Goal: Transaction & Acquisition: Purchase product/service

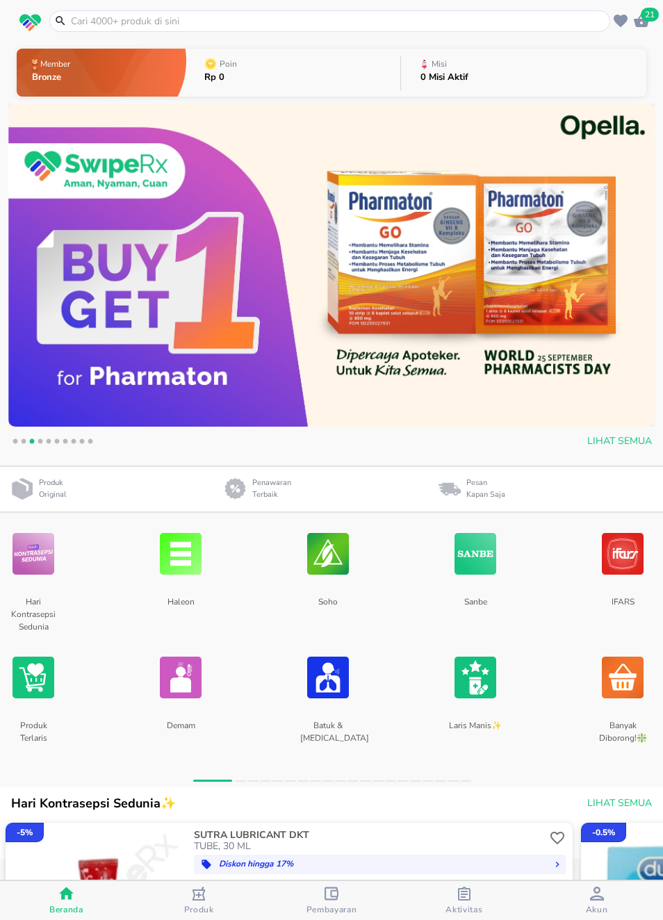
click at [500, 27] on input "text" at bounding box center [337, 21] width 537 height 15
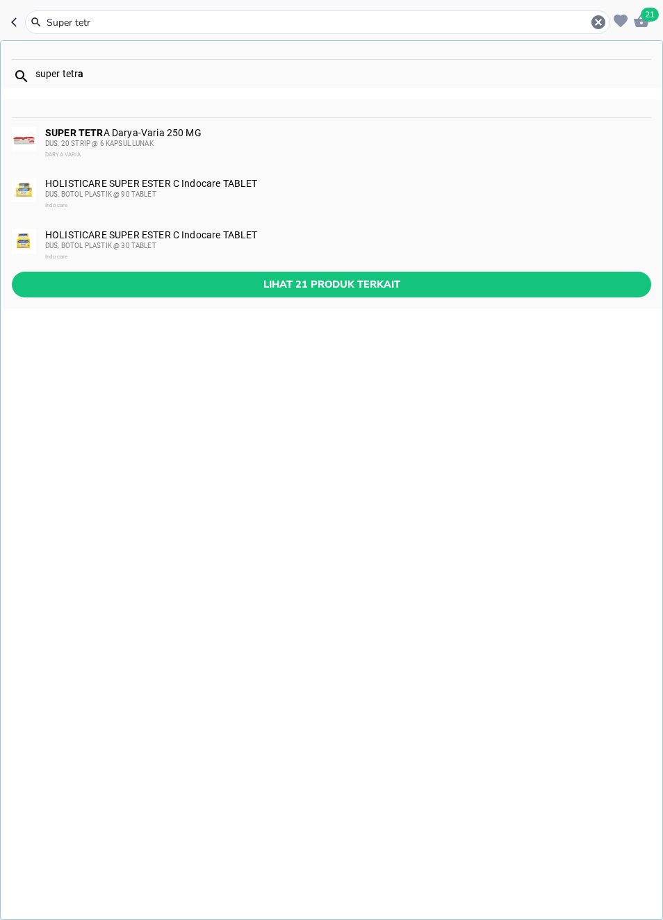
type input "Super tetra"
click at [89, 156] on div "DARYA VARIA" at bounding box center [347, 154] width 605 height 11
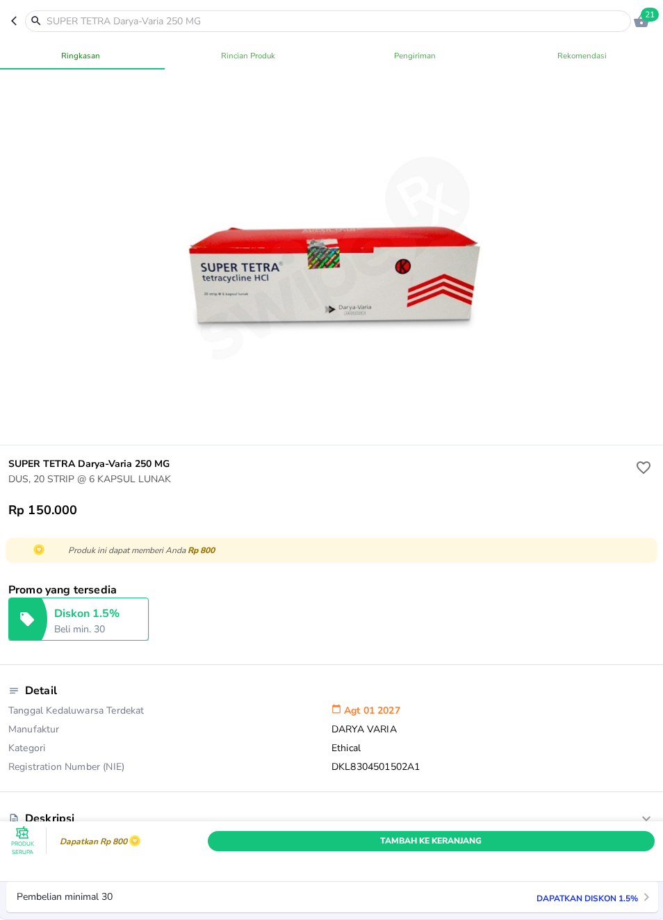
click at [11, 22] on icon "button" at bounding box center [16, 20] width 11 height 11
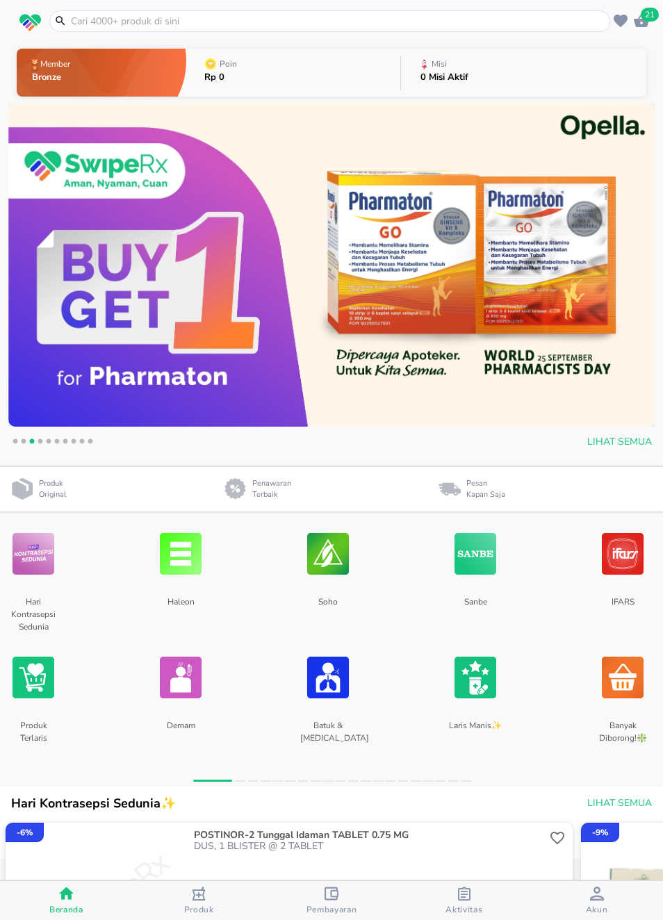
click at [98, 19] on input "text" at bounding box center [337, 21] width 537 height 15
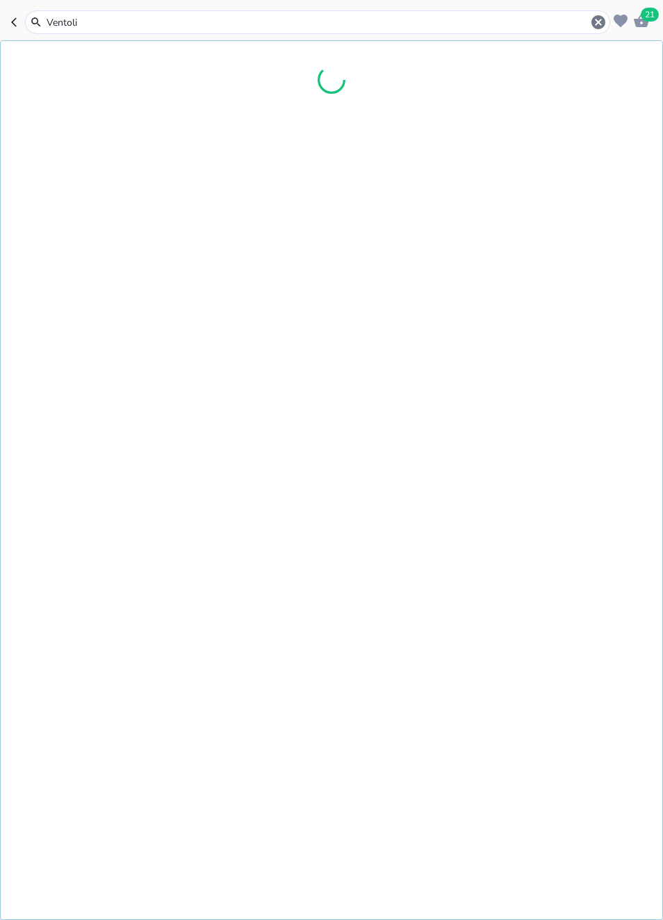
type input "[MEDICAL_DATA]"
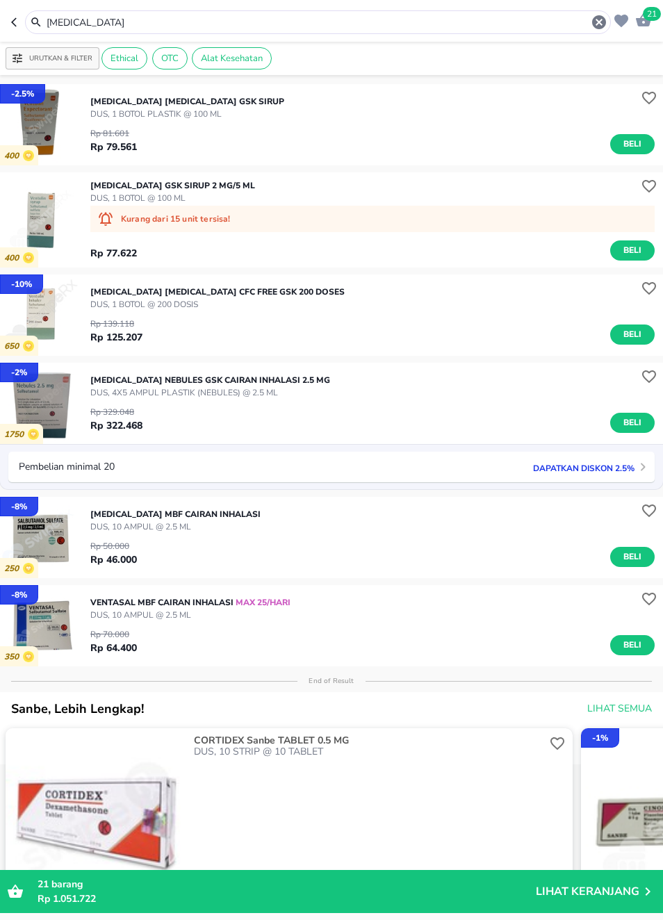
click at [74, 306] on img "button" at bounding box center [40, 314] width 81 height 81
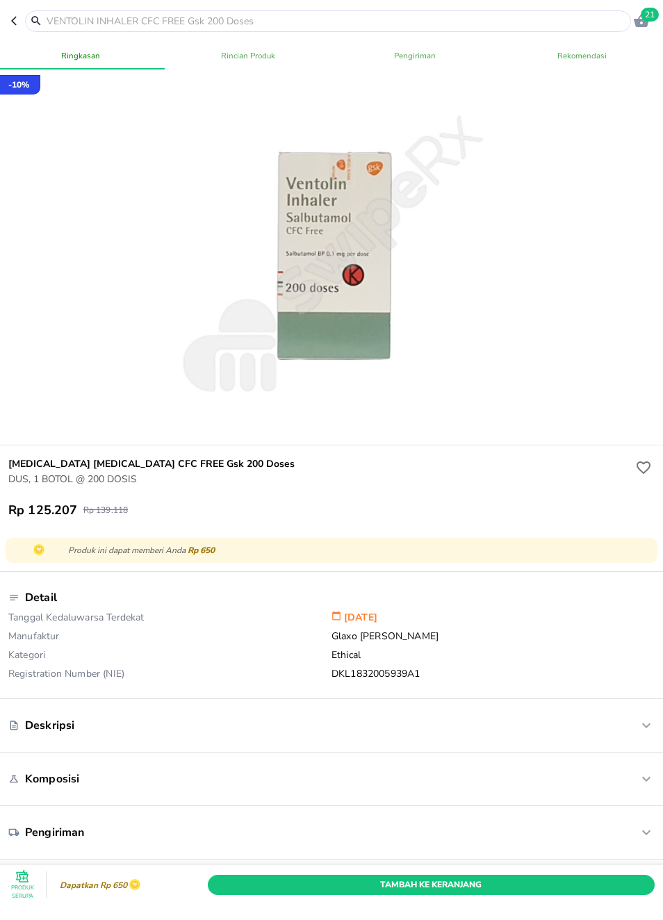
click at [8, 10] on header "21" at bounding box center [331, 21] width 663 height 42
click at [11, 20] on icon "button" at bounding box center [16, 20] width 11 height 11
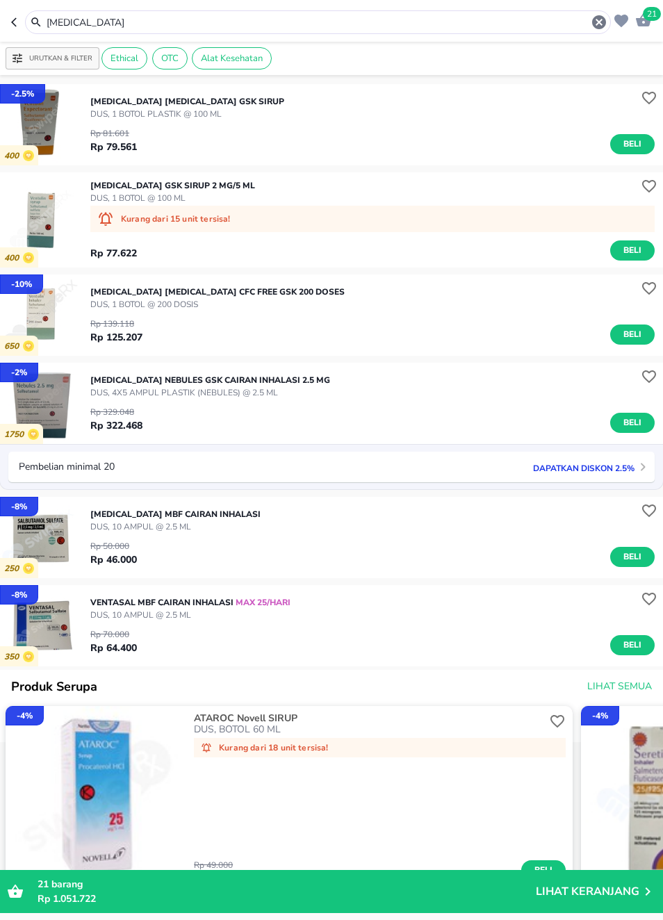
click at [13, 18] on icon "button" at bounding box center [16, 22] width 11 height 11
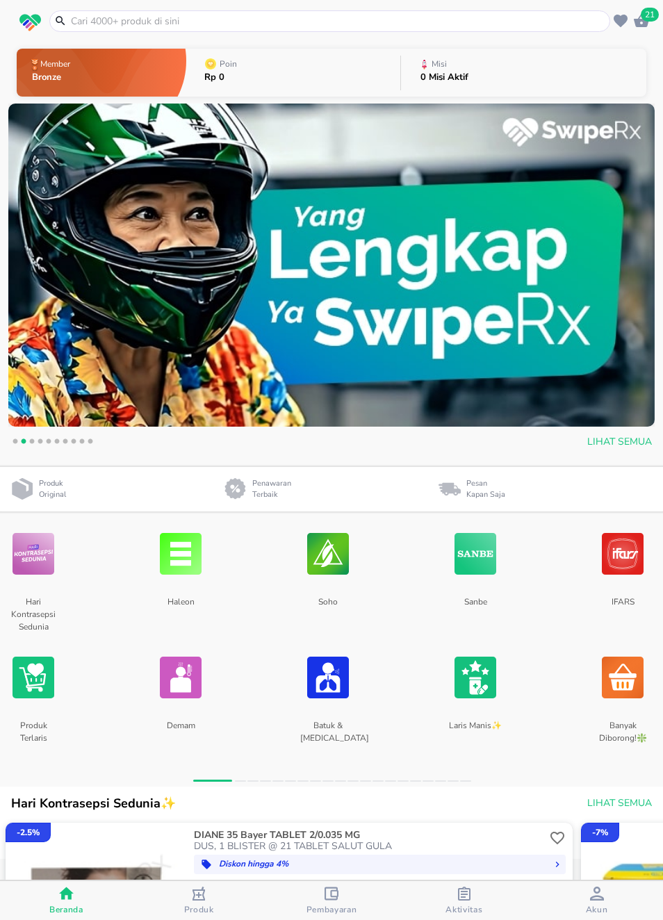
click at [152, 22] on input "text" at bounding box center [337, 21] width 537 height 15
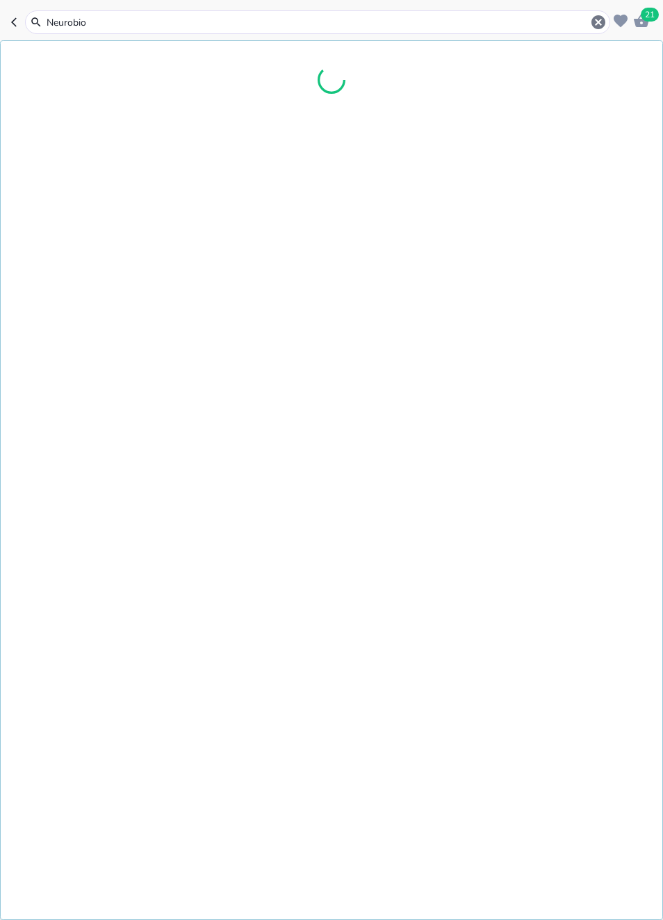
type input "Neurobion"
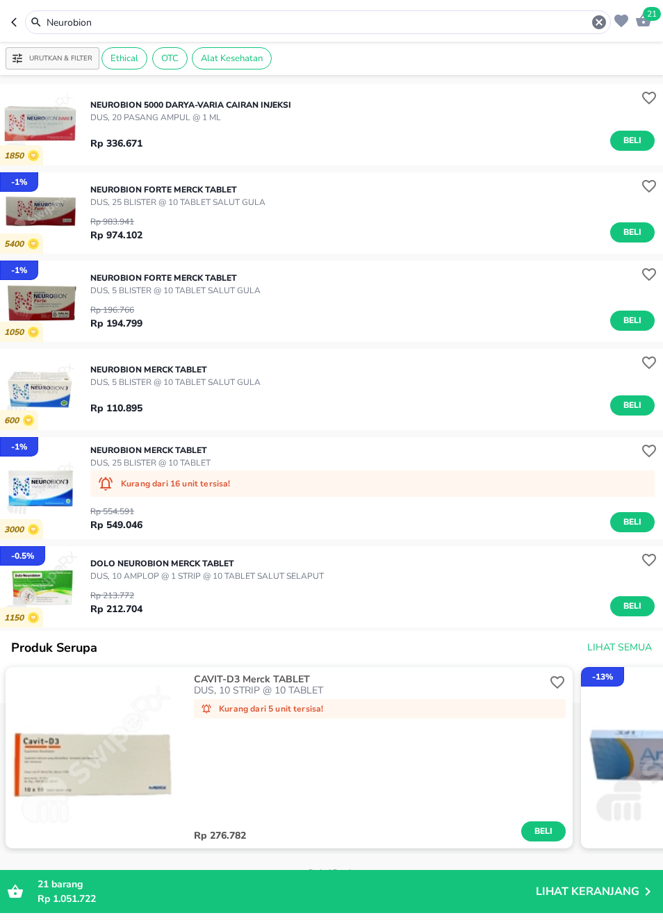
click at [50, 754] on img "button" at bounding box center [96, 757] width 181 height 181
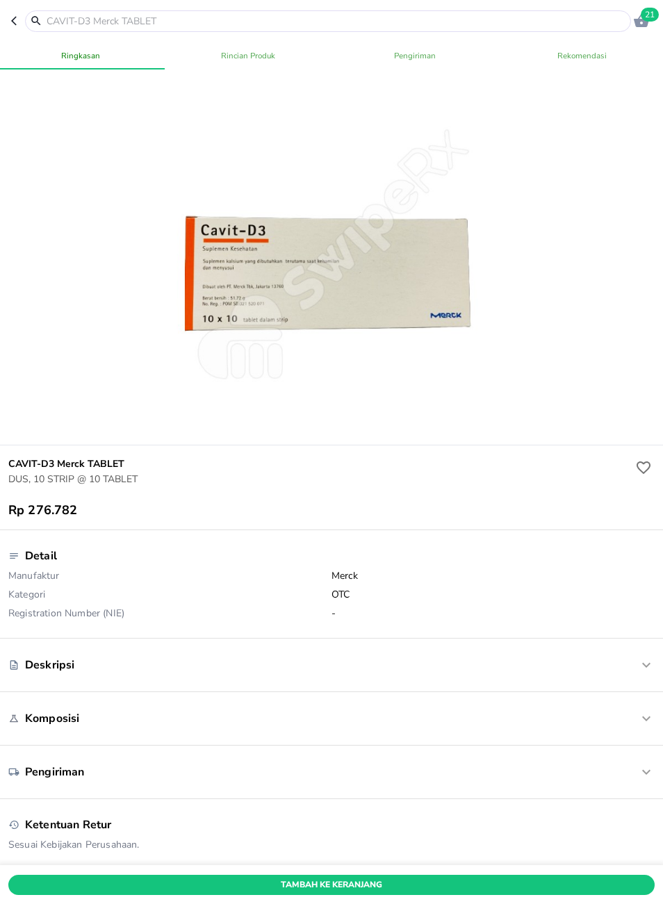
click at [8, 10] on header "21" at bounding box center [331, 21] width 663 height 42
click at [22, 19] on icon "button" at bounding box center [16, 20] width 11 height 11
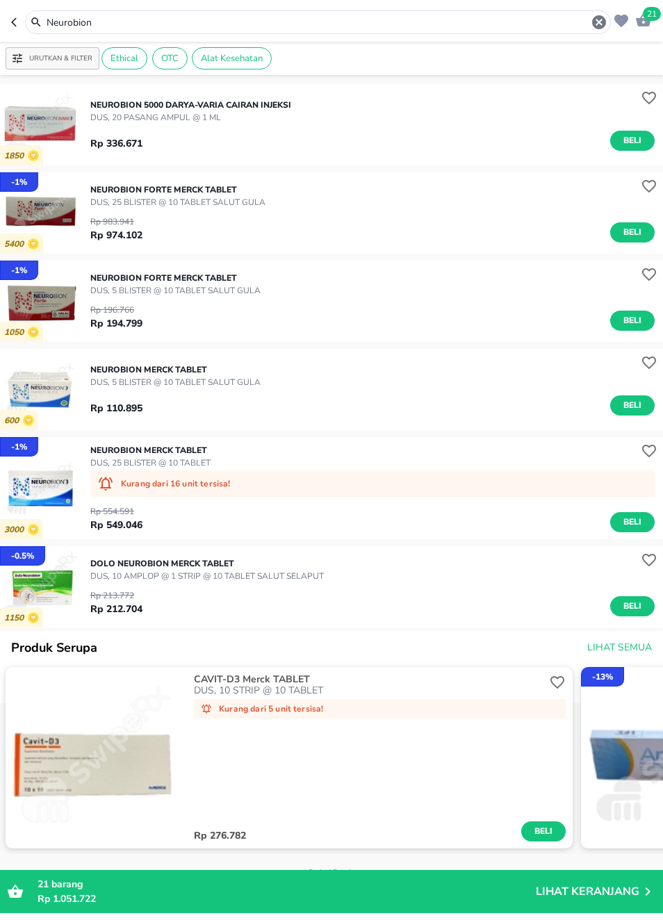
click at [11, 21] on icon "button" at bounding box center [16, 22] width 11 height 11
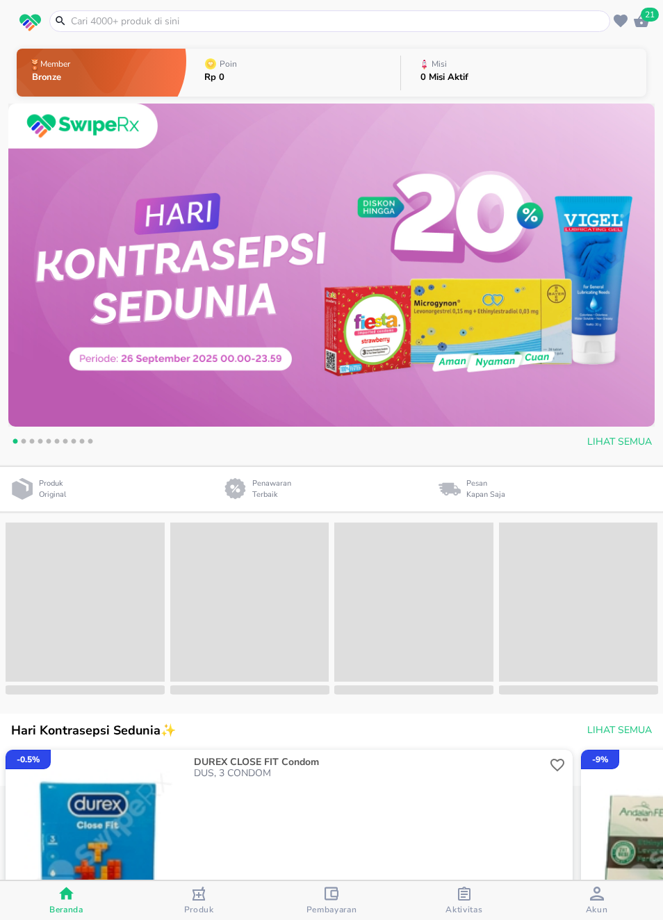
click at [120, 24] on input "text" at bounding box center [337, 21] width 537 height 15
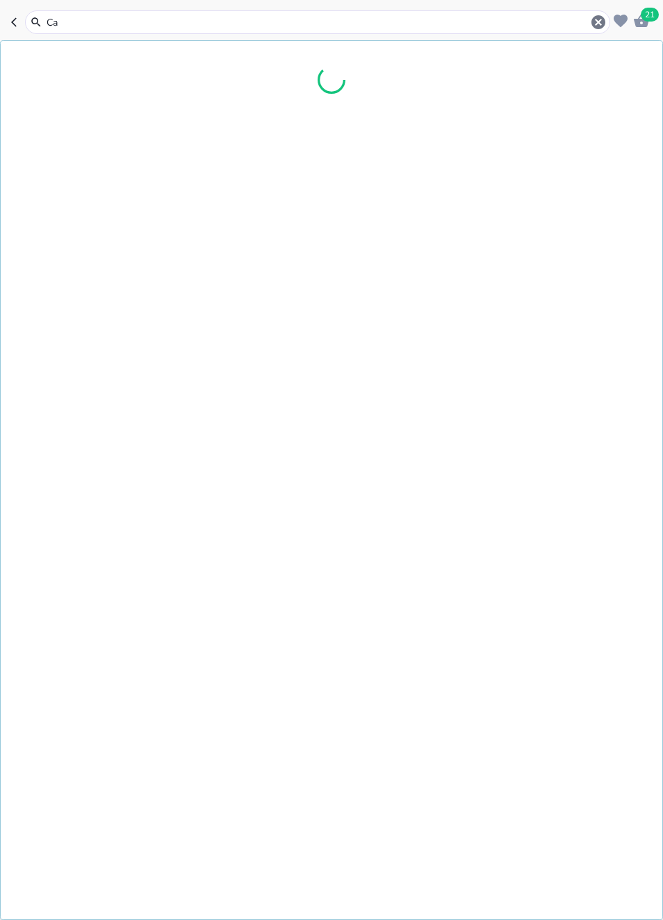
type input "C"
type input "[MEDICAL_DATA] su"
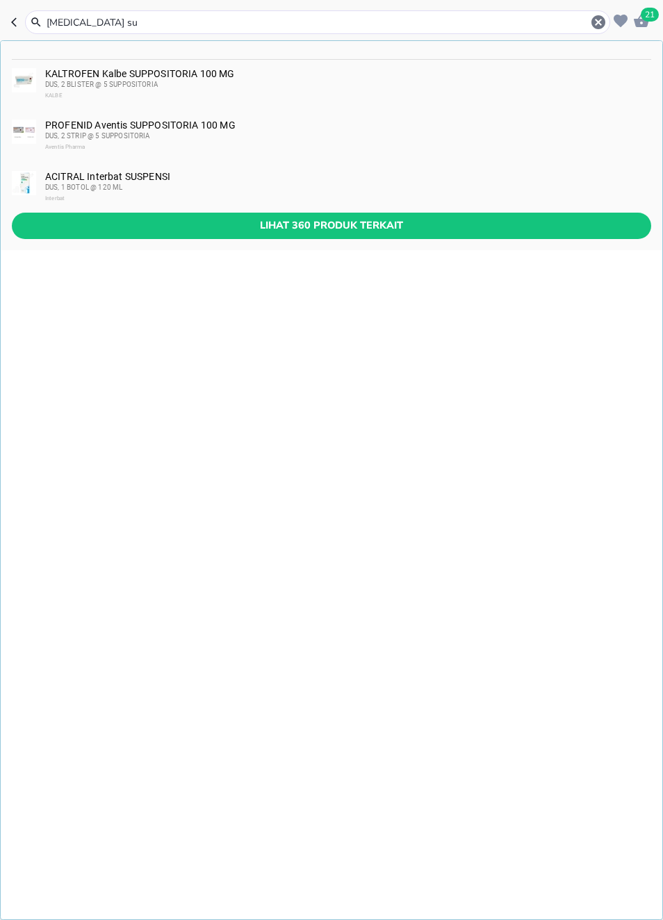
click at [212, 229] on span "Lihat 360 produk terkait" at bounding box center [331, 225] width 617 height 17
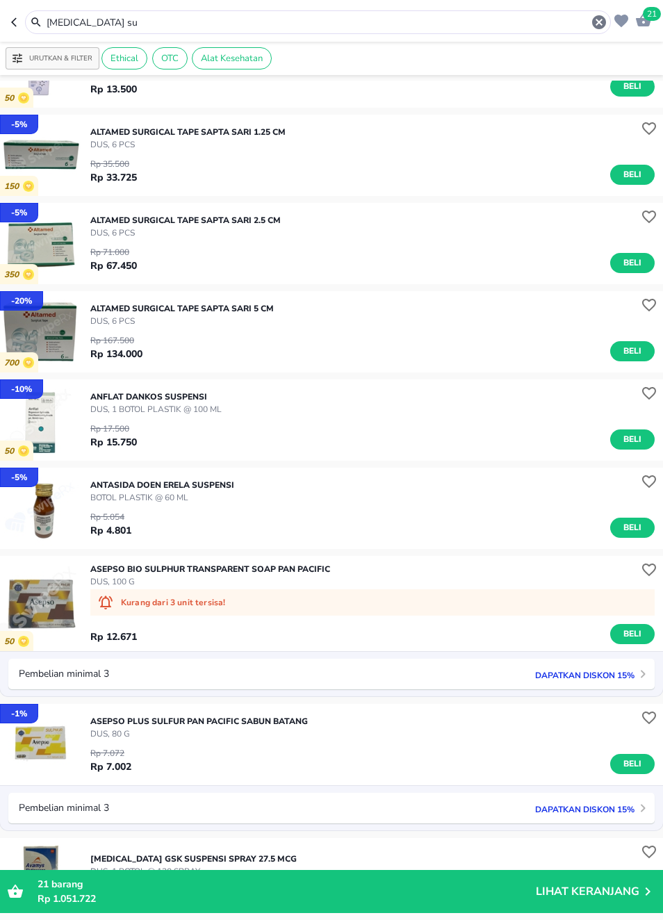
scroll to position [453, 0]
click at [605, 18] on icon "button" at bounding box center [599, 22] width 17 height 17
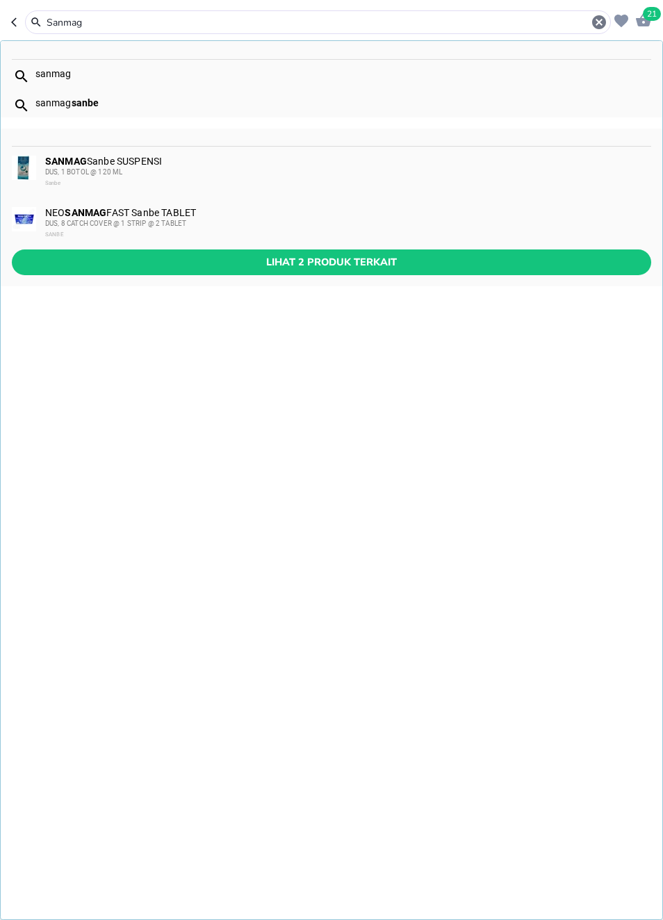
click at [80, 256] on span "Lihat 2 produk terkait" at bounding box center [331, 262] width 617 height 17
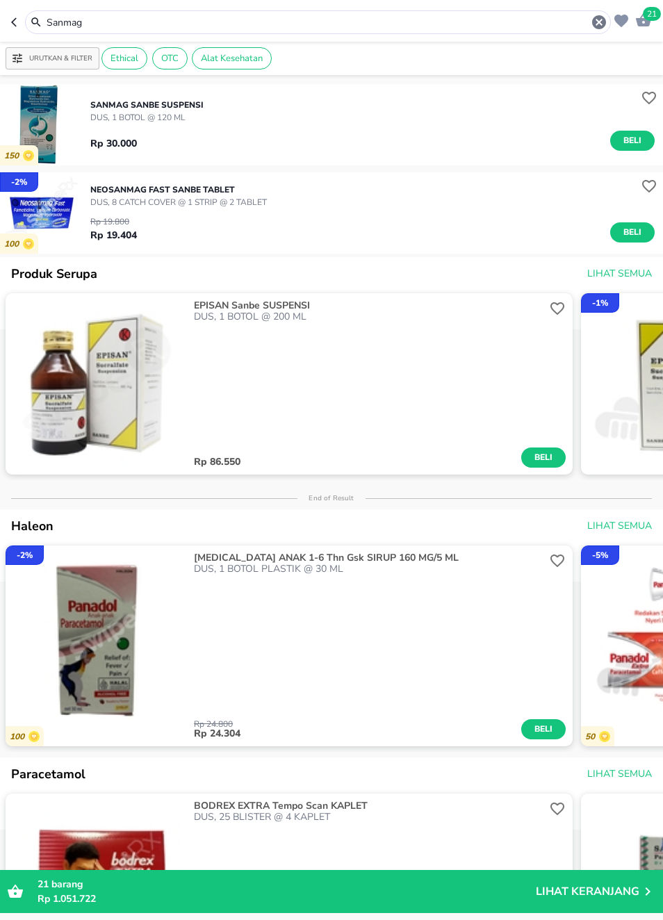
click at [19, 18] on icon "button" at bounding box center [16, 22] width 11 height 11
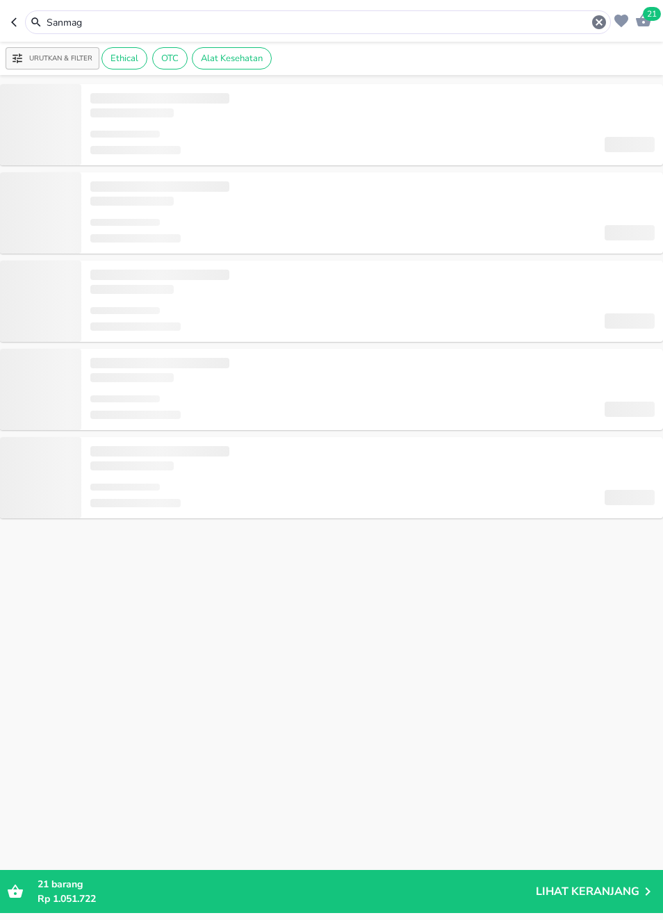
type input "[MEDICAL_DATA] su"
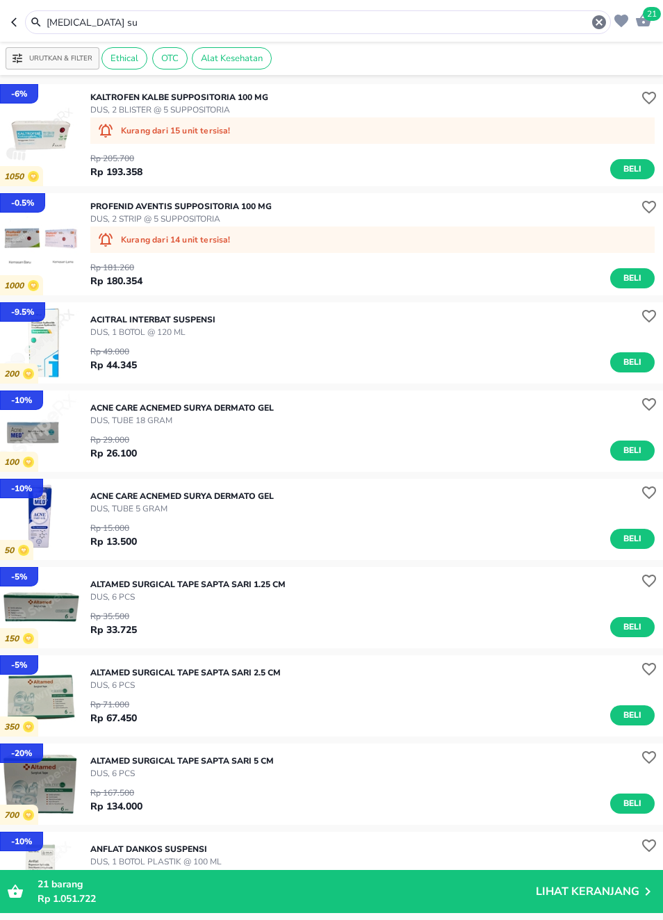
click at [19, 18] on icon "button" at bounding box center [16, 22] width 11 height 11
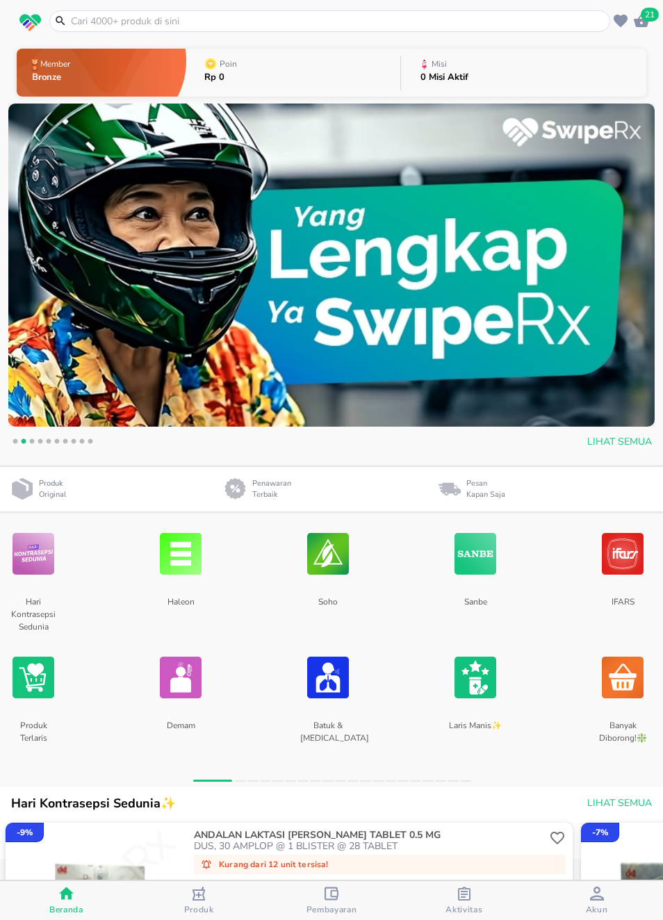
click at [551, 26] on input "text" at bounding box center [337, 21] width 537 height 15
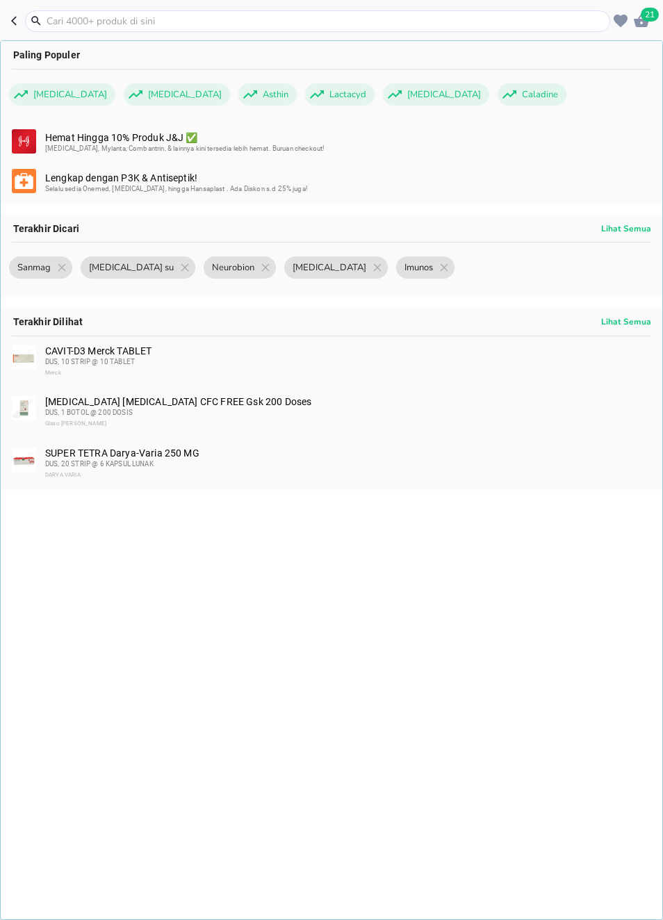
click at [564, 22] on input "text" at bounding box center [325, 21] width 561 height 15
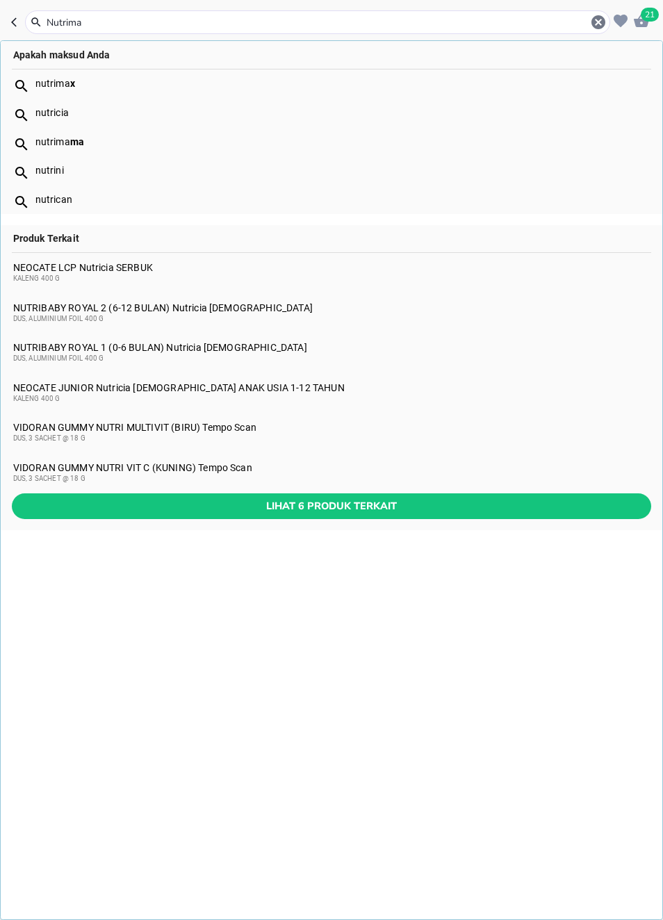
type input "Nutrimax"
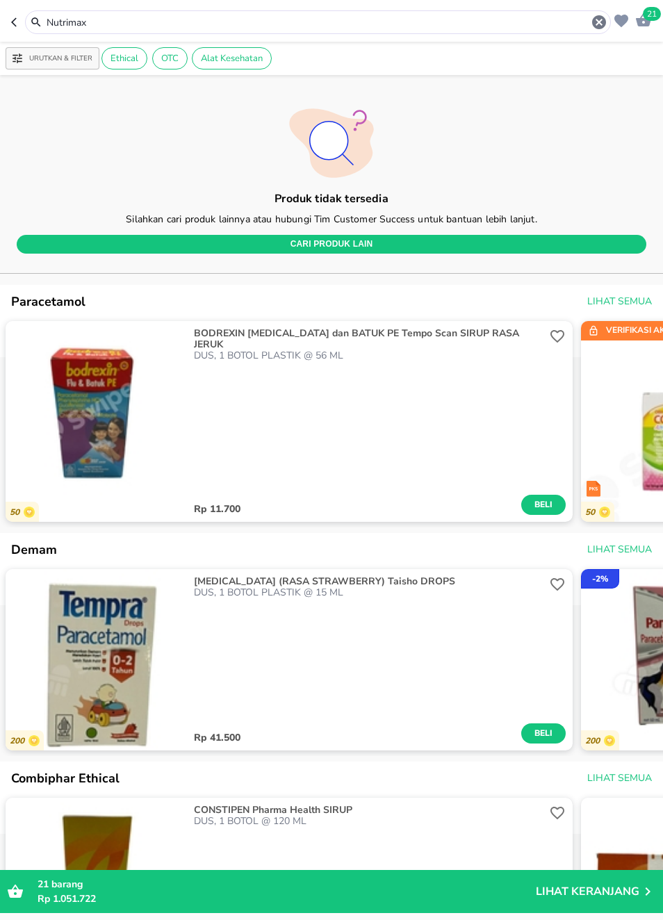
click at [600, 26] on icon "button" at bounding box center [599, 22] width 14 height 14
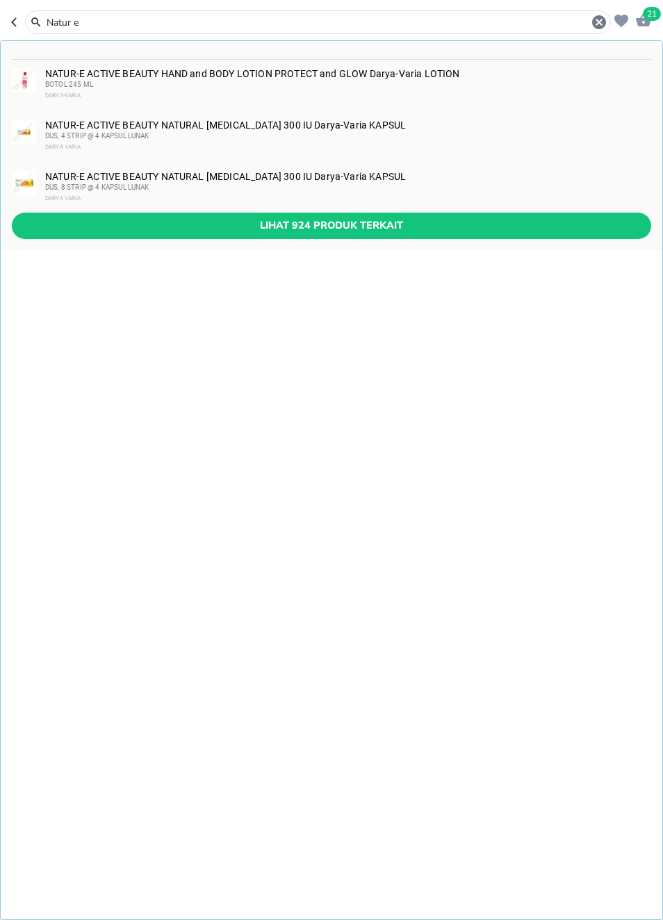
type input "Natur e"
click at [544, 222] on span "Lihat 924 produk terkait" at bounding box center [331, 225] width 617 height 17
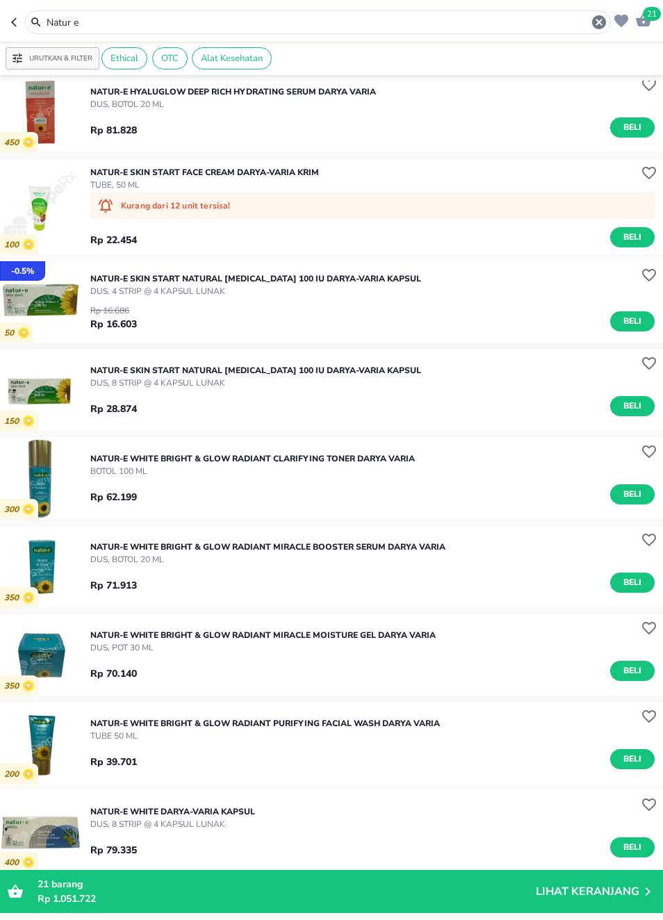
scroll to position [1085, 0]
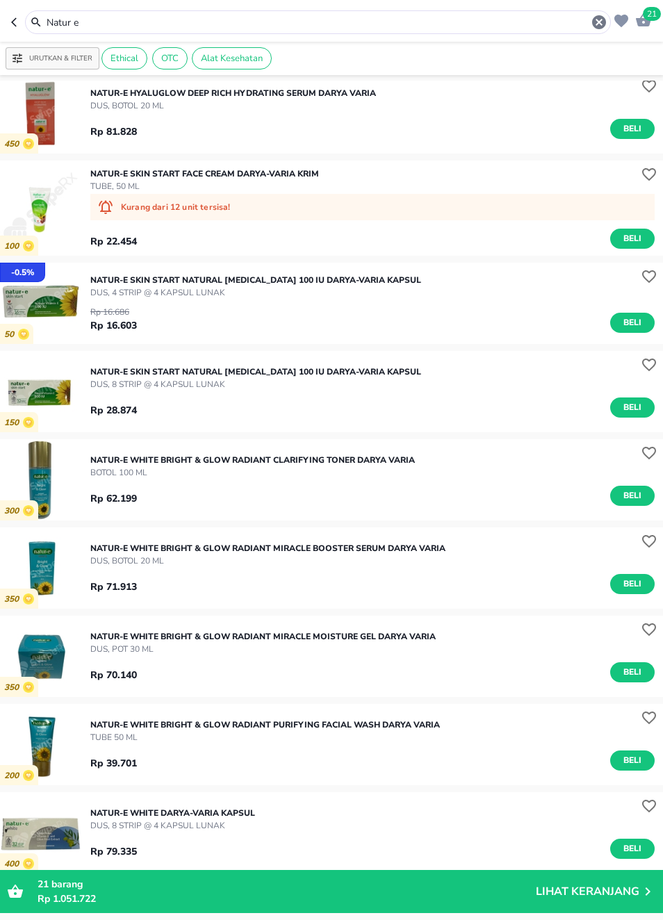
click at [657, 10] on span "21" at bounding box center [652, 14] width 18 height 14
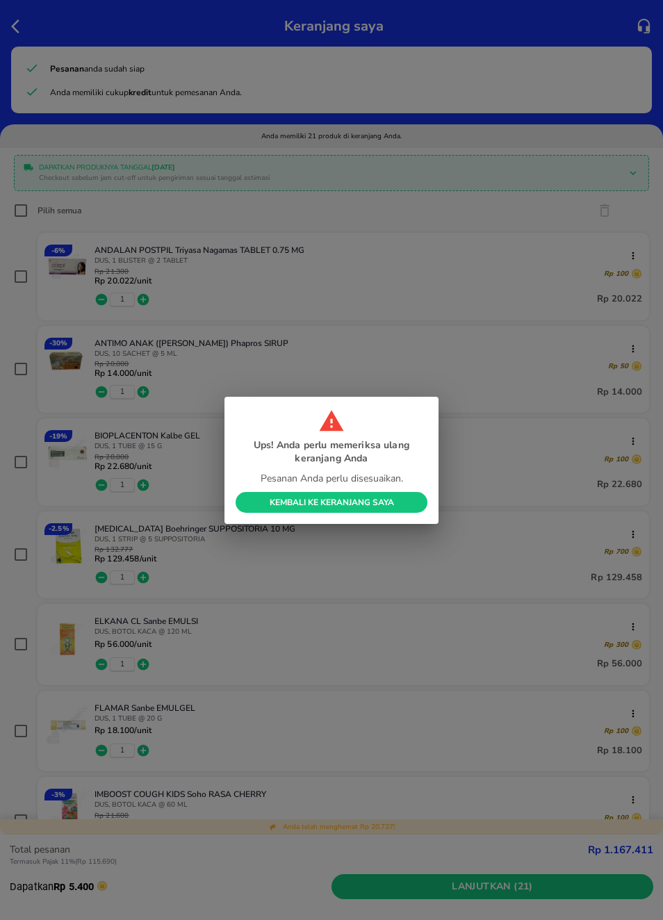
click at [408, 498] on span "Kembali ke Keranjang Saya" at bounding box center [332, 502] width 170 height 11
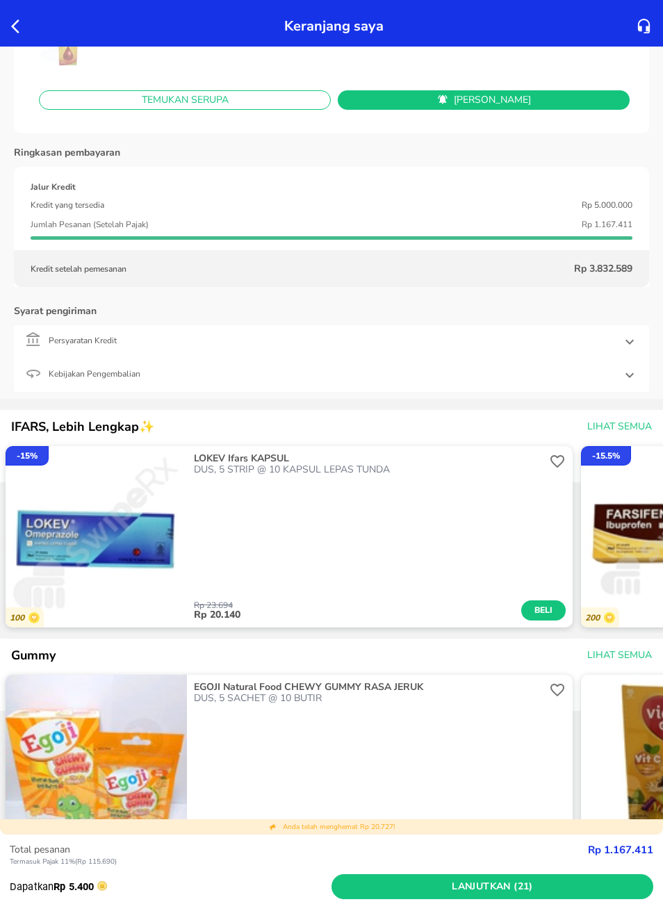
scroll to position [2135, 0]
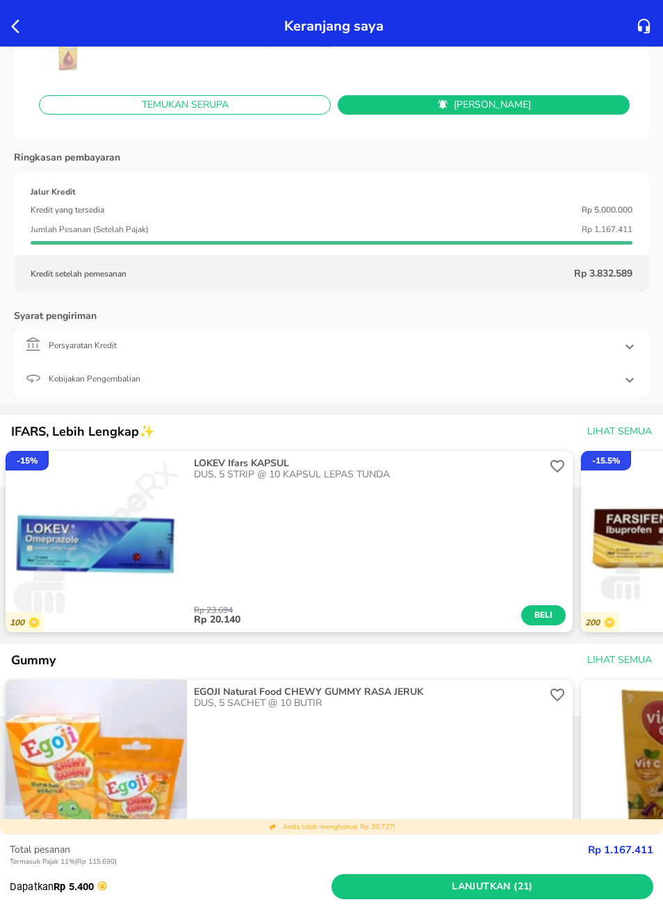
click at [630, 388] on icon at bounding box center [629, 380] width 17 height 17
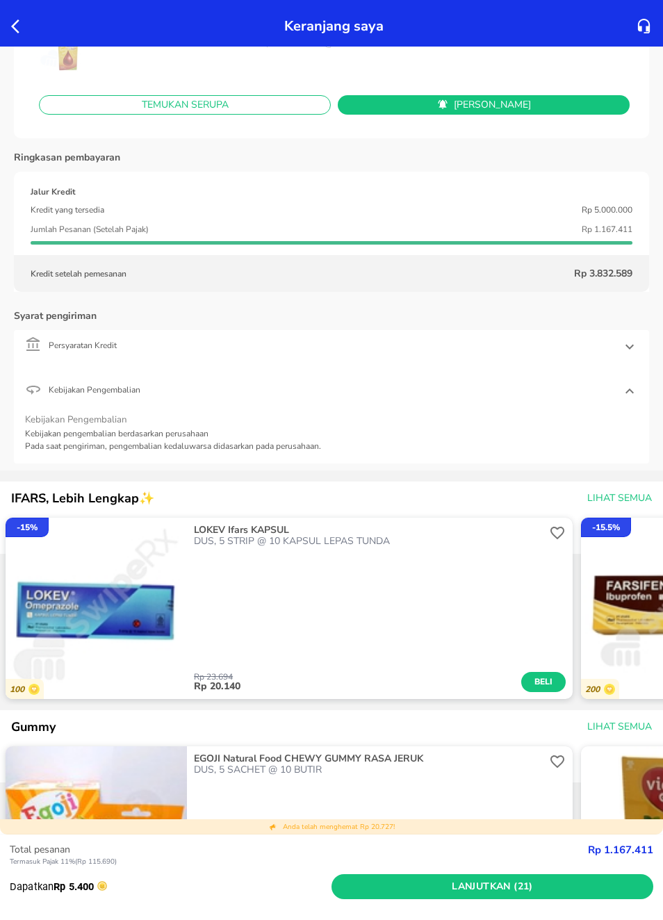
click at [614, 353] on div at bounding box center [629, 346] width 33 height 33
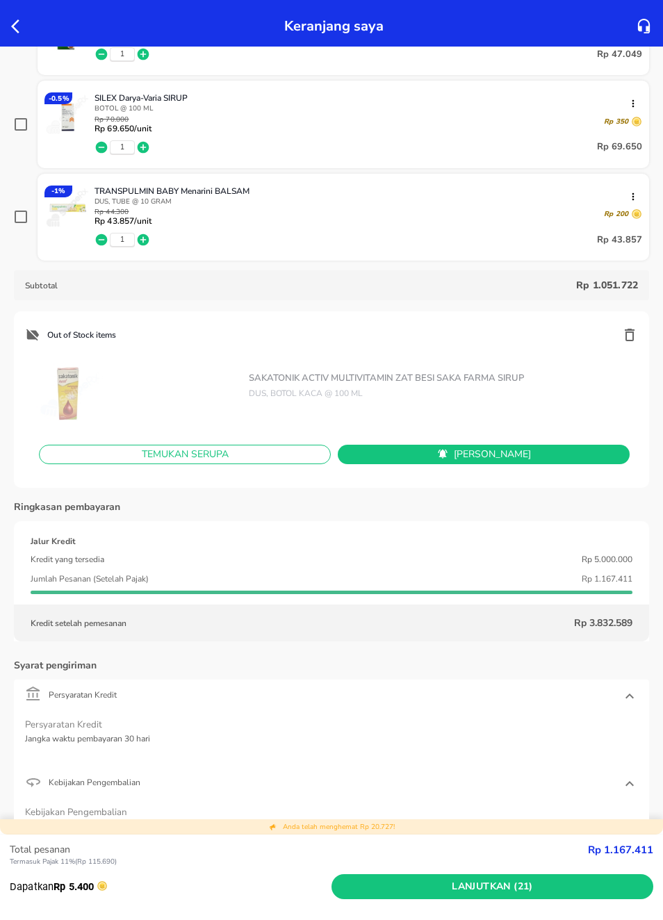
scroll to position [1785, 0]
click at [539, 889] on span "Lanjutkan (21)" at bounding box center [492, 886] width 311 height 17
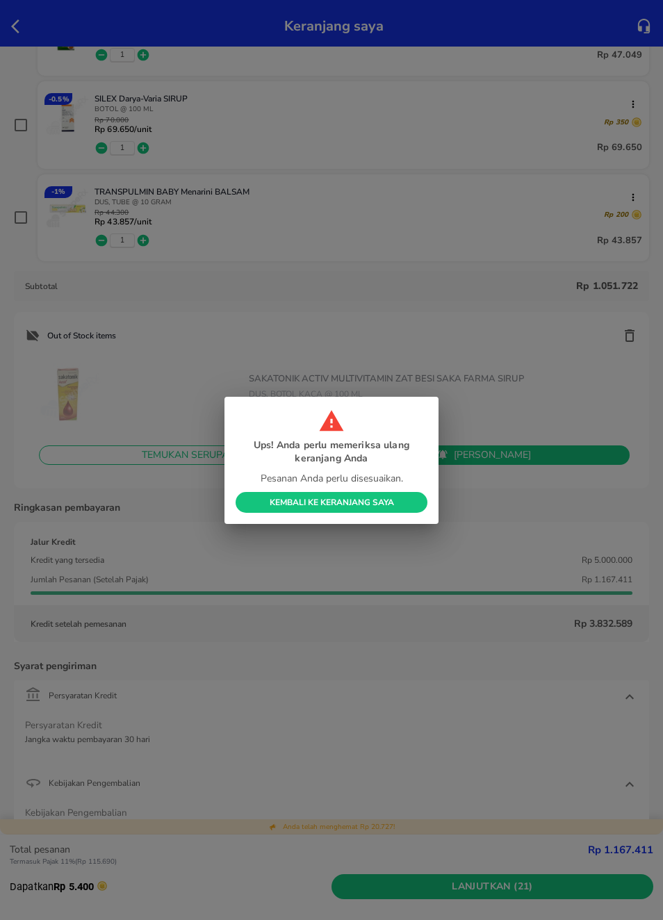
click at [405, 500] on span "Kembali ke Keranjang Saya" at bounding box center [332, 502] width 170 height 11
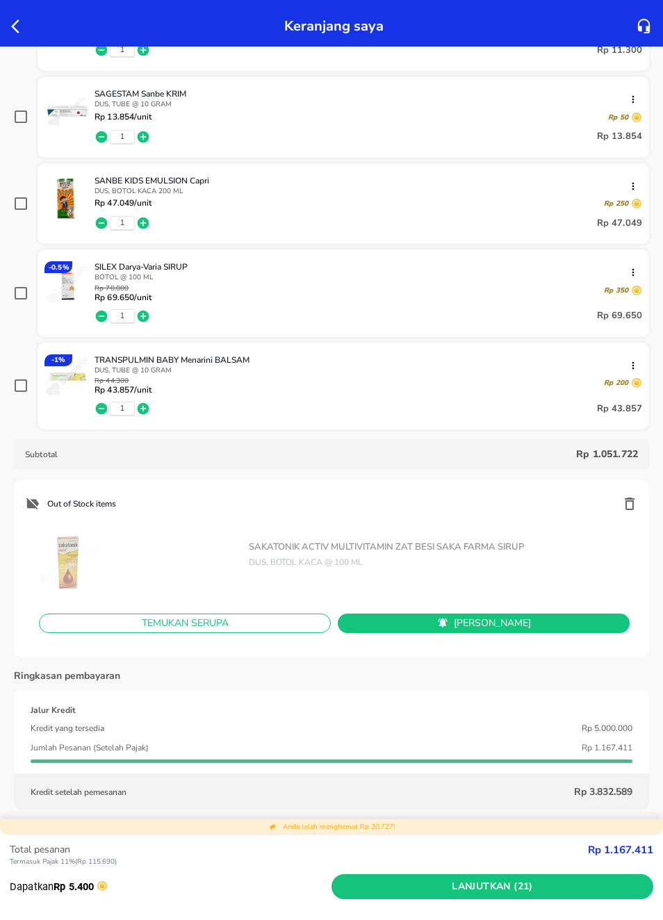
scroll to position [1570, 0]
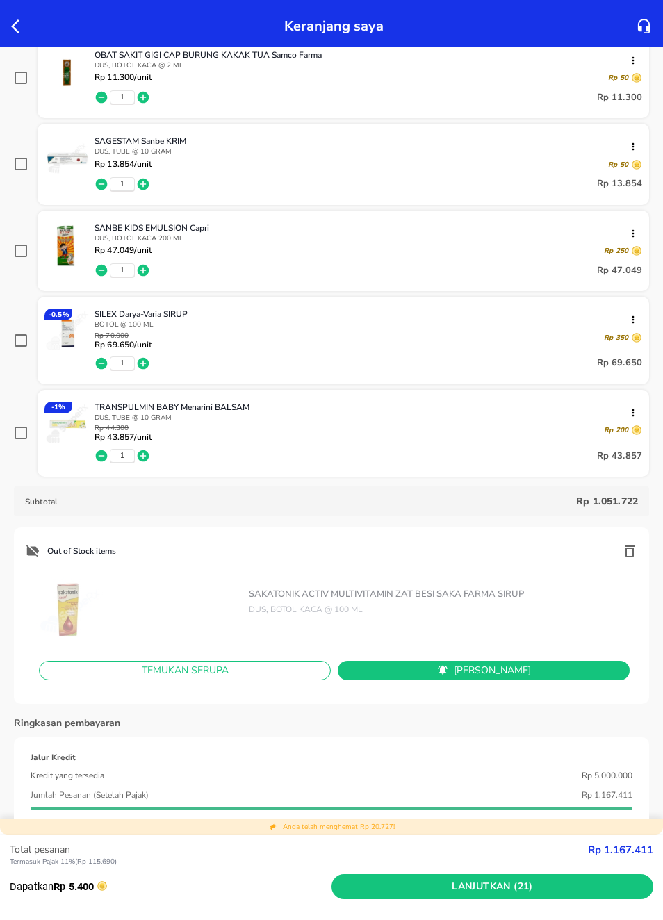
click at [632, 548] on icon "button" at bounding box center [629, 551] width 17 height 17
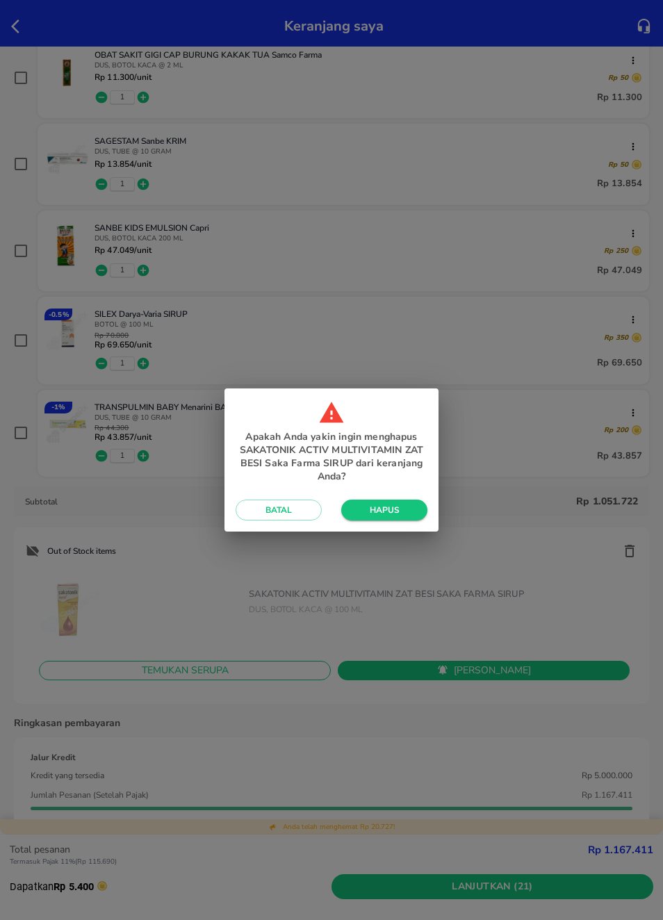
click at [393, 518] on button "Hapus" at bounding box center [384, 510] width 86 height 21
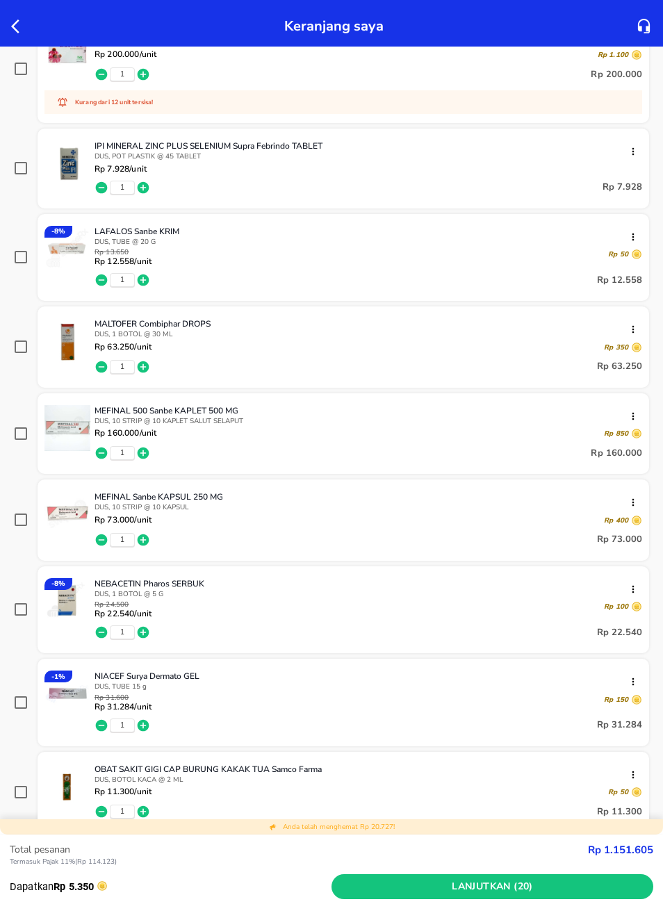
scroll to position [856, 0]
click at [22, 525] on input "checkbox" at bounding box center [21, 519] width 14 height 14
checkbox input "true"
click at [577, 885] on span "Lanjutkan (20)" at bounding box center [492, 886] width 311 height 17
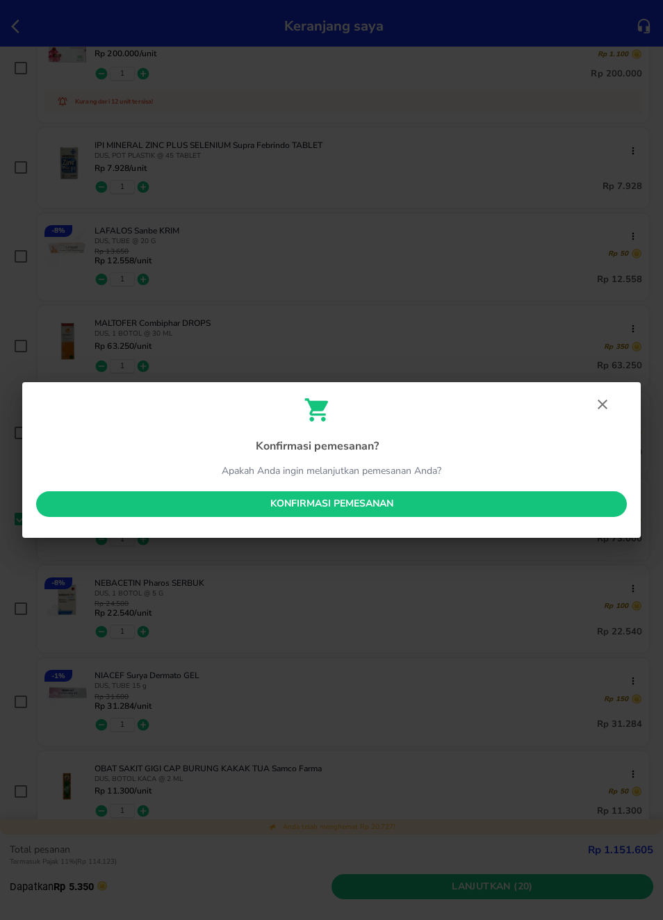
click at [557, 507] on span "Konfirmasi pemesanan" at bounding box center [331, 503] width 568 height 17
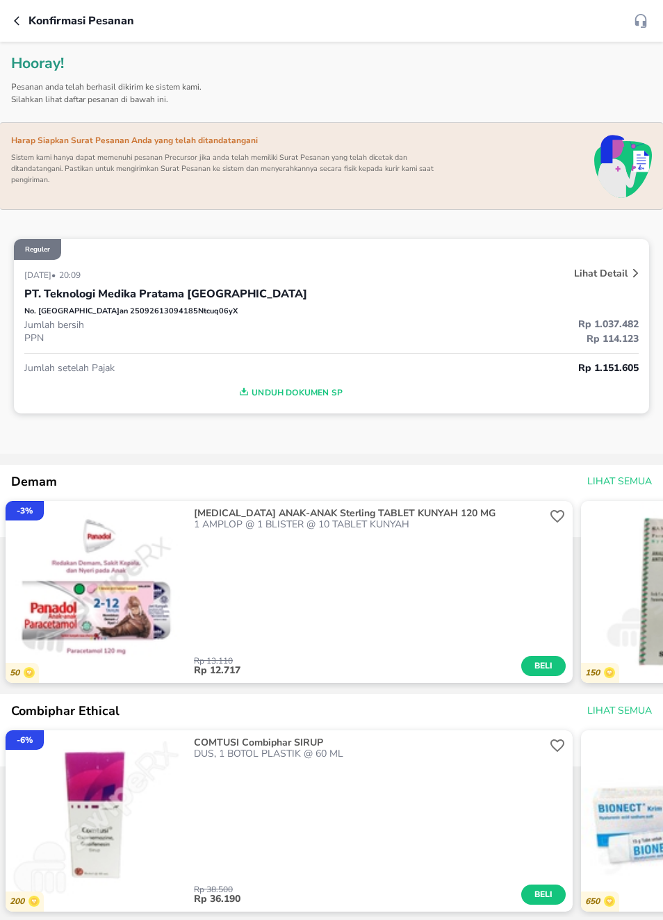
click at [625, 268] on p "Lihat Detail" at bounding box center [601, 273] width 54 height 13
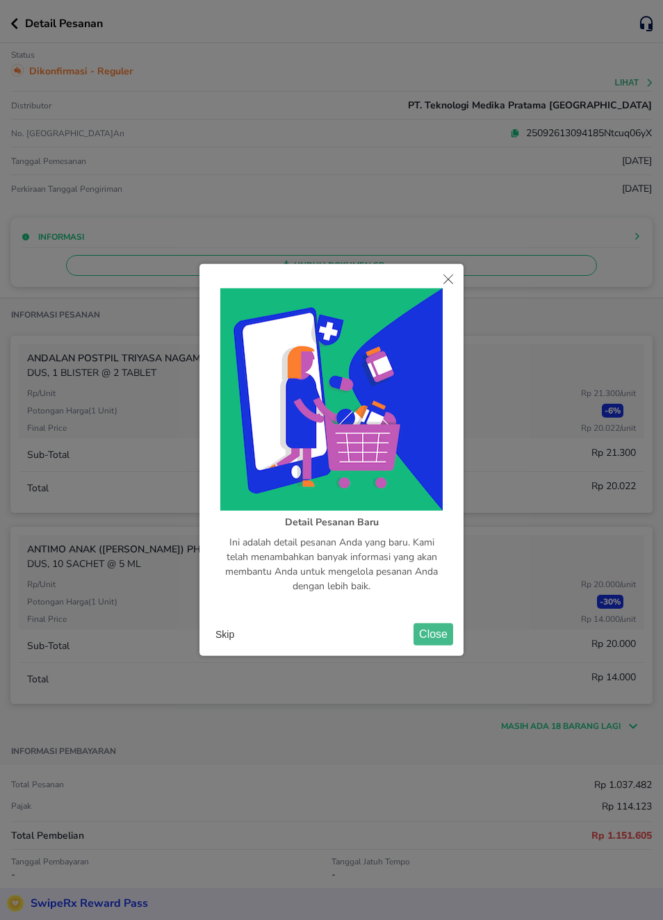
click at [438, 281] on button "Close" at bounding box center [448, 280] width 31 height 33
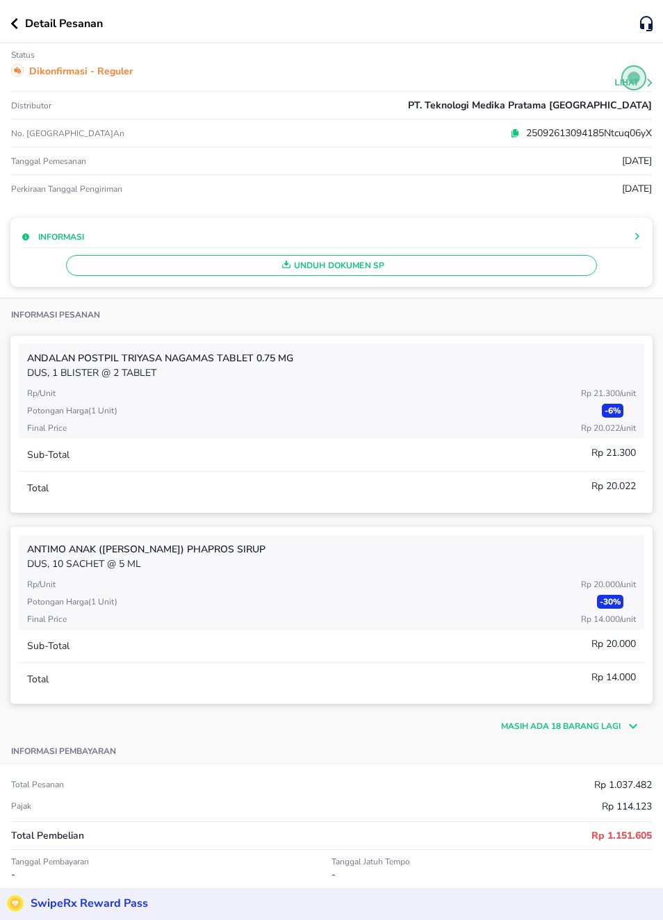
click at [633, 82] on span "Open the dialog" at bounding box center [633, 77] width 25 height 25
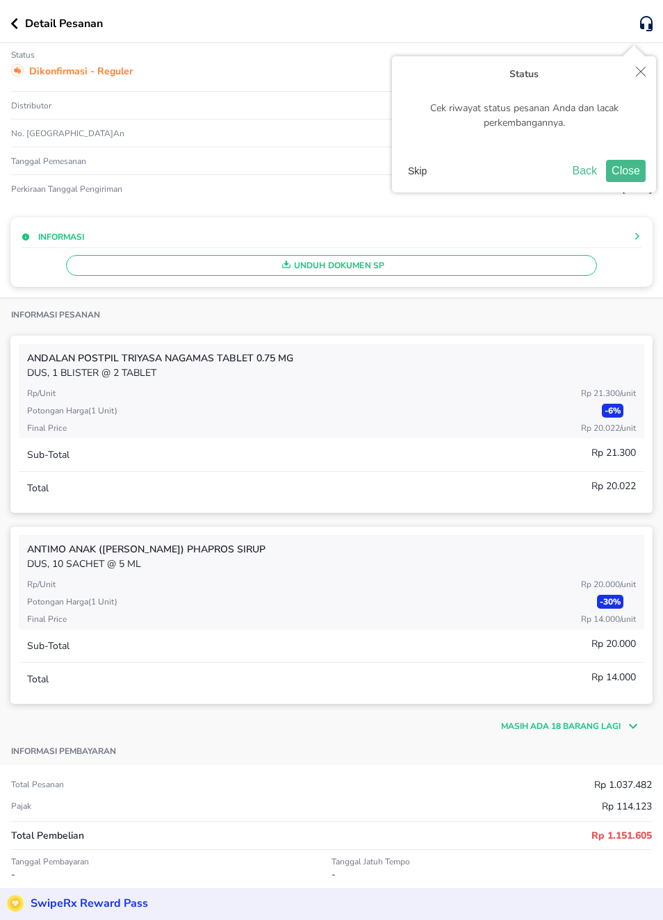
scroll to position [57, 0]
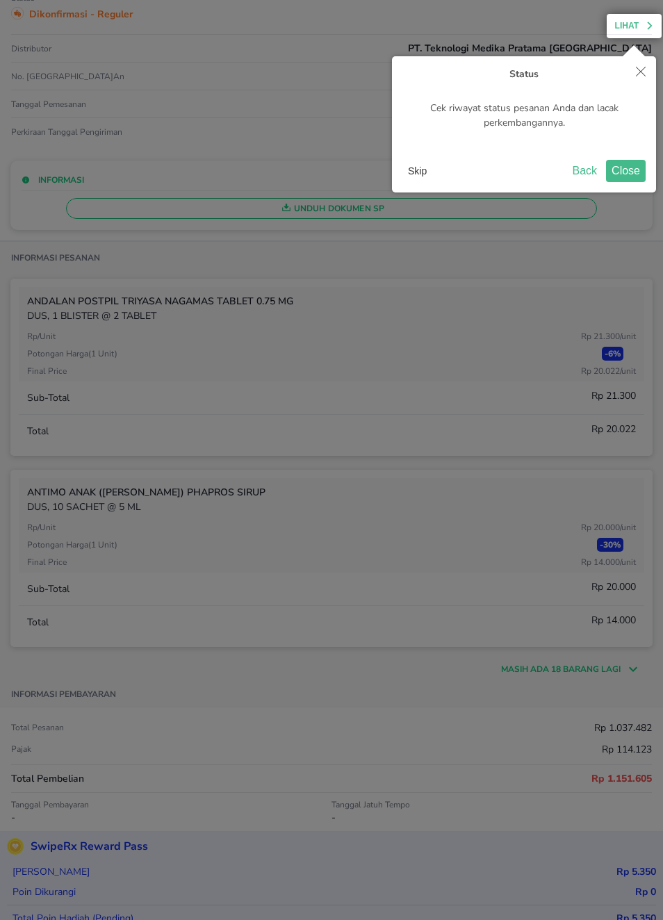
click at [422, 168] on button "Skip" at bounding box center [417, 171] width 30 height 21
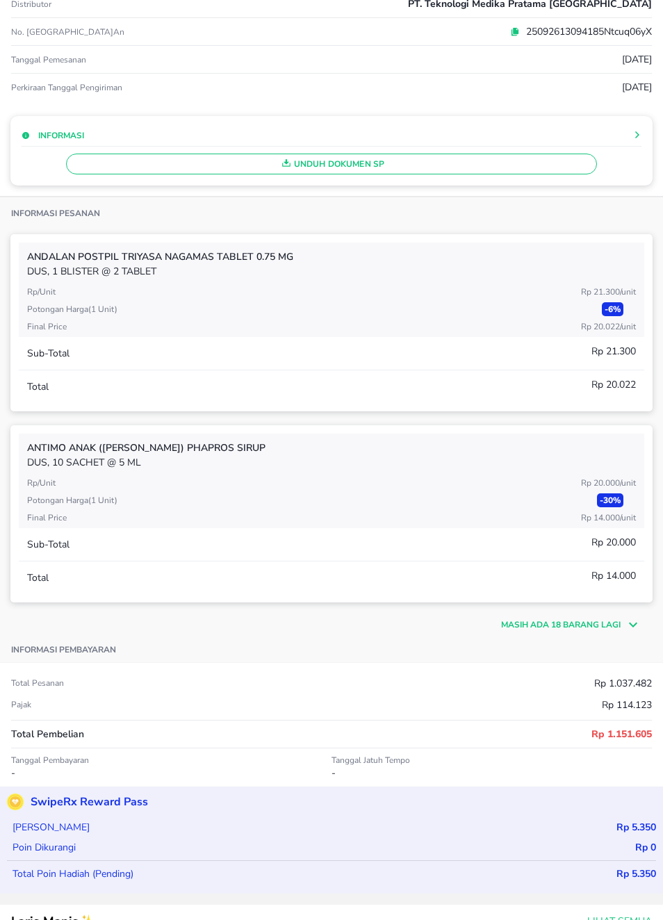
scroll to position [126, 0]
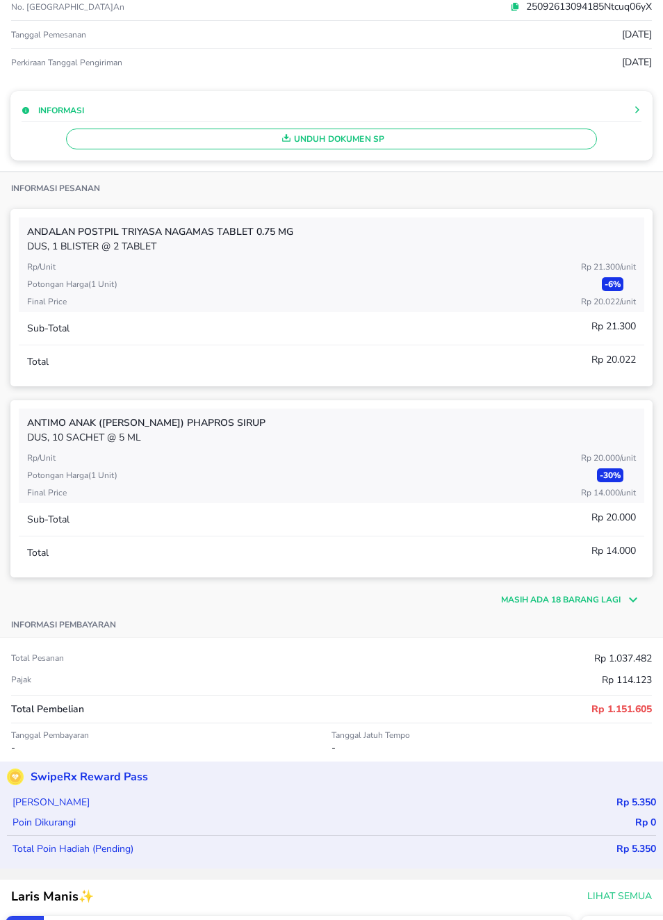
click at [627, 597] on icon at bounding box center [630, 599] width 21 height 17
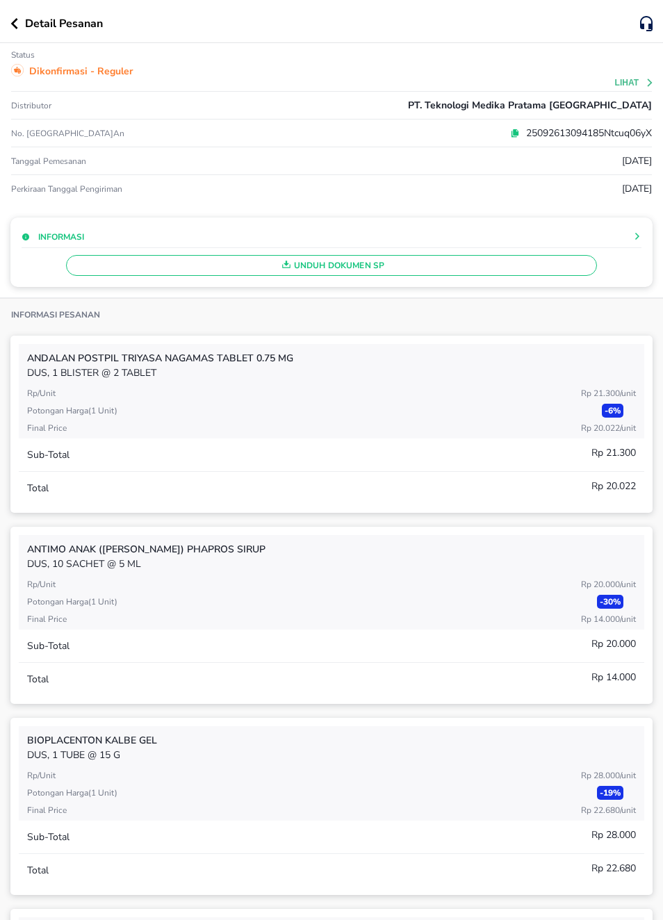
scroll to position [0, 0]
click at [637, 82] on button "Lihat" at bounding box center [635, 83] width 40 height 10
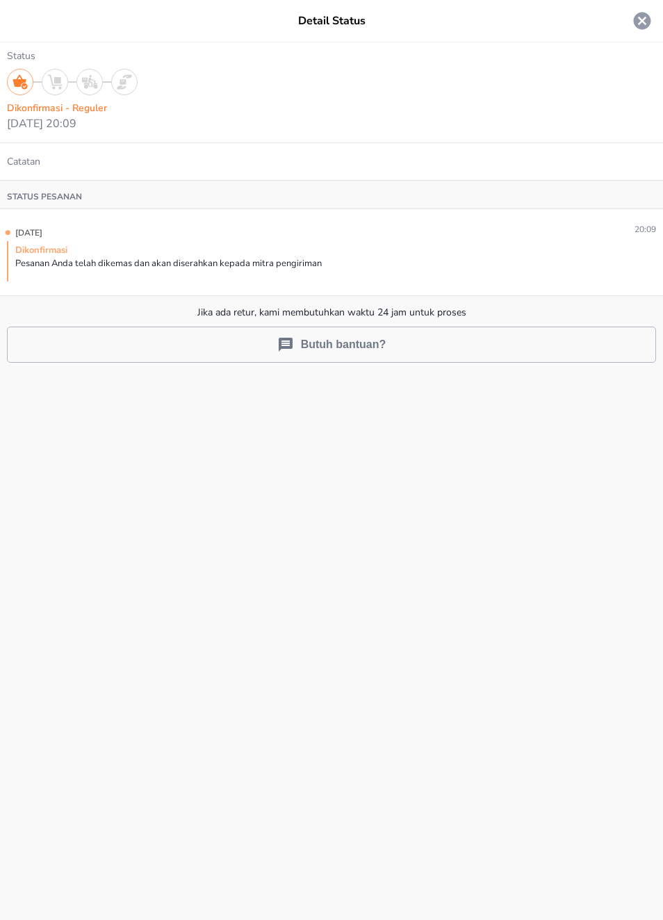
click at [422, 353] on button "Butuh bantuan?" at bounding box center [331, 345] width 649 height 36
click at [643, 19] on icon at bounding box center [642, 20] width 21 height 21
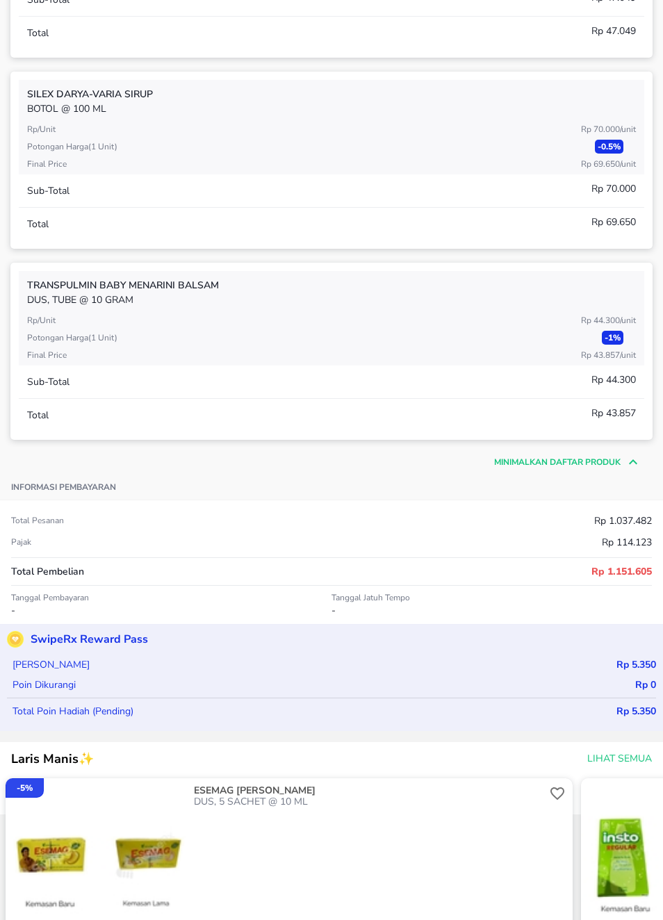
scroll to position [3704, 0]
click at [398, 602] on p "Tanggal Jatuh Tempo" at bounding box center [491, 596] width 320 height 11
click at [429, 600] on p "Tanggal Jatuh Tempo" at bounding box center [491, 596] width 320 height 11
click at [434, 601] on p "Tanggal Jatuh Tempo" at bounding box center [491, 596] width 320 height 11
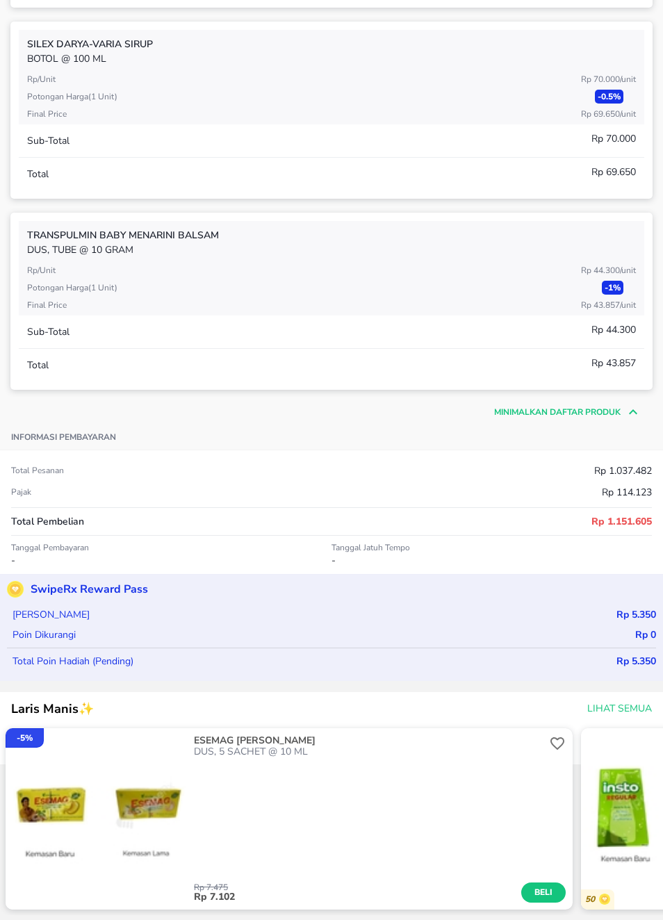
scroll to position [3734, 0]
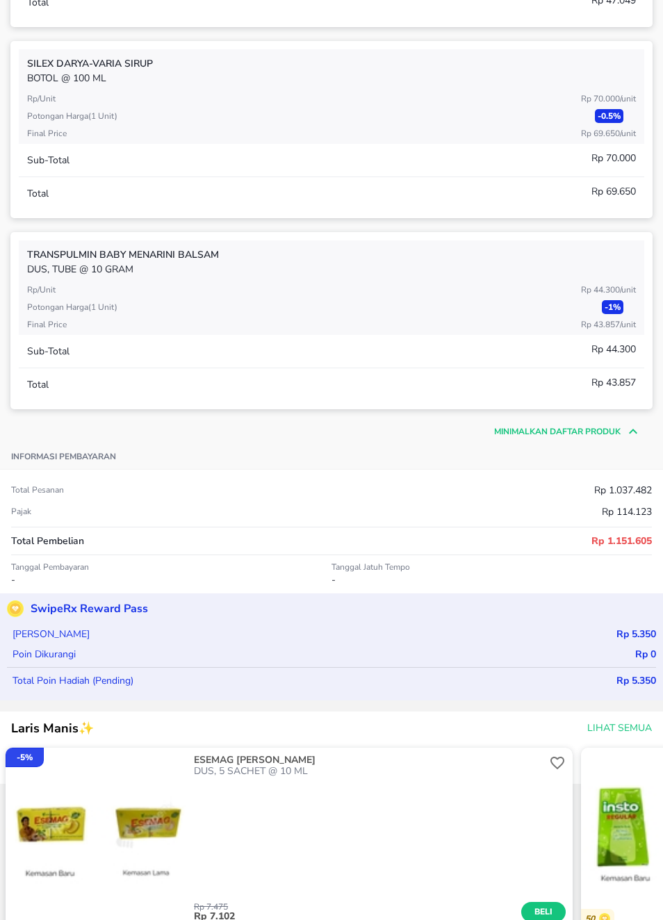
click at [627, 431] on icon at bounding box center [630, 431] width 21 height 17
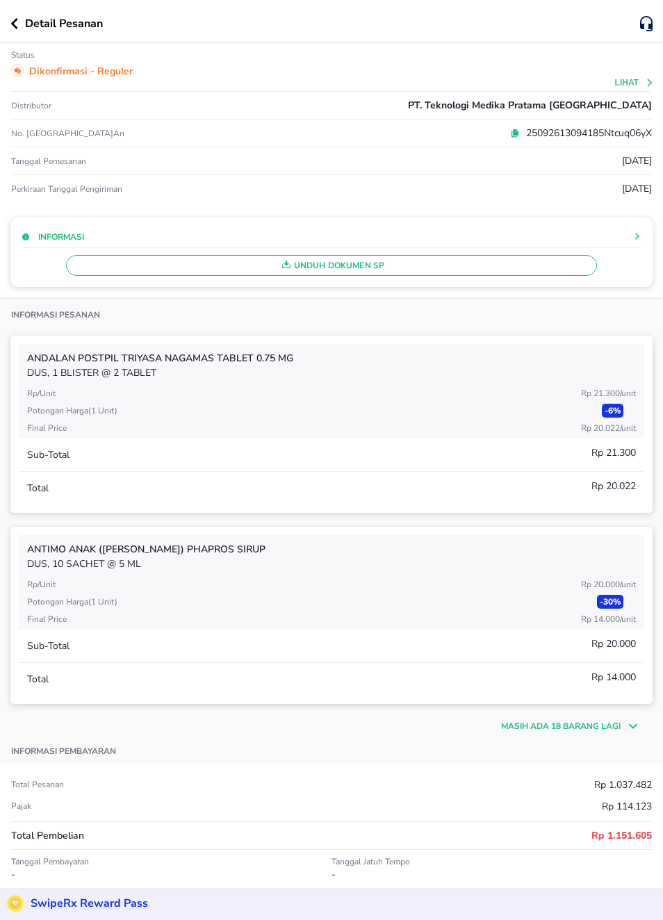
scroll to position [0, 0]
click at [637, 85] on button "Lihat" at bounding box center [635, 83] width 40 height 10
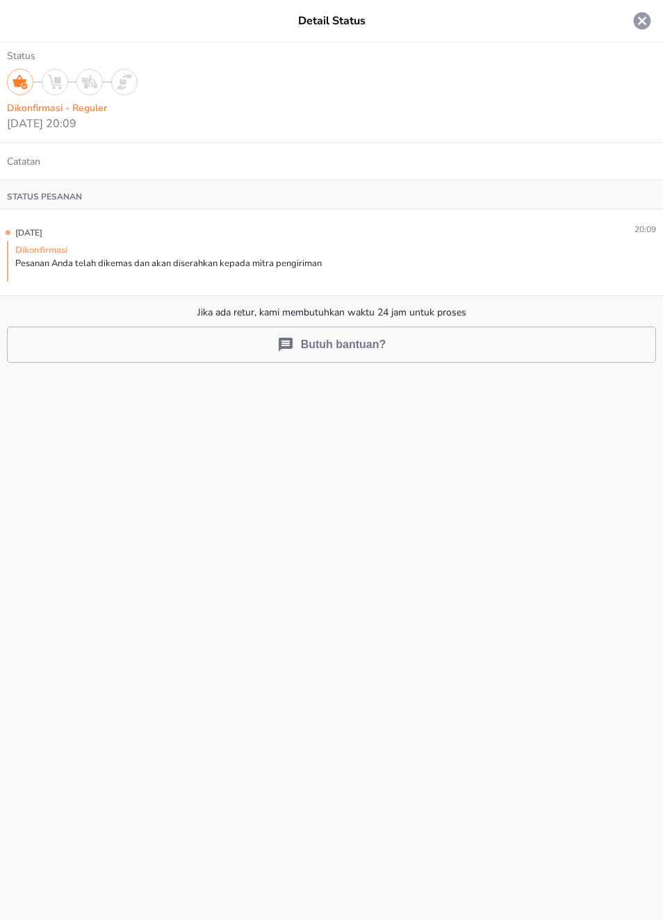
click at [651, 15] on icon at bounding box center [642, 20] width 21 height 21
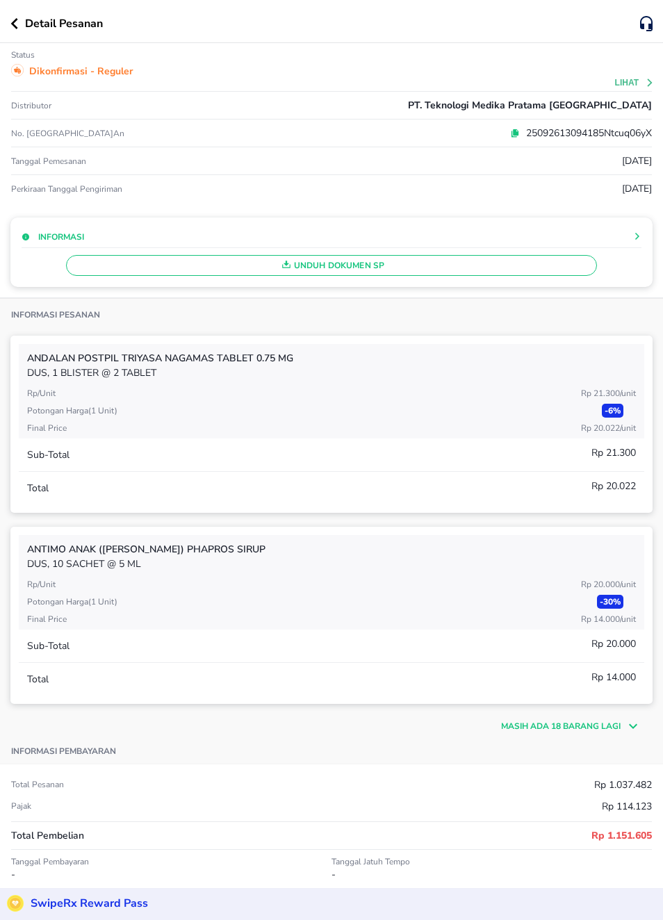
click at [510, 133] on icon at bounding box center [515, 134] width 10 height 10
click at [502, 270] on span "Unduh Dokumen SP" at bounding box center [331, 265] width 518 height 18
click at [377, 263] on span "Unduh Dokumen SP" at bounding box center [331, 265] width 518 height 18
click at [630, 88] on button "Lihat" at bounding box center [635, 83] width 40 height 10
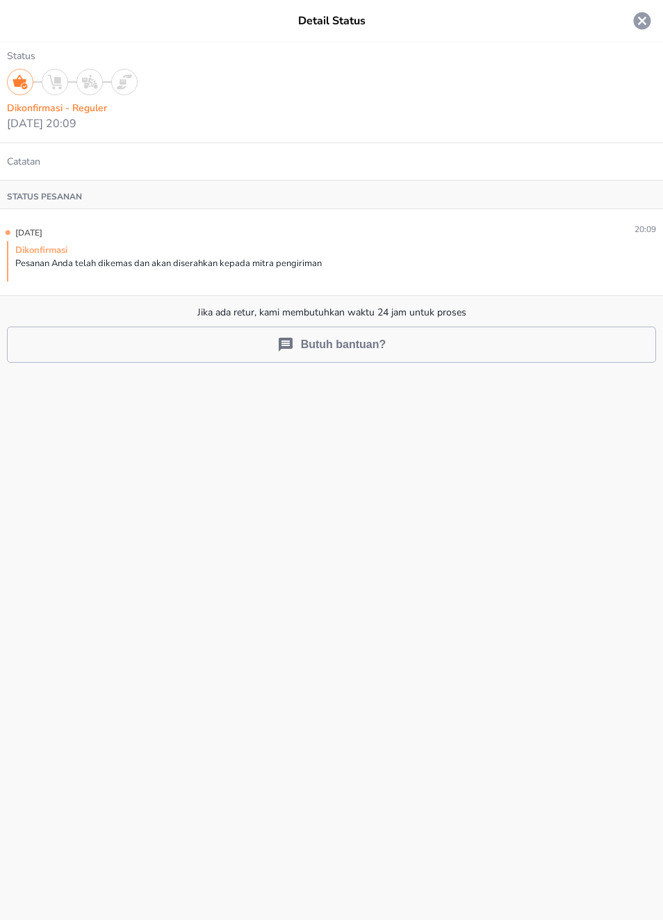
click at [652, 19] on icon at bounding box center [642, 20] width 21 height 21
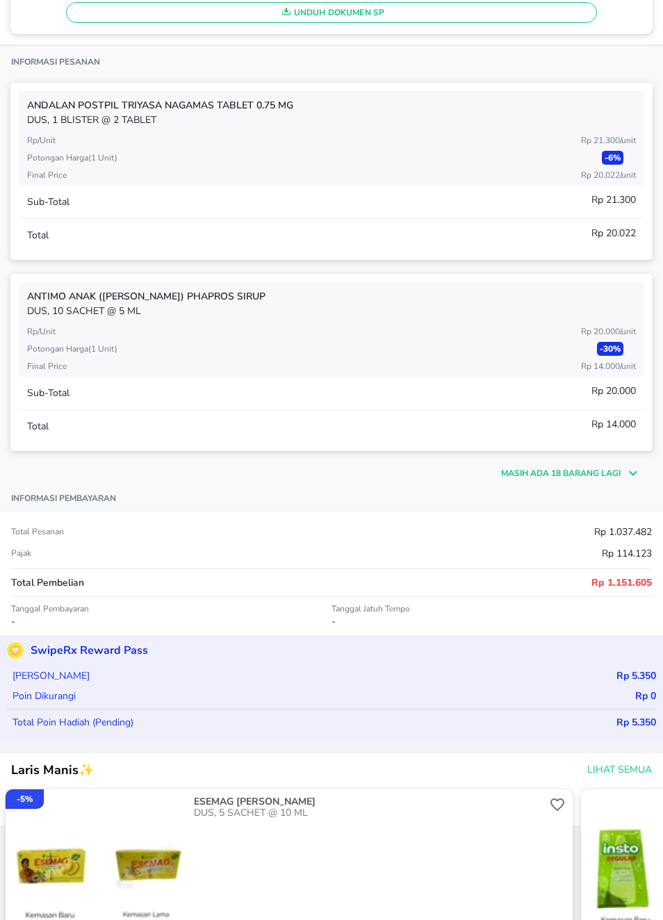
scroll to position [254, 0]
click at [624, 474] on icon at bounding box center [630, 471] width 21 height 17
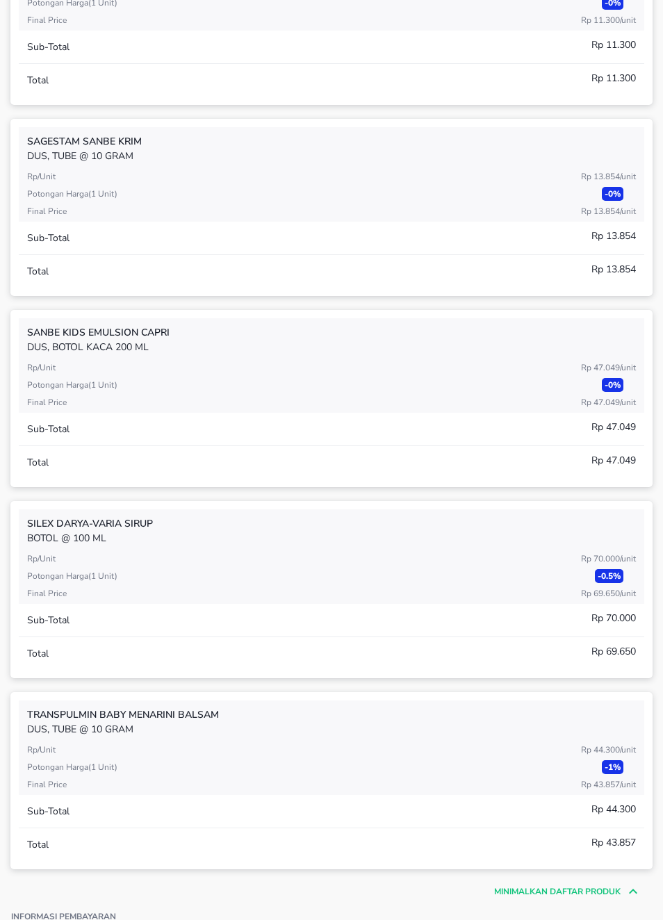
scroll to position [3448, 0]
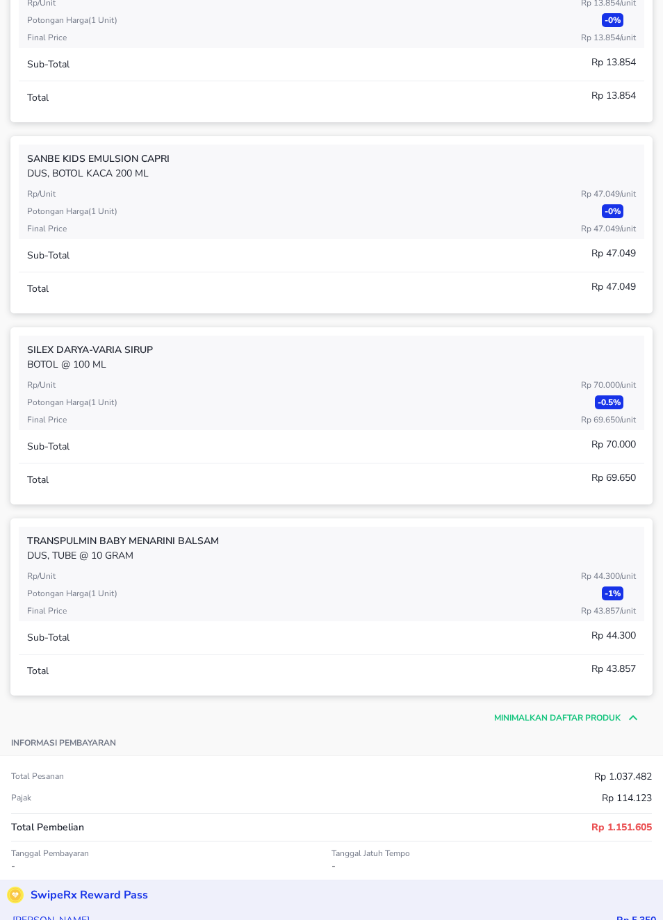
click at [584, 384] on p "Rp 70.000 / Unit" at bounding box center [608, 385] width 55 height 13
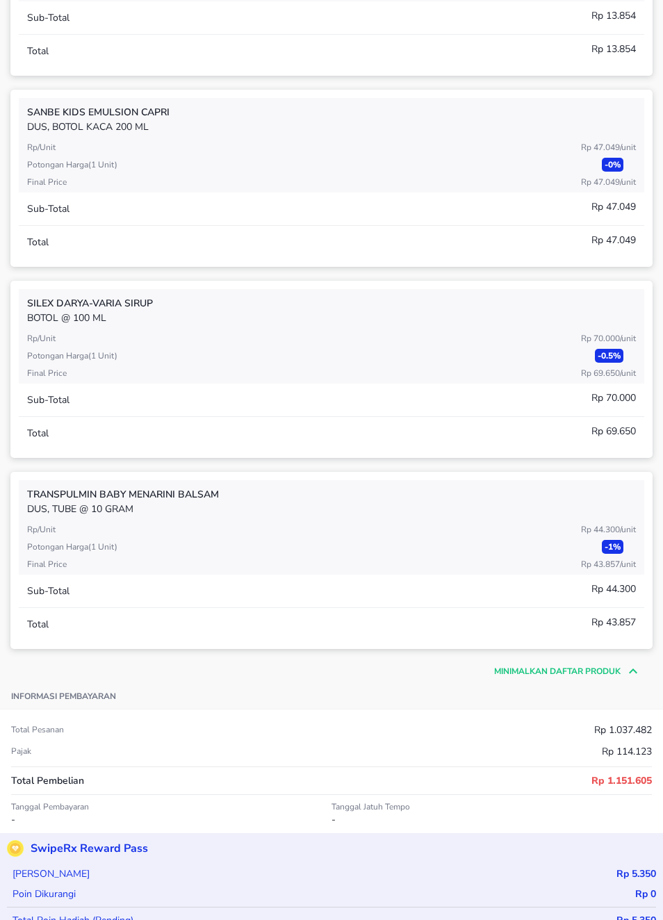
scroll to position [3510, 0]
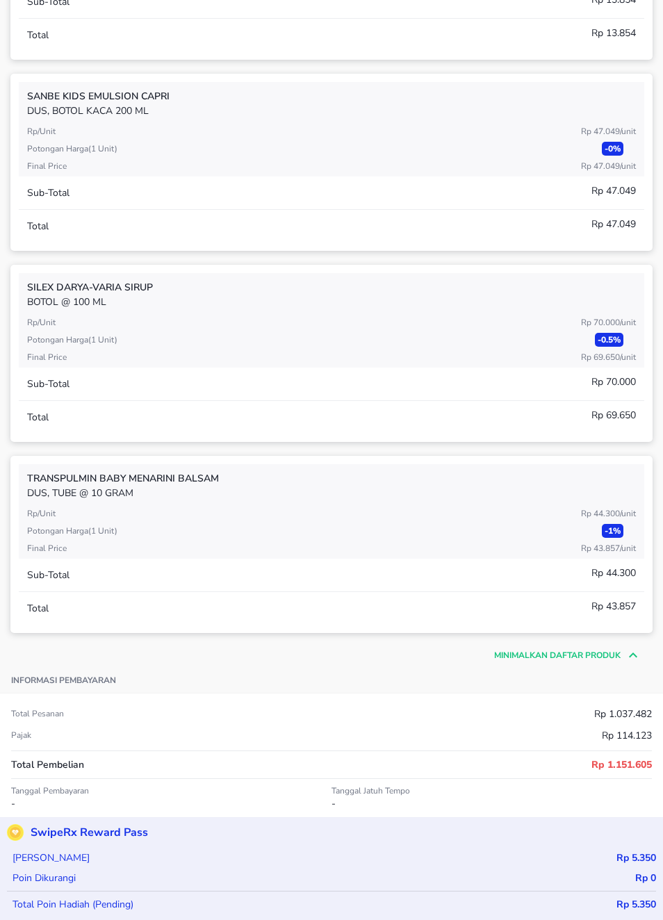
click at [583, 795] on p "Tanggal Jatuh Tempo" at bounding box center [491, 790] width 320 height 11
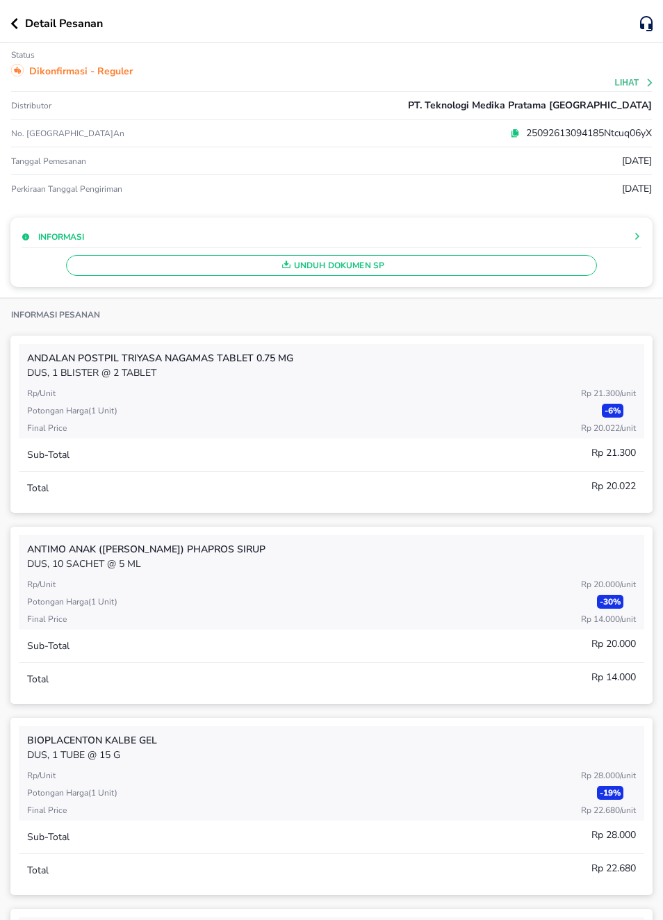
scroll to position [0, 0]
click at [634, 236] on icon at bounding box center [637, 236] width 8 height 8
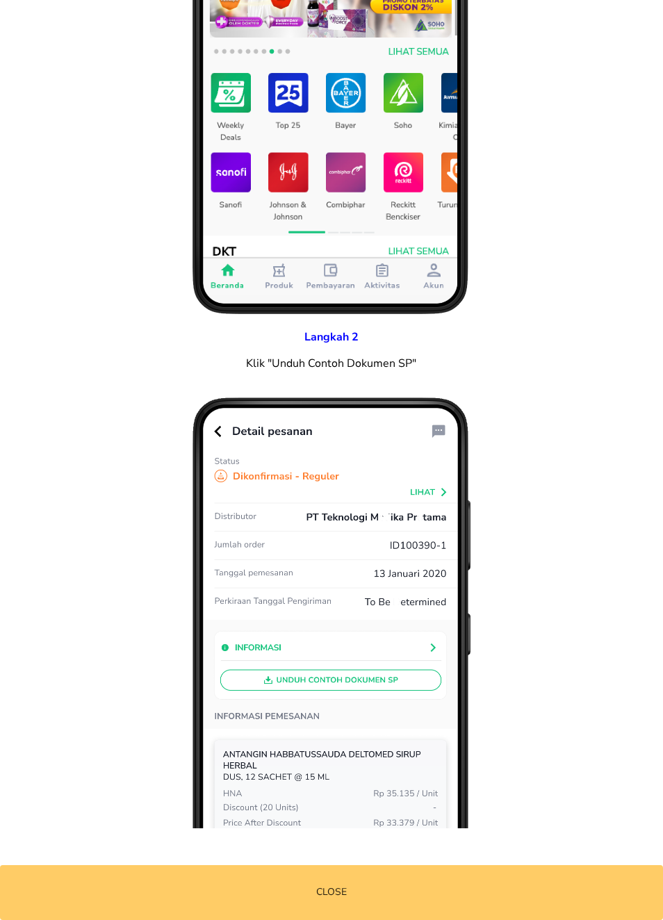
scroll to position [525, 0]
click at [466, 822] on img at bounding box center [331, 690] width 278 height 587
click at [431, 902] on button "Close" at bounding box center [331, 892] width 663 height 55
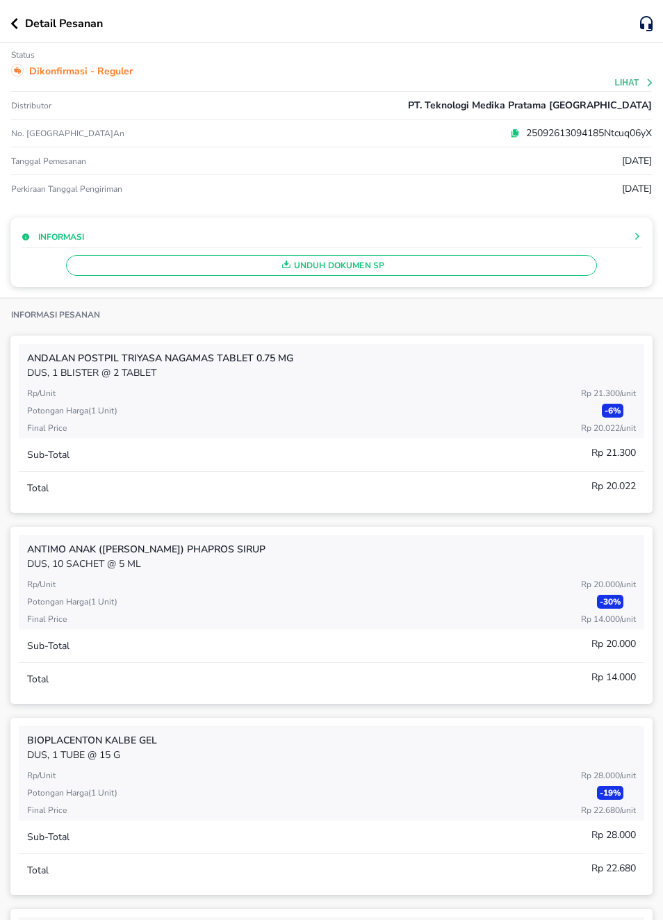
click at [347, 270] on span "Unduh Dokumen SP" at bounding box center [331, 265] width 518 height 18
click at [286, 268] on icon "button" at bounding box center [286, 265] width 8 height 8
click at [356, 276] on button "Unduh Dokumen SP" at bounding box center [331, 265] width 530 height 21
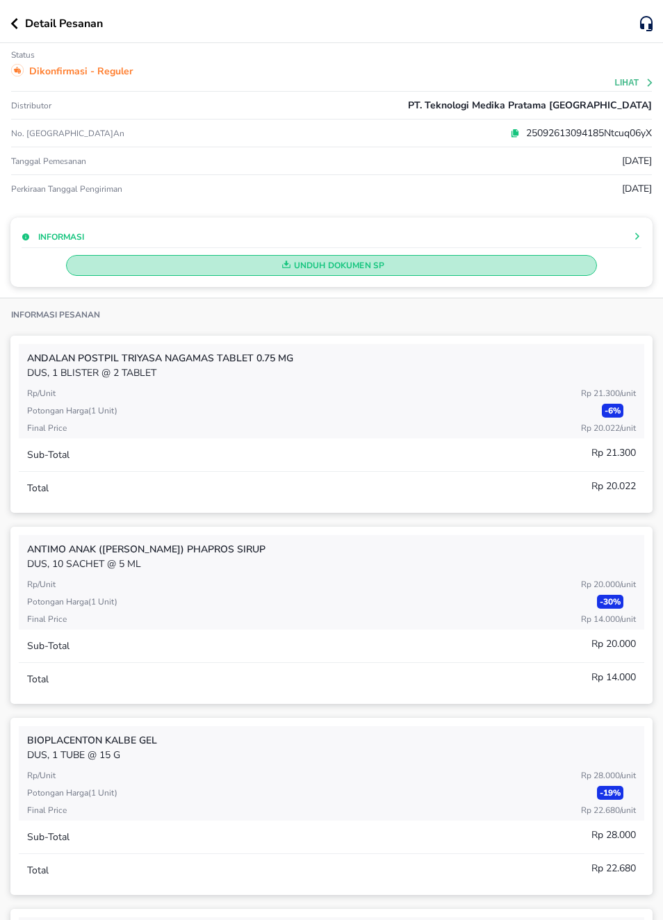
click at [361, 272] on span "Unduh Dokumen SP" at bounding box center [331, 265] width 518 height 18
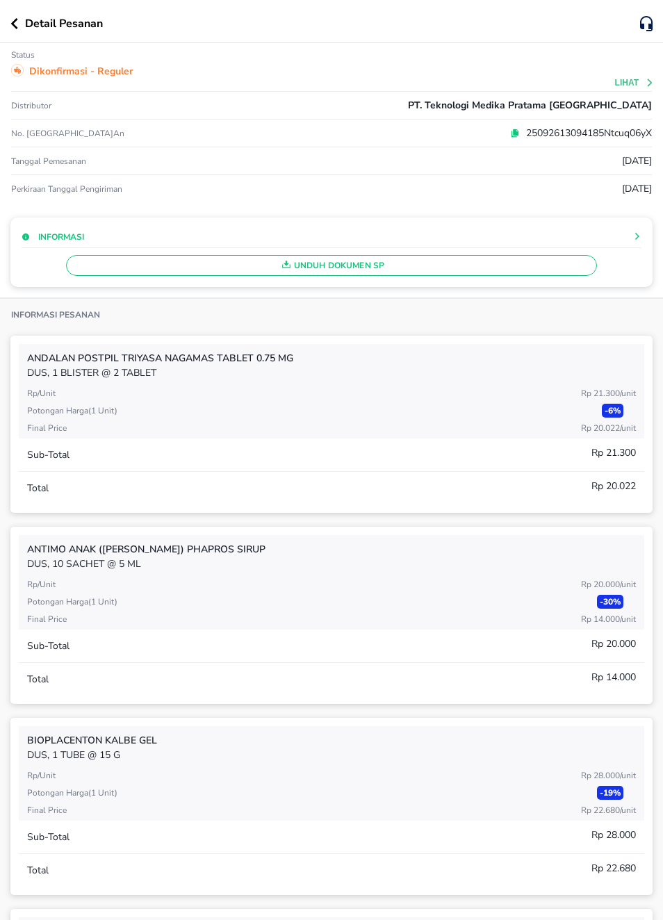
click at [286, 270] on div "button" at bounding box center [286, 265] width 15 height 18
click at [629, 244] on div "Informasi" at bounding box center [332, 236] width 620 height 15
click at [633, 235] on icon at bounding box center [637, 236] width 8 height 8
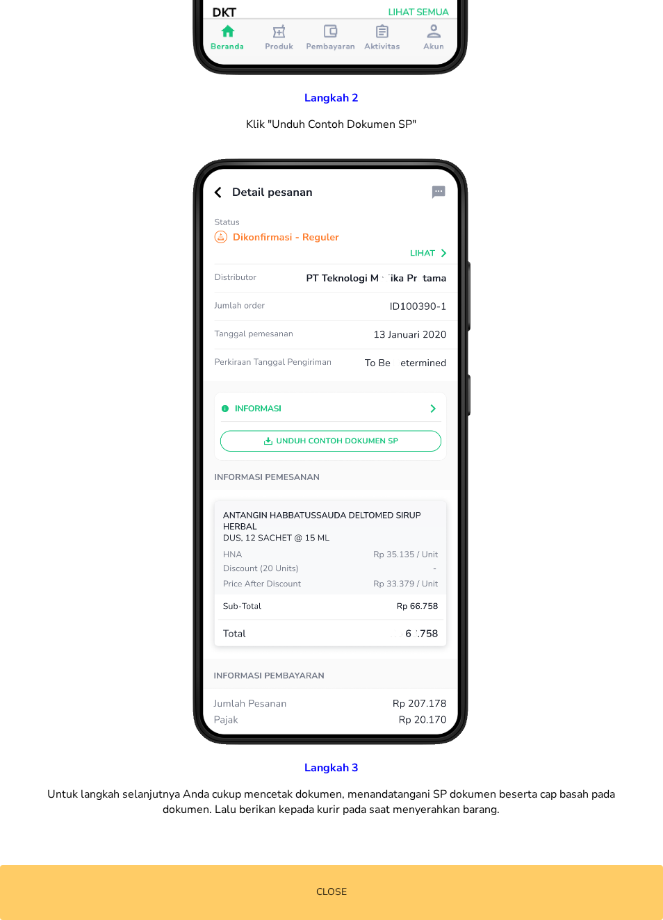
scroll to position [771, 0]
click at [432, 885] on span "Close" at bounding box center [331, 892] width 663 height 17
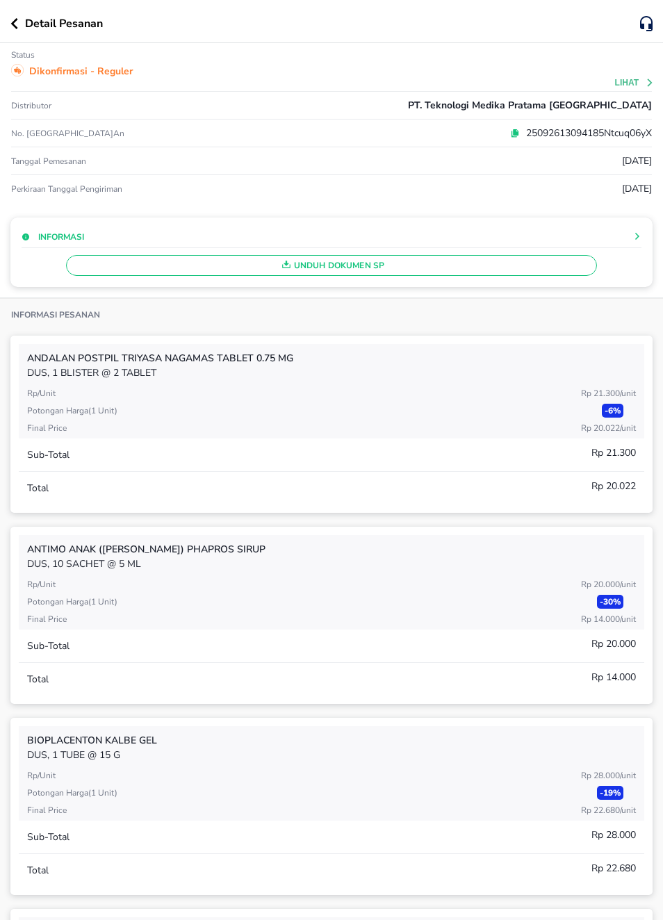
click at [283, 268] on icon "button" at bounding box center [286, 265] width 8 height 8
click at [312, 274] on span "Unduh Dokumen SP" at bounding box center [331, 265] width 518 height 18
click at [304, 260] on div "Unduh Dokumen SP" at bounding box center [332, 262] width 620 height 28
click at [297, 258] on div "Unduh Dokumen SP" at bounding box center [332, 262] width 620 height 28
click at [296, 257] on div "Unduh Dokumen SP" at bounding box center [332, 262] width 620 height 28
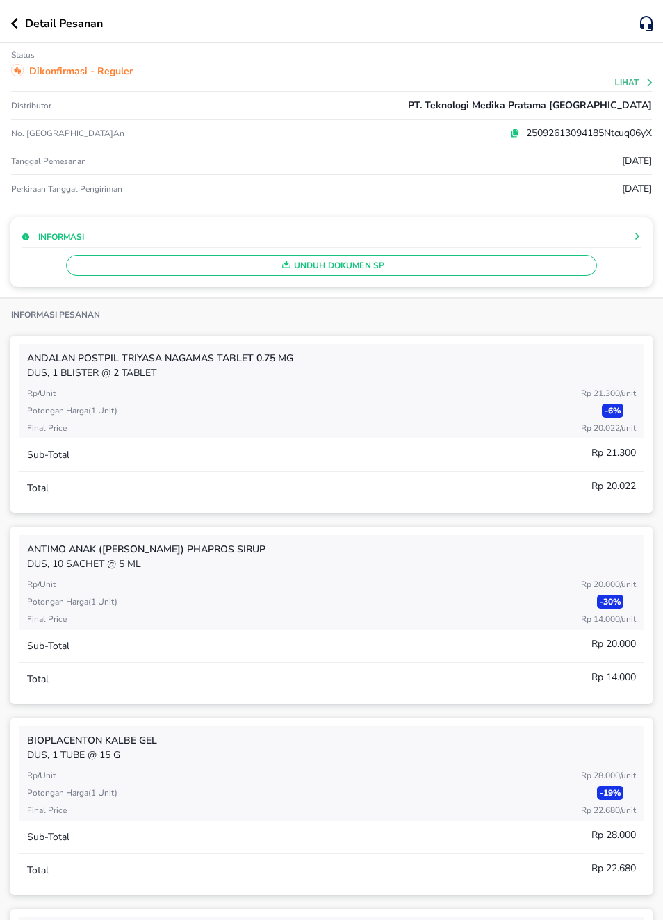
click at [10, 26] on icon "button" at bounding box center [14, 23] width 8 height 11
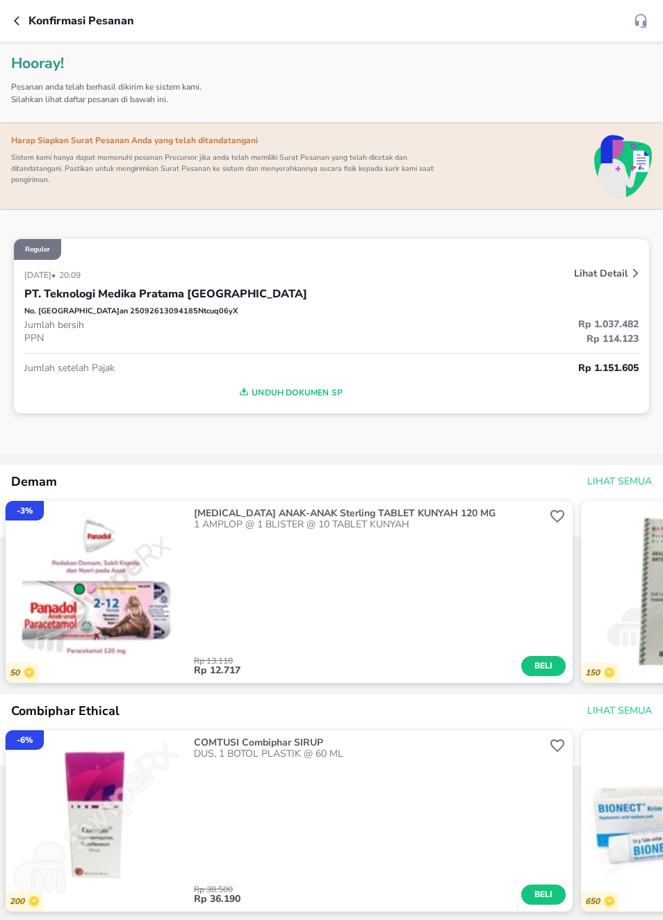
click at [258, 397] on span "Unduh Dokumen SP" at bounding box center [289, 393] width 519 height 18
click at [320, 393] on span "Unduh Dokumen SP" at bounding box center [289, 393] width 519 height 18
click at [296, 398] on span "Unduh Dokumen SP" at bounding box center [289, 393] width 519 height 18
click at [295, 398] on div "Unduh Dokumen SP" at bounding box center [331, 389] width 614 height 28
click at [313, 399] on span "Unduh Dokumen SP" at bounding box center [289, 393] width 519 height 18
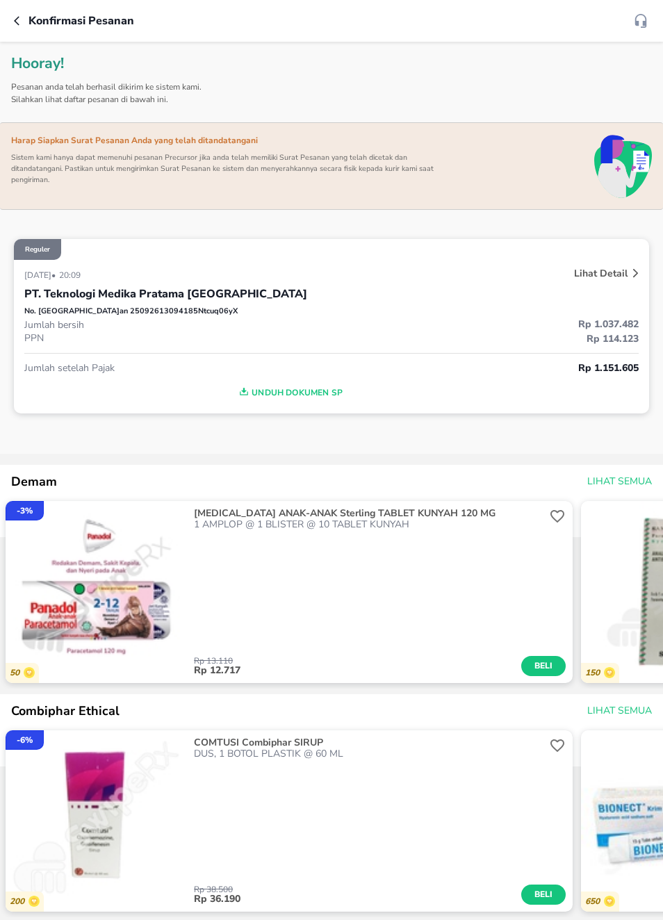
click at [20, 16] on icon "button" at bounding box center [19, 20] width 11 height 11
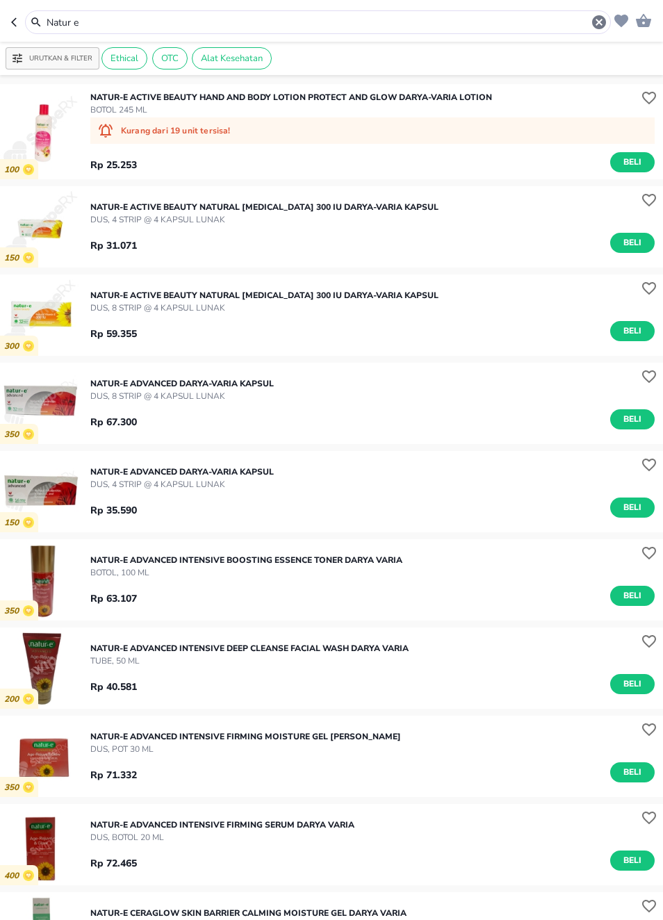
click at [11, 24] on icon "button" at bounding box center [16, 22] width 11 height 11
type input "Nutrimax"
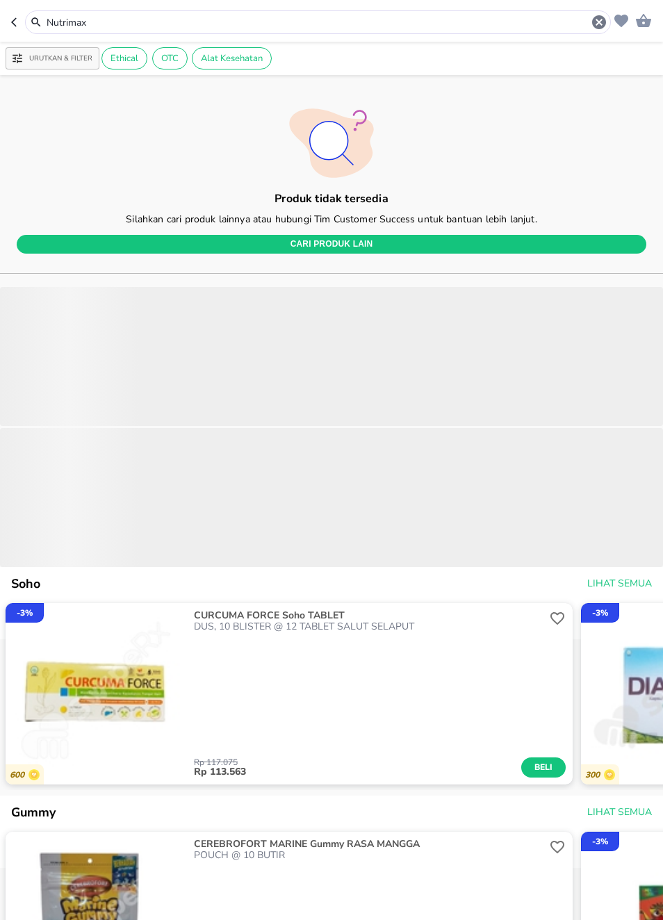
click at [19, 15] on button "button" at bounding box center [18, 22] width 14 height 24
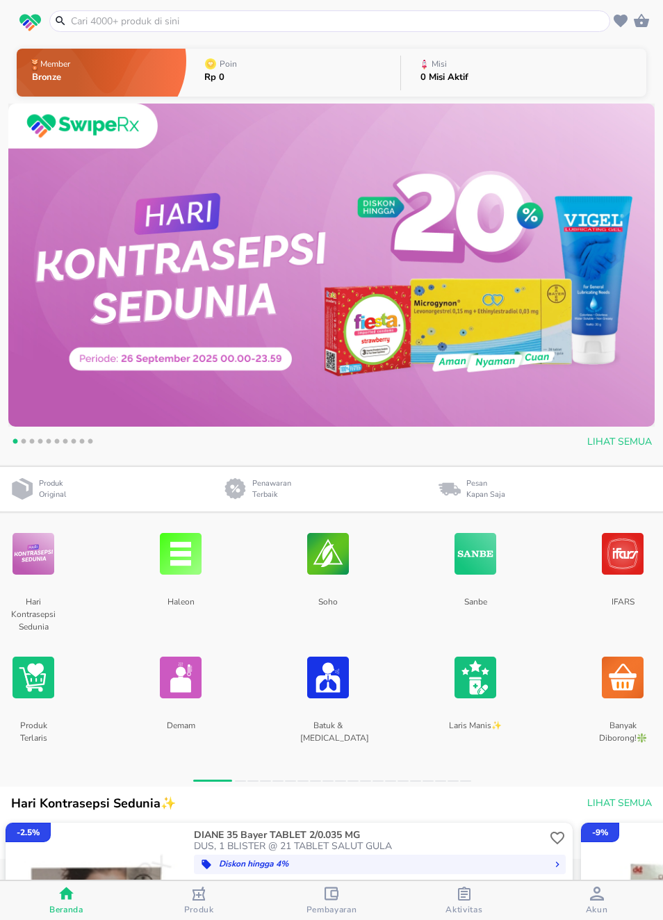
click at [599, 912] on span "Akun" at bounding box center [597, 909] width 22 height 11
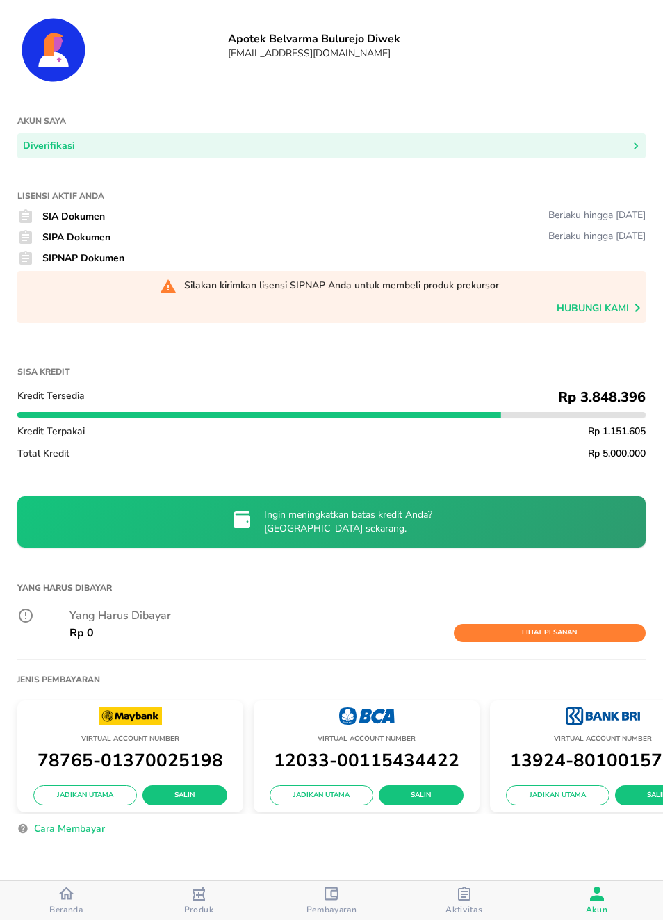
click at [600, 639] on span "Lihat Pesanan" at bounding box center [550, 633] width 178 height 13
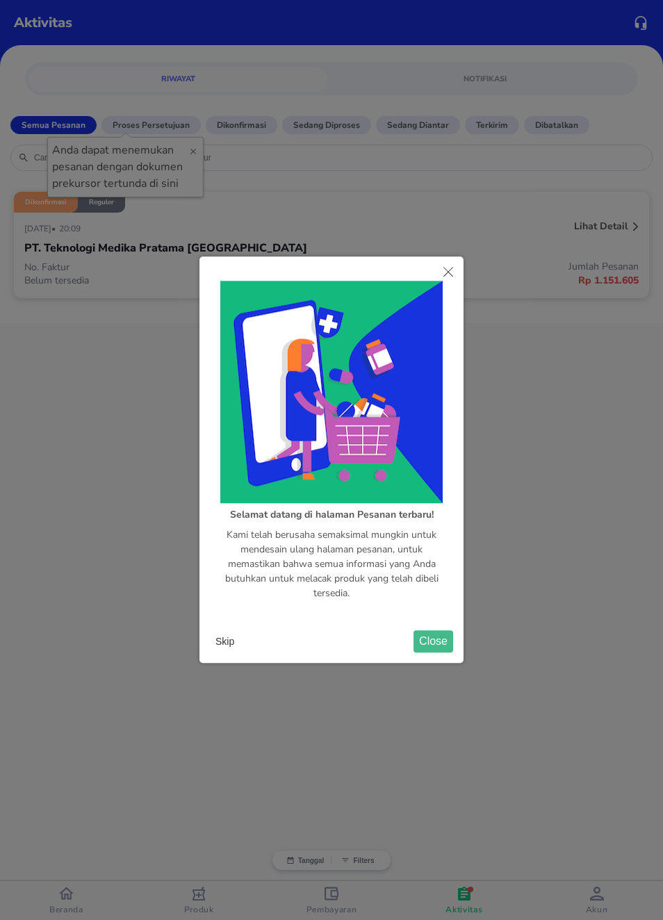
click at [441, 643] on button "Close" at bounding box center [433, 642] width 40 height 22
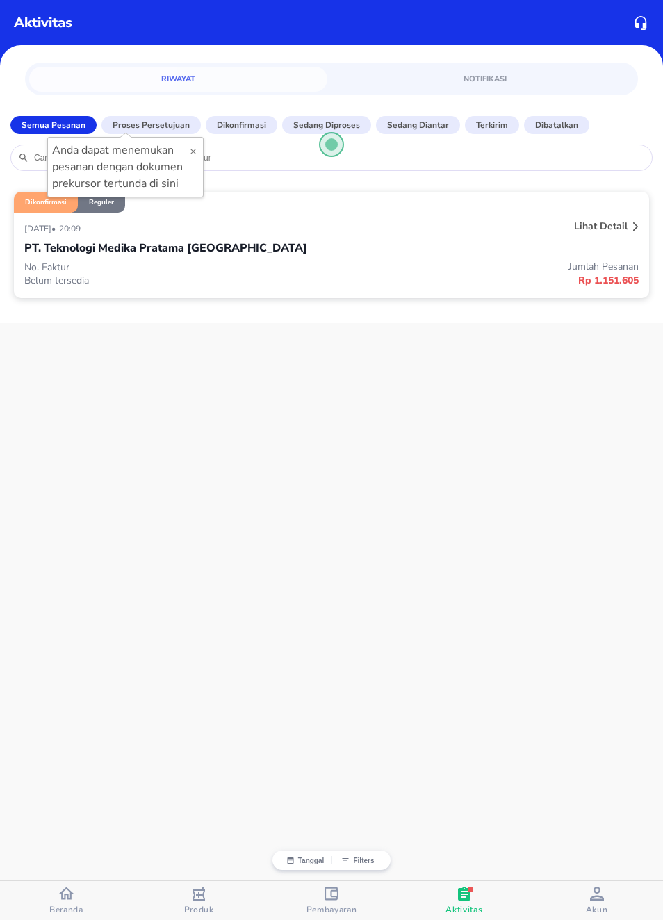
click at [195, 143] on div at bounding box center [193, 167] width 10 height 50
click at [624, 244] on div "PT. Teknologi Medika Pratama [GEOGRAPHIC_DATA]" at bounding box center [331, 248] width 614 height 24
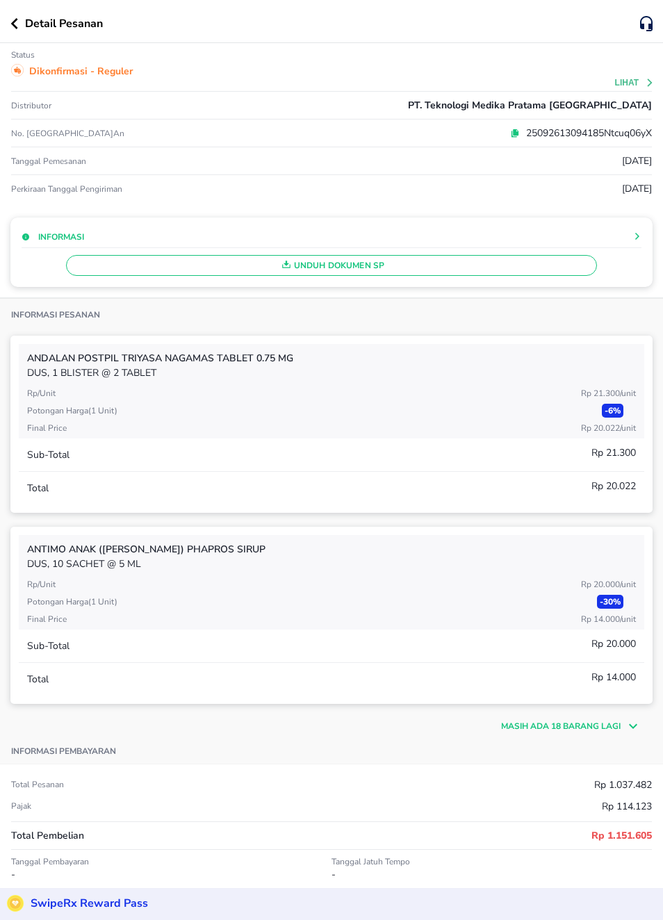
click at [646, 26] on icon "button" at bounding box center [646, 23] width 13 height 15
click at [22, 67] on circle at bounding box center [17, 70] width 13 height 13
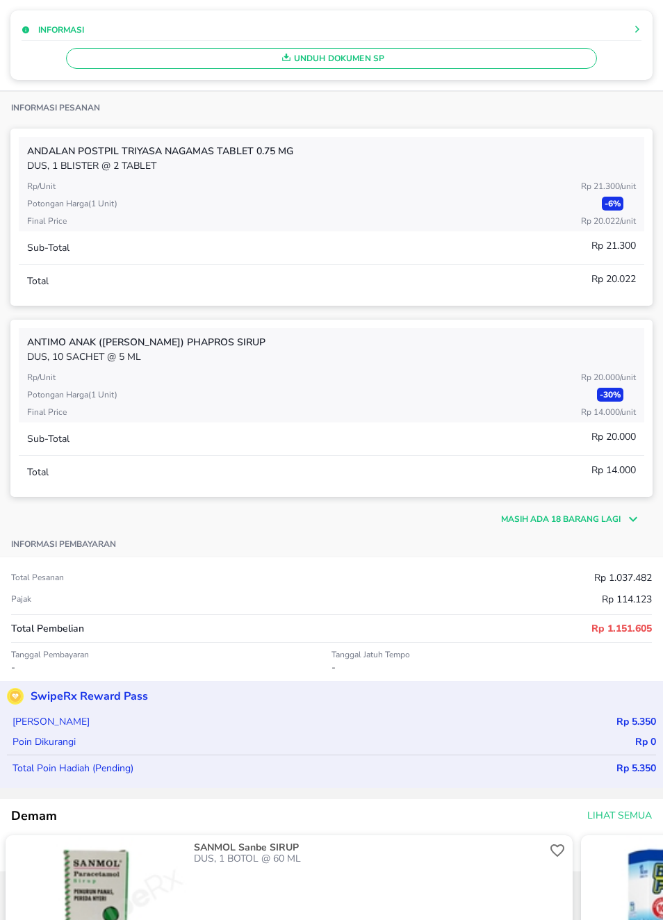
scroll to position [206, 0]
click at [84, 345] on p "ANTIMO ANAK ([PERSON_NAME]) Phapros SIRUP" at bounding box center [331, 343] width 609 height 15
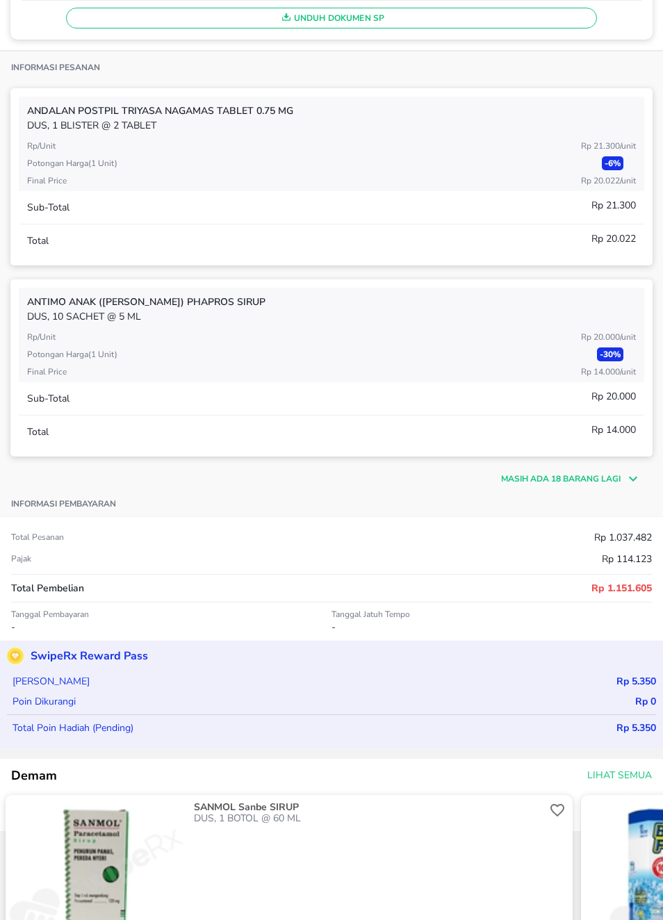
scroll to position [248, 0]
click at [633, 473] on icon at bounding box center [630, 478] width 21 height 17
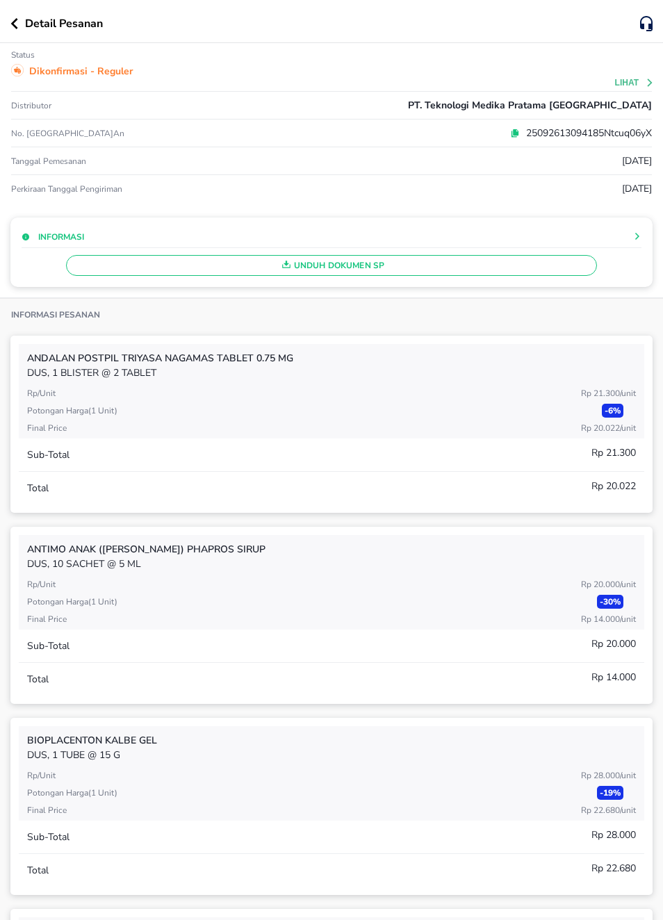
scroll to position [0, 0]
click at [10, 21] on icon "button" at bounding box center [14, 23] width 8 height 11
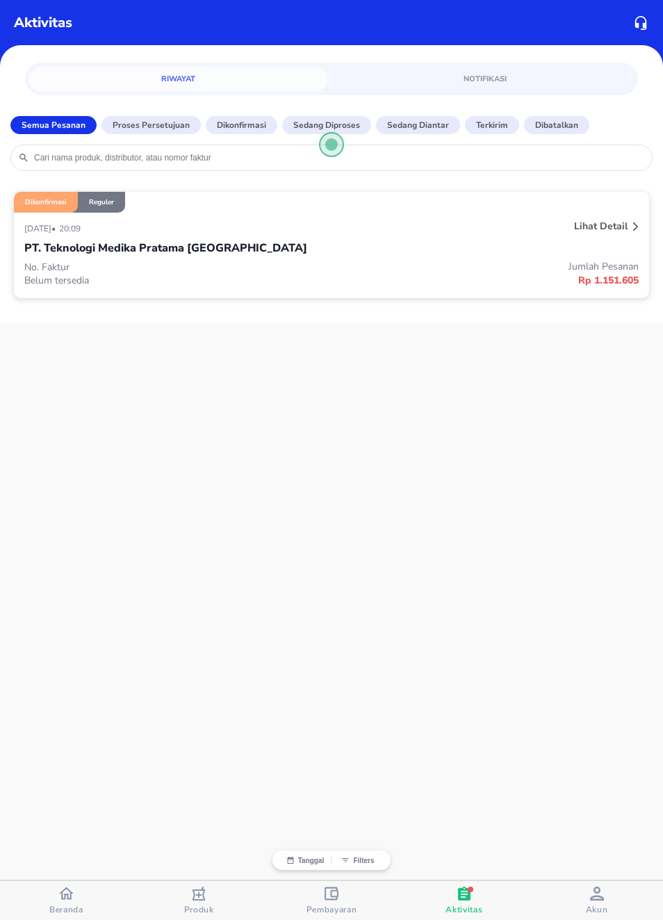
click at [564, 126] on p "Dibatalkan" at bounding box center [556, 125] width 43 height 13
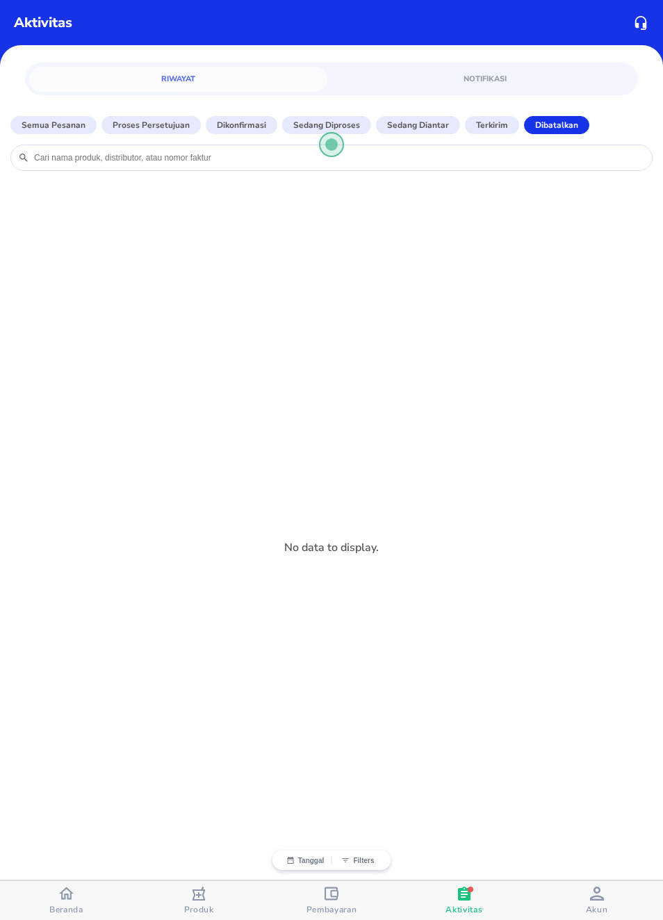
click at [129, 124] on p "Proses Persetujuan" at bounding box center [151, 125] width 77 height 13
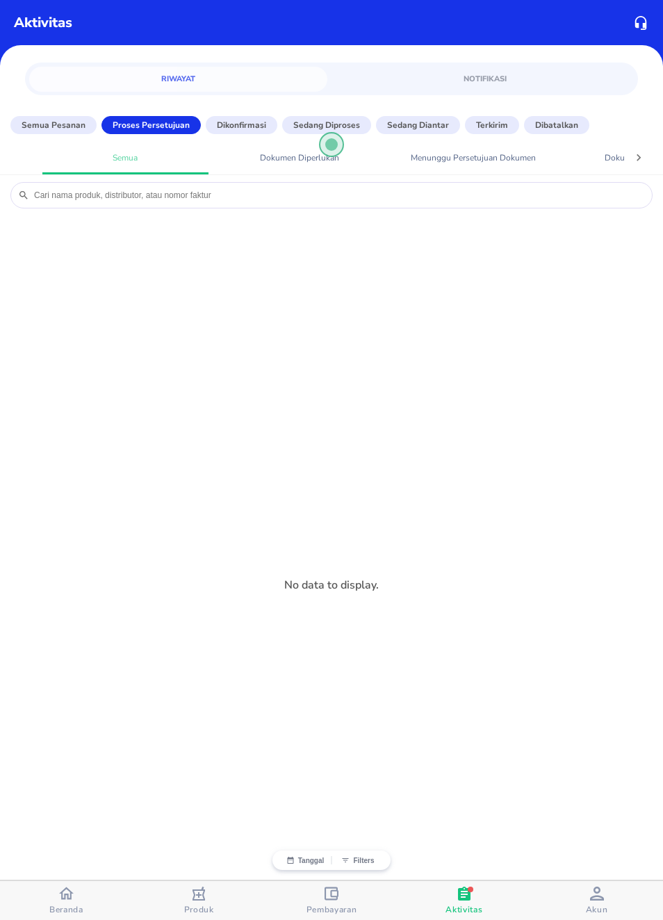
click at [52, 126] on p "Semua Pesanan" at bounding box center [54, 125] width 64 height 13
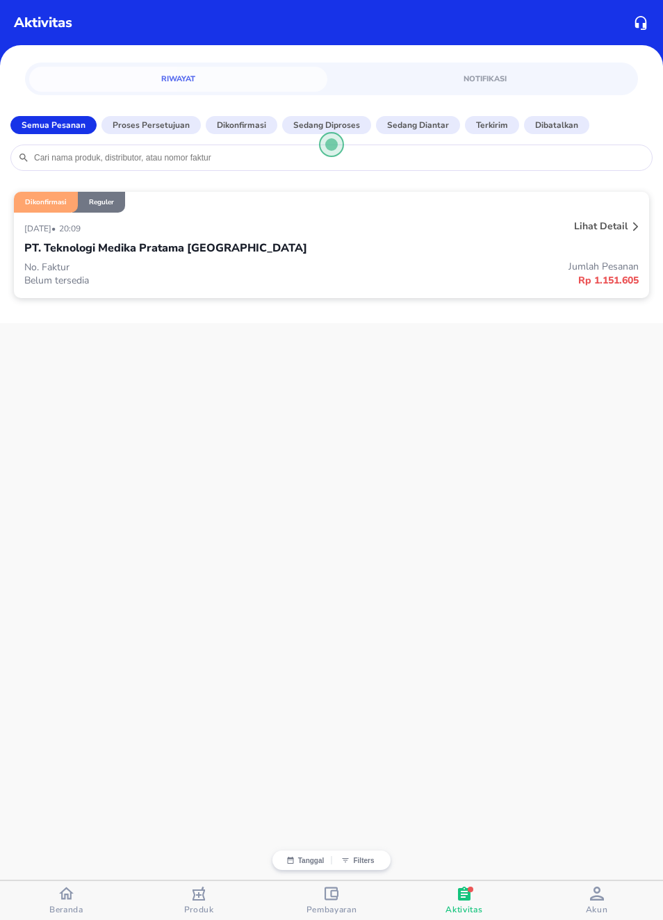
click at [349, 129] on p "Sedang diproses" at bounding box center [326, 125] width 67 height 13
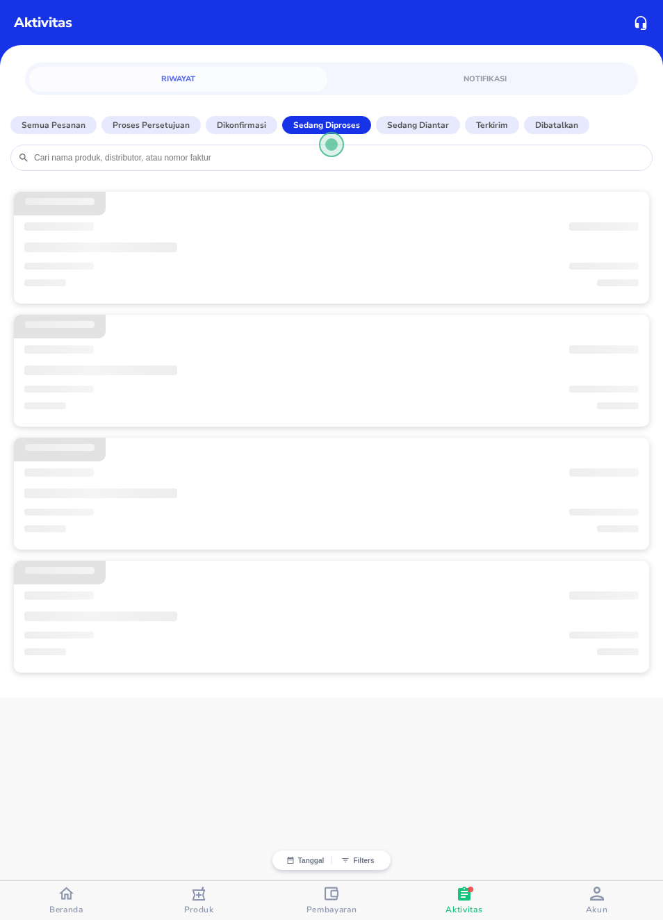
click at [417, 126] on p "Sedang diantar" at bounding box center [418, 125] width 62 height 13
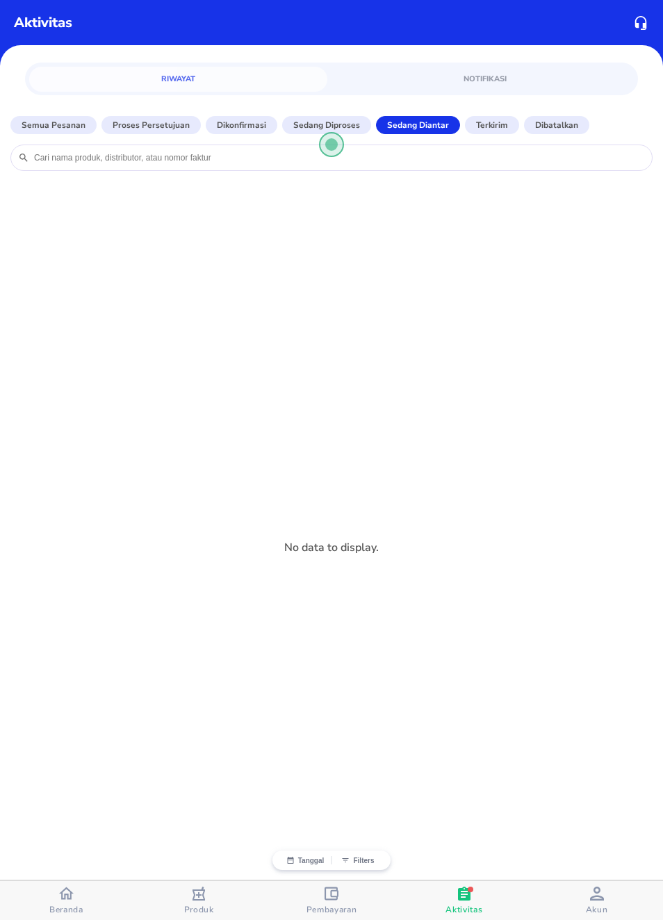
click at [507, 126] on button "Terkirim" at bounding box center [492, 125] width 54 height 18
click at [561, 124] on p "Dibatalkan" at bounding box center [556, 125] width 43 height 13
click at [66, 116] on button "Semua Pesanan" at bounding box center [53, 125] width 86 height 18
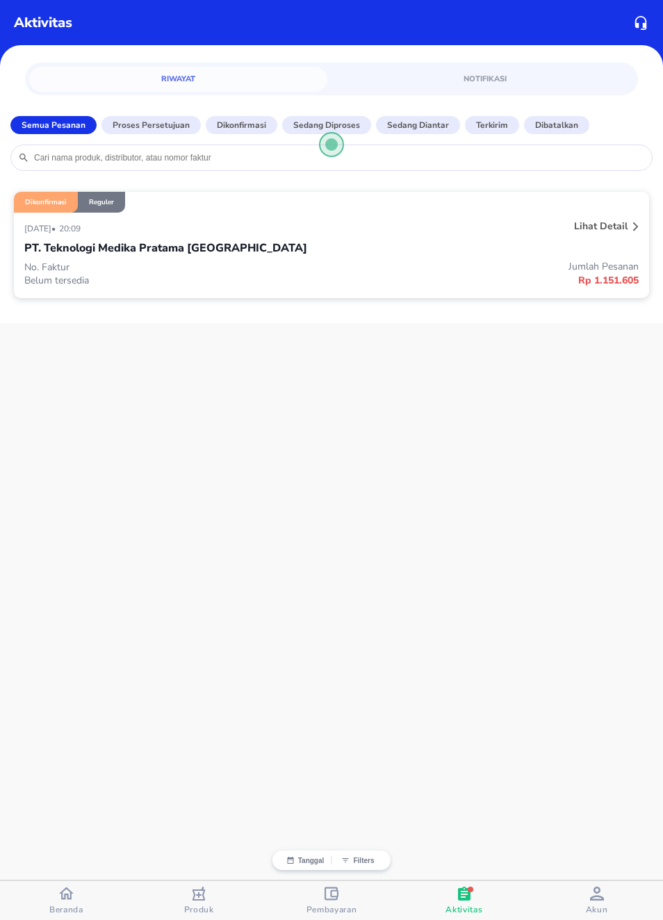
click at [611, 231] on p "Lihat detail" at bounding box center [601, 226] width 54 height 13
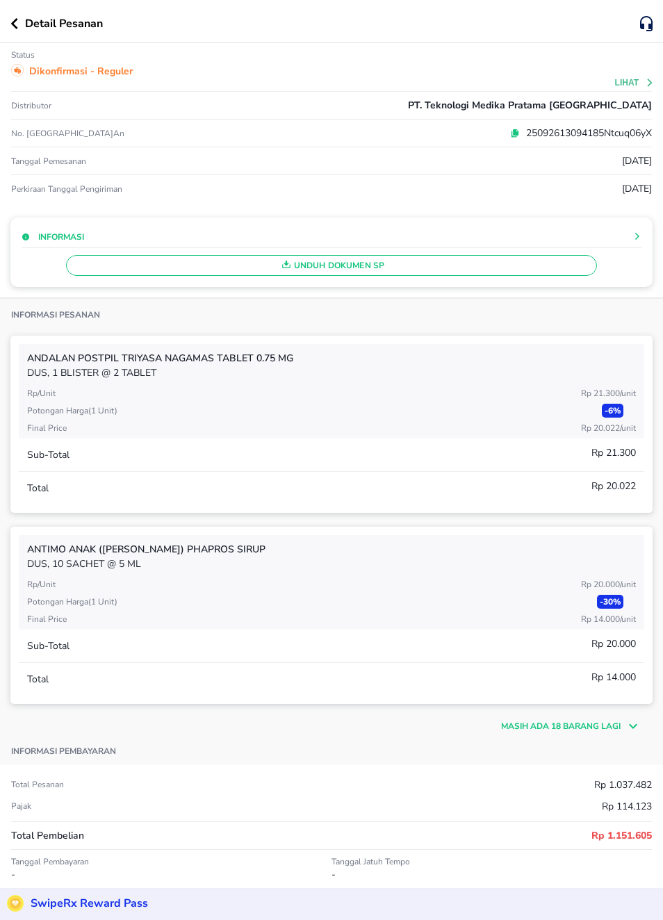
click at [510, 268] on span "Unduh Dokumen SP" at bounding box center [331, 265] width 518 height 18
click at [566, 265] on span "Unduh Dokumen SP" at bounding box center [331, 265] width 518 height 18
click at [346, 274] on span "Unduh Dokumen SP" at bounding box center [331, 265] width 518 height 18
click at [630, 235] on div at bounding box center [563, 236] width 155 height 8
click at [639, 233] on icon at bounding box center [637, 236] width 8 height 8
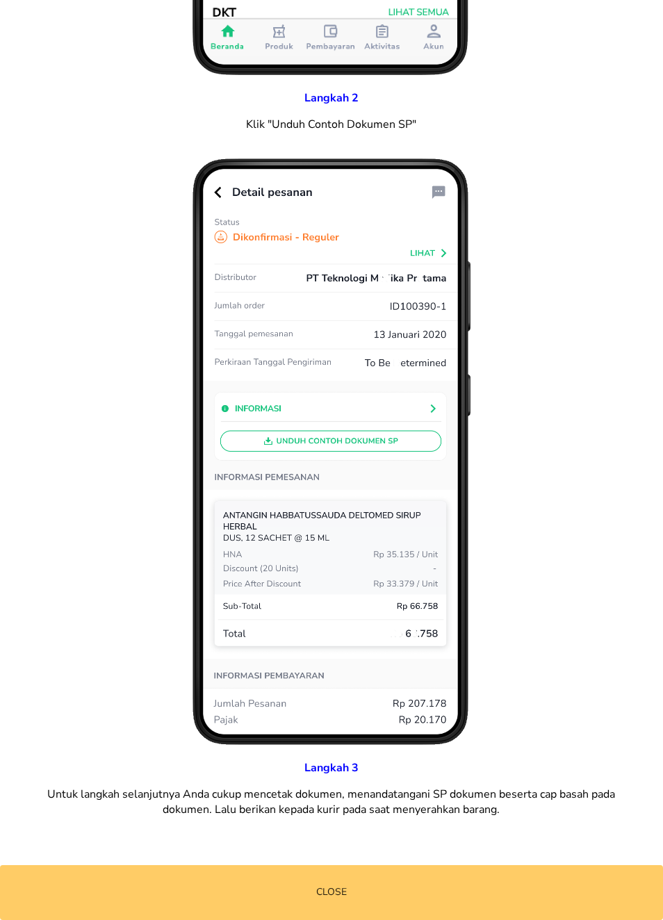
scroll to position [771, 0]
click at [121, 870] on button "Close" at bounding box center [331, 892] width 663 height 55
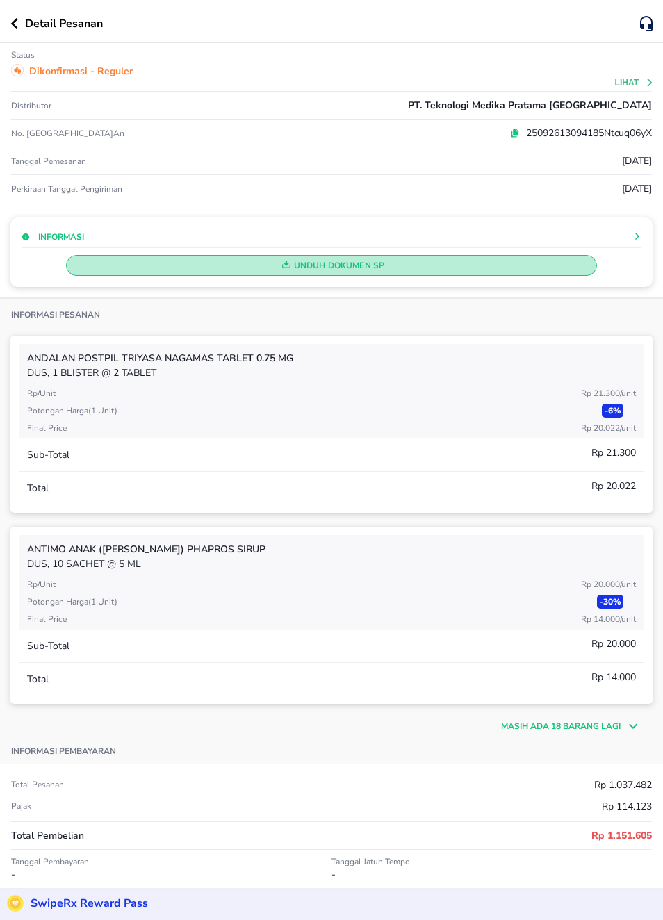
click at [397, 266] on span "Unduh Dokumen SP" at bounding box center [331, 265] width 518 height 18
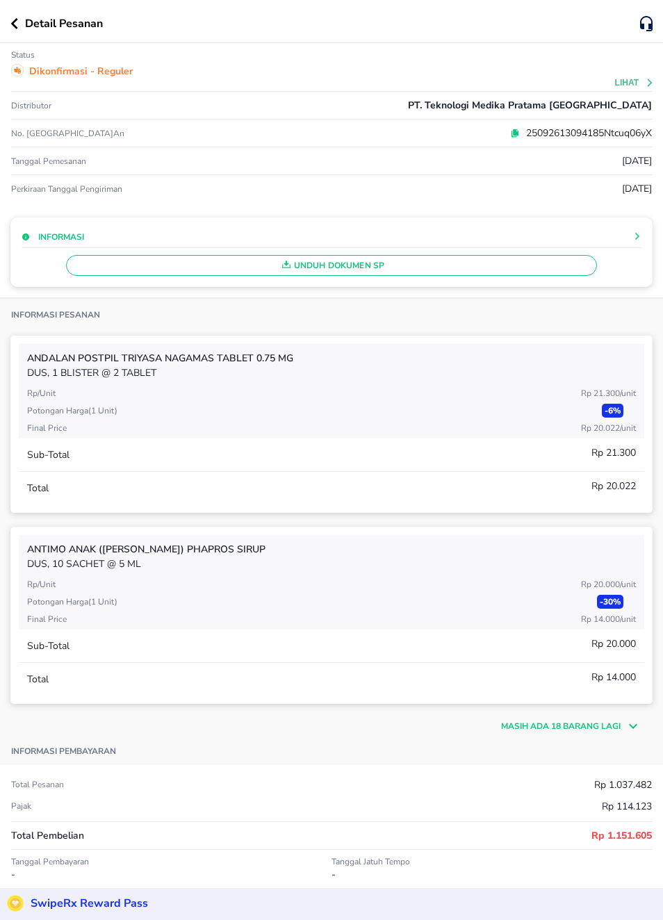
click at [396, 266] on div "Unduh Dokumen SP" at bounding box center [332, 262] width 620 height 28
click at [375, 264] on span "Unduh Dokumen SP" at bounding box center [331, 265] width 518 height 18
click at [370, 268] on div "Unduh Dokumen SP" at bounding box center [332, 262] width 620 height 28
click at [16, 19] on icon "button" at bounding box center [14, 23] width 7 height 11
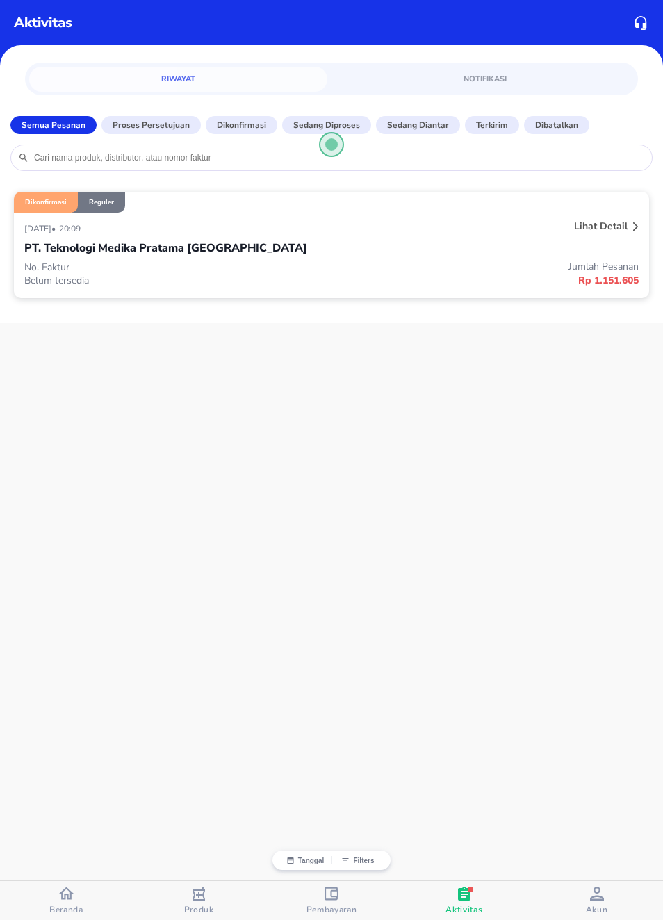
click at [336, 907] on span "Pembayaran" at bounding box center [331, 909] width 51 height 11
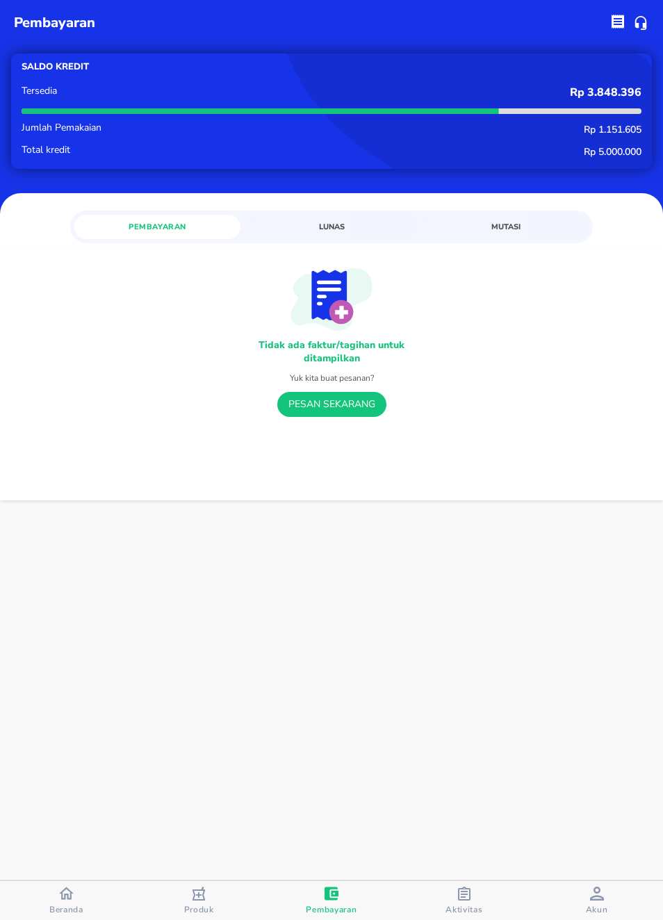
click at [358, 231] on span "Lunas" at bounding box center [331, 226] width 149 height 13
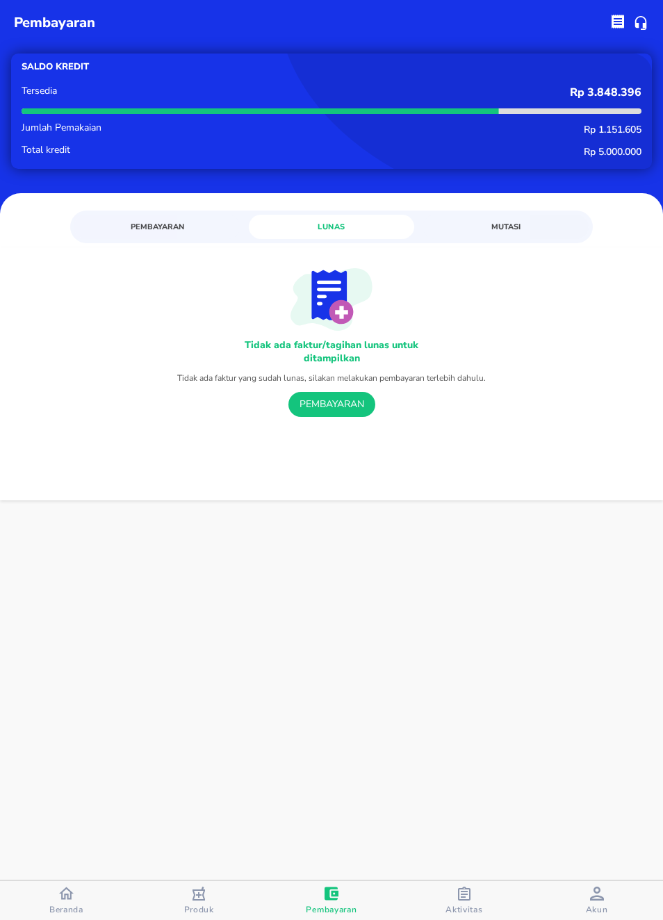
click at [551, 215] on button "Mutasi" at bounding box center [505, 227] width 166 height 24
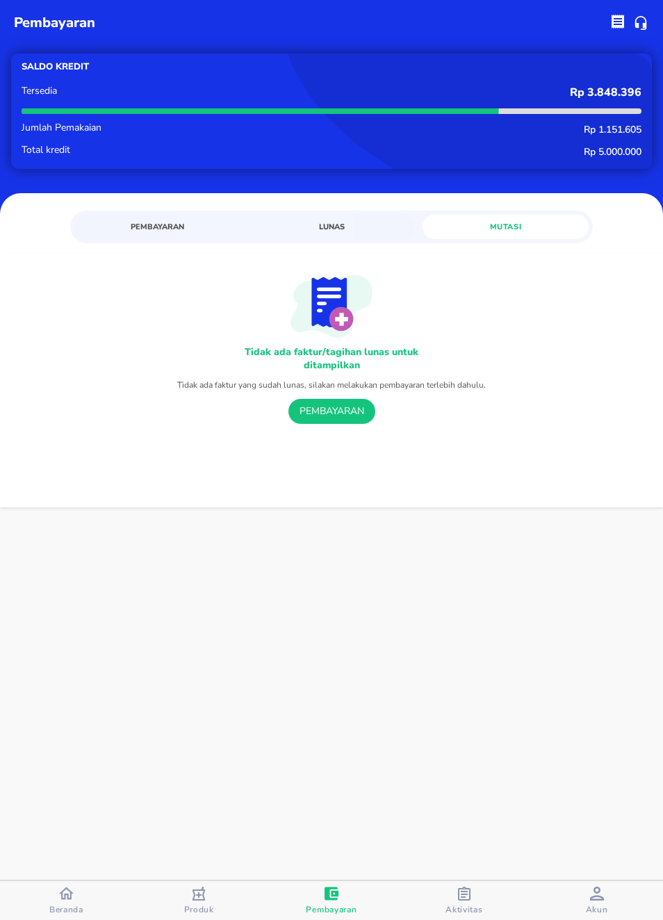
click at [181, 225] on span "Pembayaran" at bounding box center [157, 226] width 149 height 13
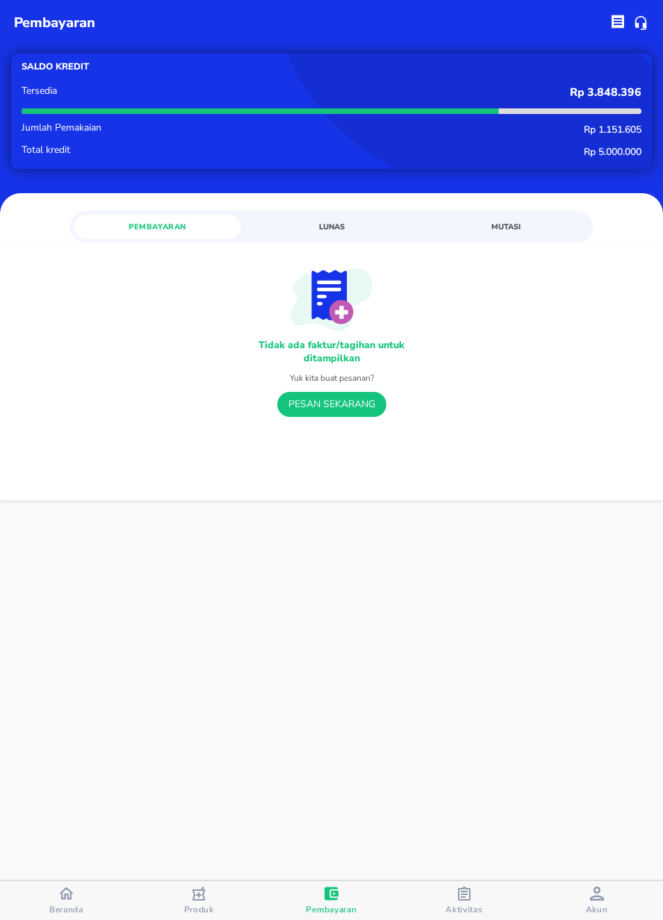
click at [617, 123] on p "Rp 1.151.605" at bounding box center [460, 129] width 361 height 13
click at [618, 88] on p "Rp 3.848.396" at bounding box center [460, 92] width 361 height 13
click at [590, 903] on div "button" at bounding box center [597, 895] width 14 height 17
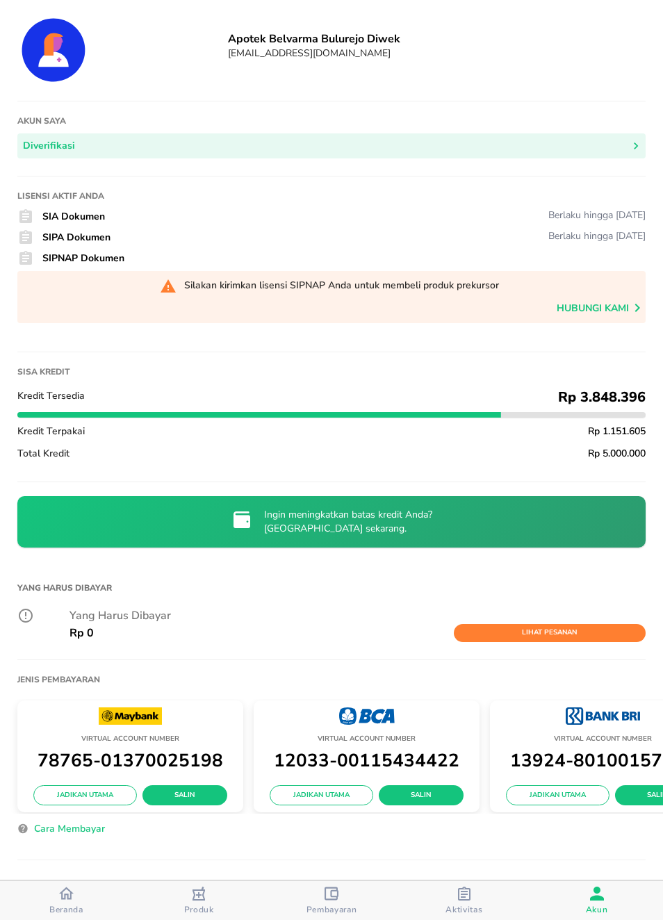
click at [560, 541] on div "Ingin meningkatkan batas kredit Anda? [GEOGRAPHIC_DATA] sekarang." at bounding box center [331, 522] width 625 height 49
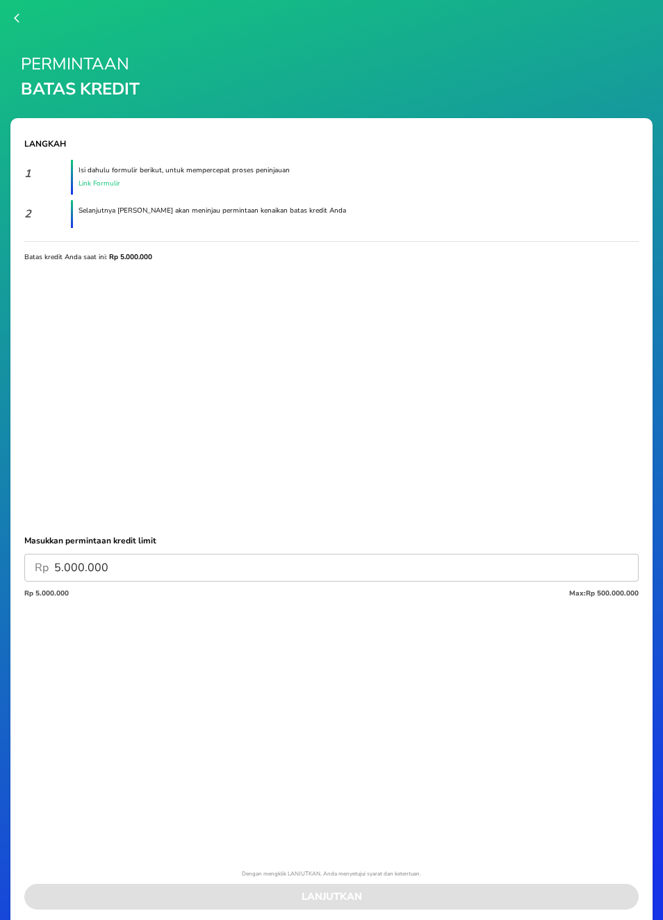
click at [113, 181] on link "Link Formulir" at bounding box center [334, 184] width 510 height 10
click at [23, 22] on icon "button" at bounding box center [19, 18] width 11 height 11
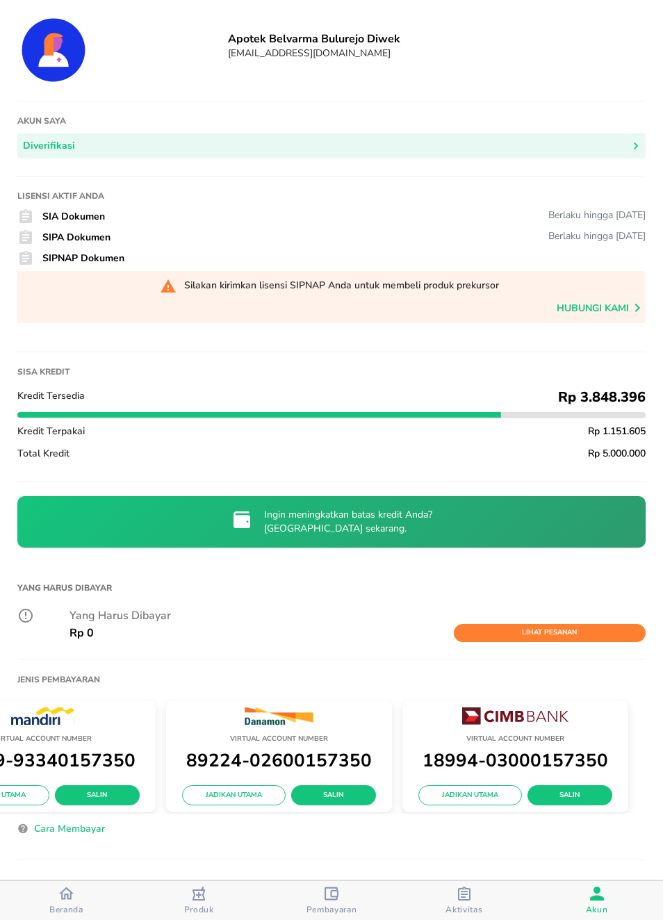
scroll to position [0, 1033]
click at [586, 639] on span "Lihat Pesanan" at bounding box center [550, 633] width 178 height 13
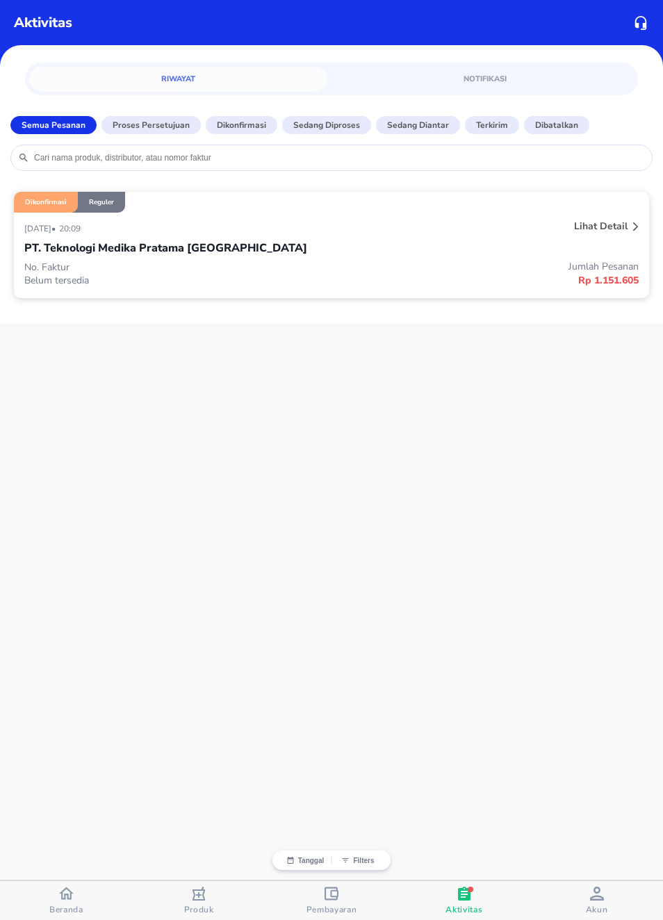
click at [576, 247] on div "PT. Teknologi Medika Pratama [GEOGRAPHIC_DATA]" at bounding box center [331, 248] width 614 height 24
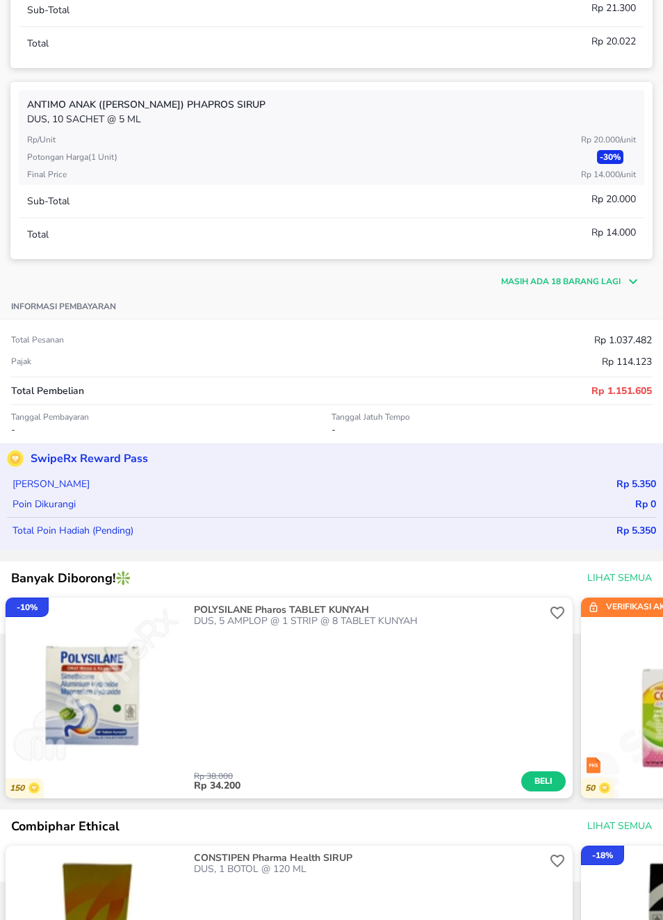
scroll to position [401, 0]
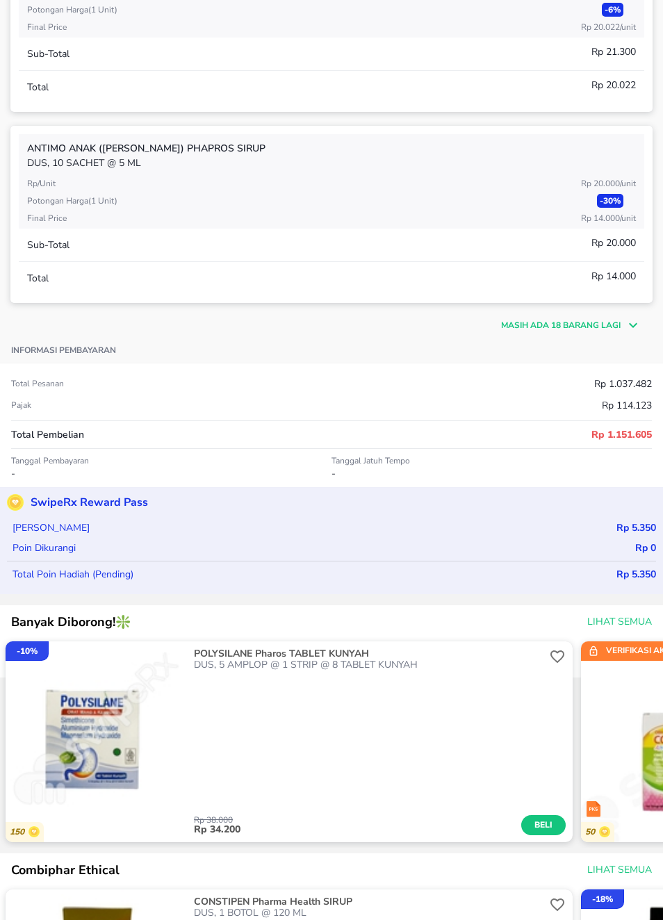
click at [583, 670] on img "button" at bounding box center [671, 751] width 181 height 181
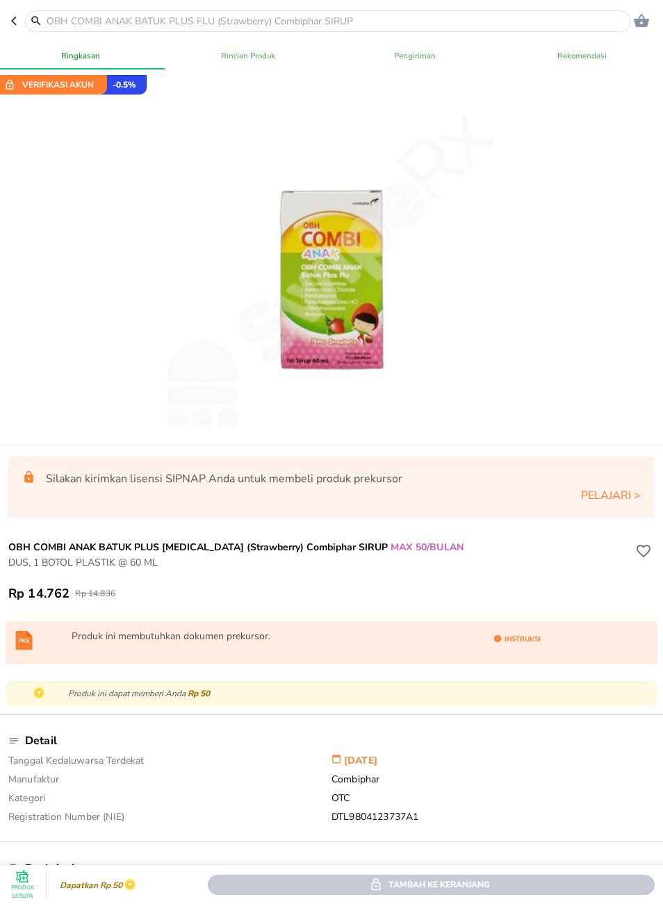
click at [12, 21] on icon "button" at bounding box center [14, 21] width 6 height 9
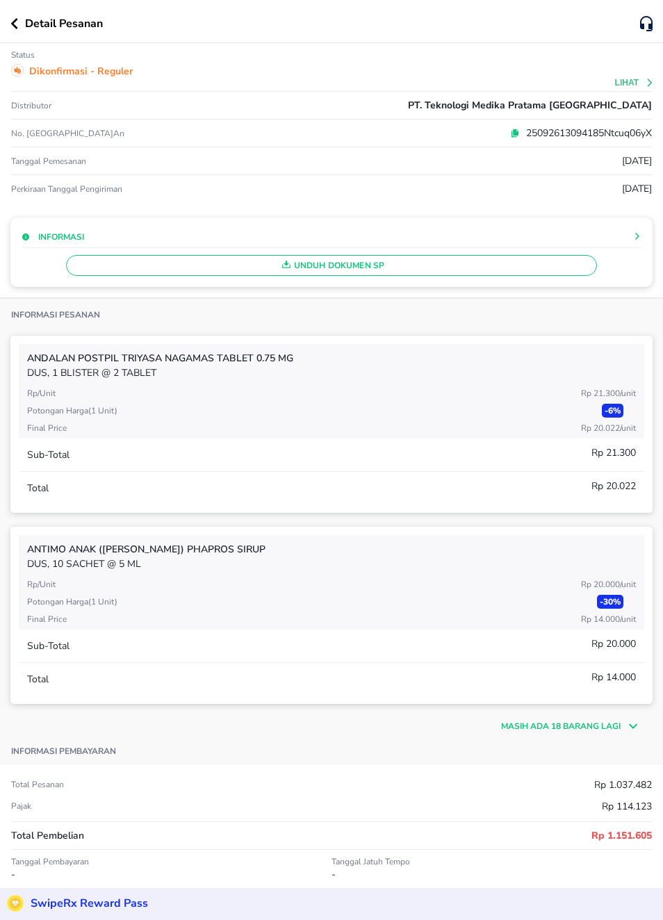
click at [11, 26] on icon "button" at bounding box center [14, 23] width 8 height 11
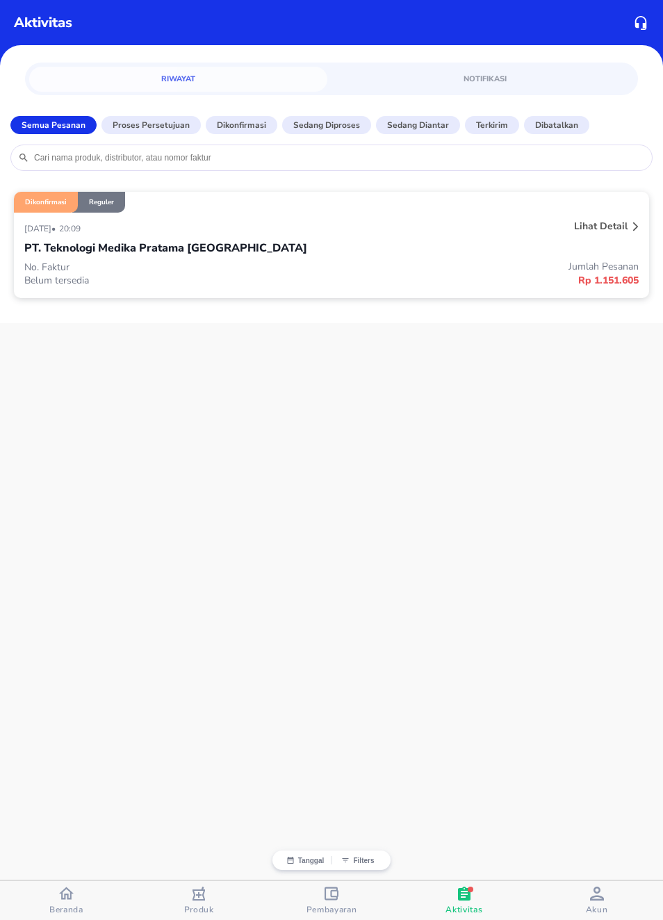
click at [124, 260] on div "PT. Teknologi Medika Pratama [GEOGRAPHIC_DATA]" at bounding box center [331, 248] width 614 height 24
click at [156, 270] on p "No. Faktur" at bounding box center [177, 267] width 307 height 13
click at [623, 233] on p "Lihat detail" at bounding box center [601, 226] width 54 height 13
click at [614, 226] on p "Lihat detail" at bounding box center [601, 226] width 54 height 13
click at [611, 227] on p "Lihat detail" at bounding box center [601, 226] width 54 height 13
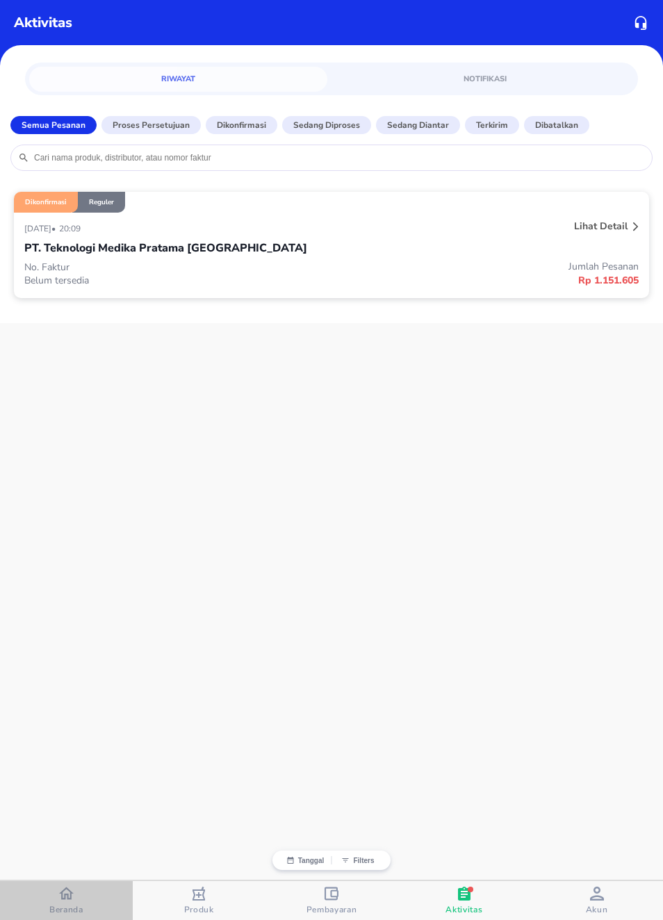
click at [51, 918] on button "Beranda" at bounding box center [66, 900] width 133 height 39
click at [50, 918] on button "Beranda" at bounding box center [66, 900] width 133 height 39
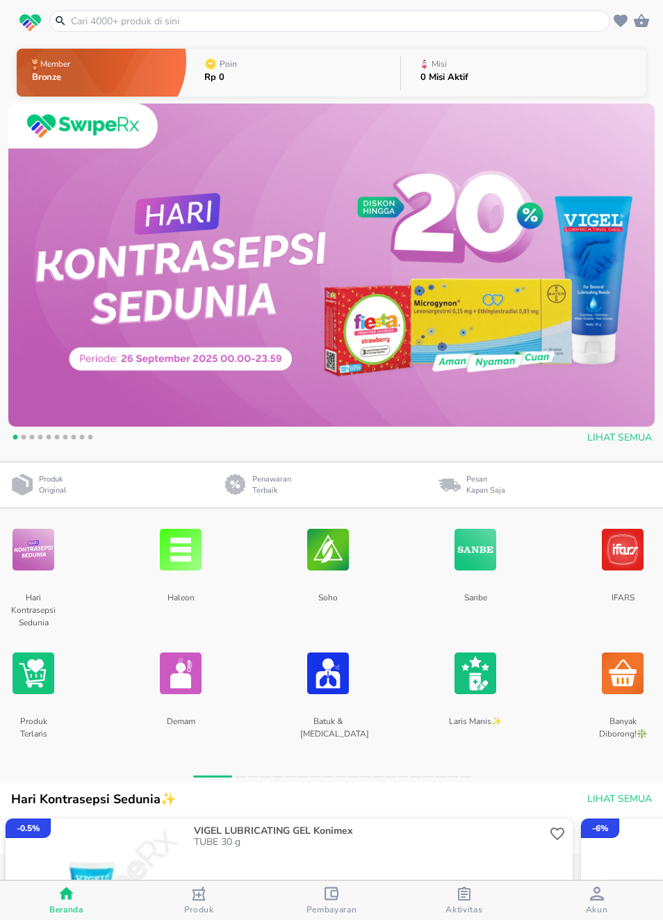
click at [605, 906] on span "Akun" at bounding box center [597, 909] width 22 height 11
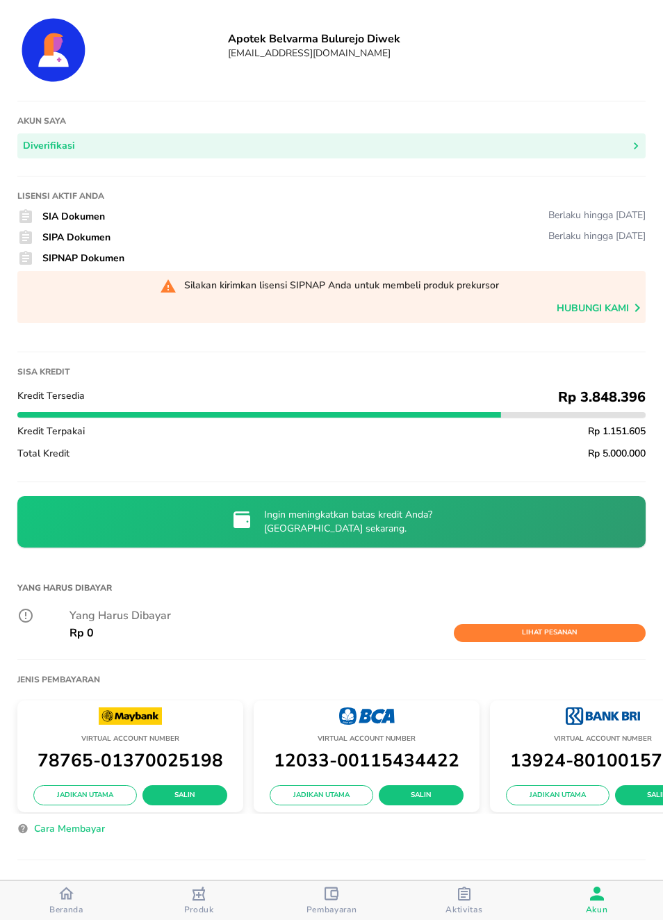
click at [472, 889] on div "Aktivitas" at bounding box center [463, 901] width 37 height 28
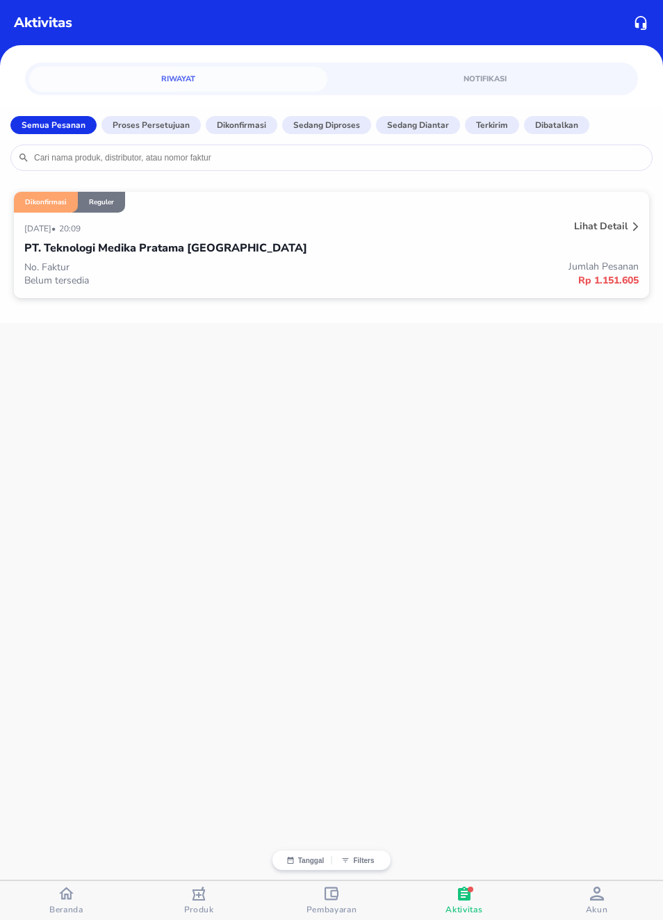
click at [604, 908] on span "Akun" at bounding box center [597, 909] width 22 height 11
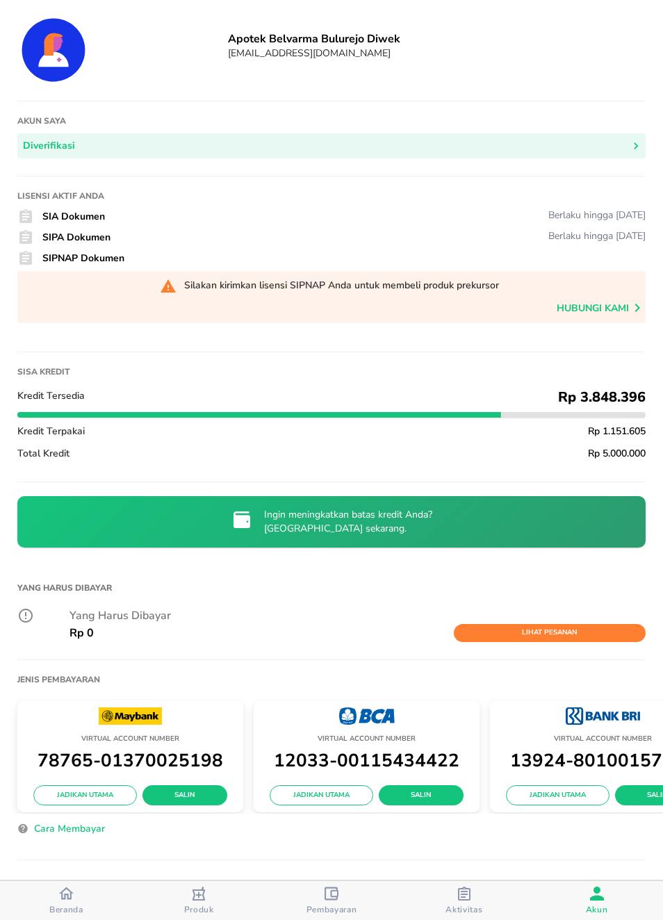
click at [596, 406] on span "Rp 3.848.396" at bounding box center [602, 397] width 88 height 19
click at [611, 311] on span "Hubungi kami" at bounding box center [601, 311] width 89 height 24
click at [619, 438] on span "Rp 1.151.605" at bounding box center [617, 431] width 58 height 13
click at [622, 400] on span "Rp 3.848.396" at bounding box center [602, 397] width 88 height 19
click at [615, 406] on span "Rp 3.848.396" at bounding box center [602, 397] width 88 height 19
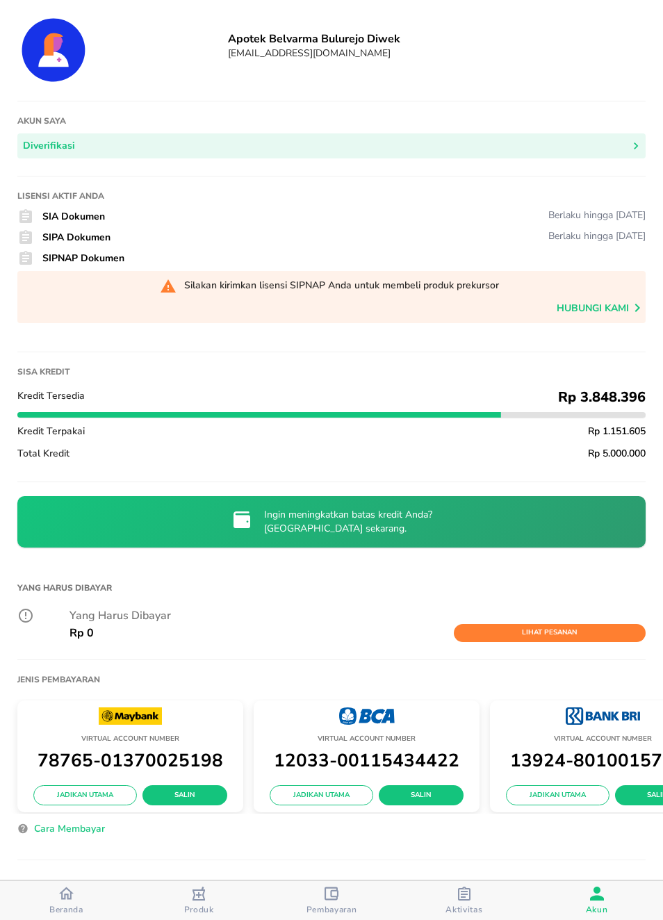
click at [60, 907] on span "Beranda" at bounding box center [66, 909] width 34 height 11
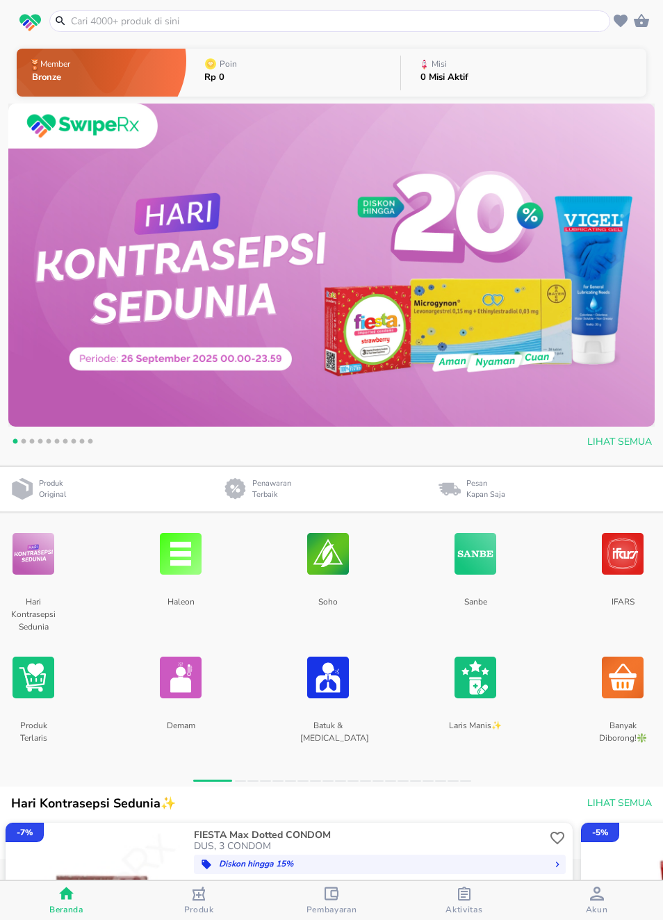
click at [454, 898] on div "Aktivitas" at bounding box center [463, 901] width 37 height 28
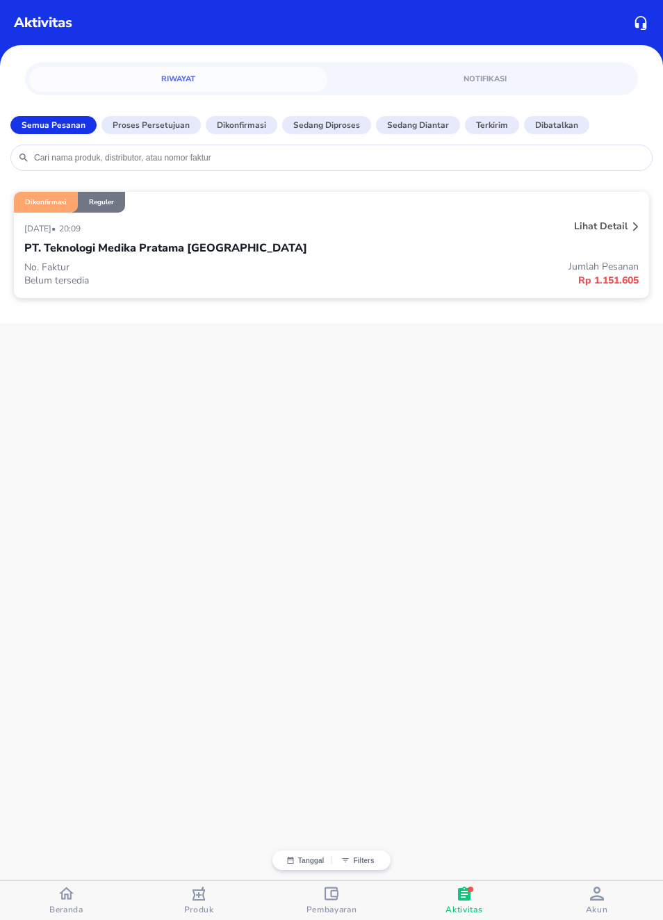
click at [477, 264] on p "Jumlah Pesanan" at bounding box center [484, 266] width 307 height 13
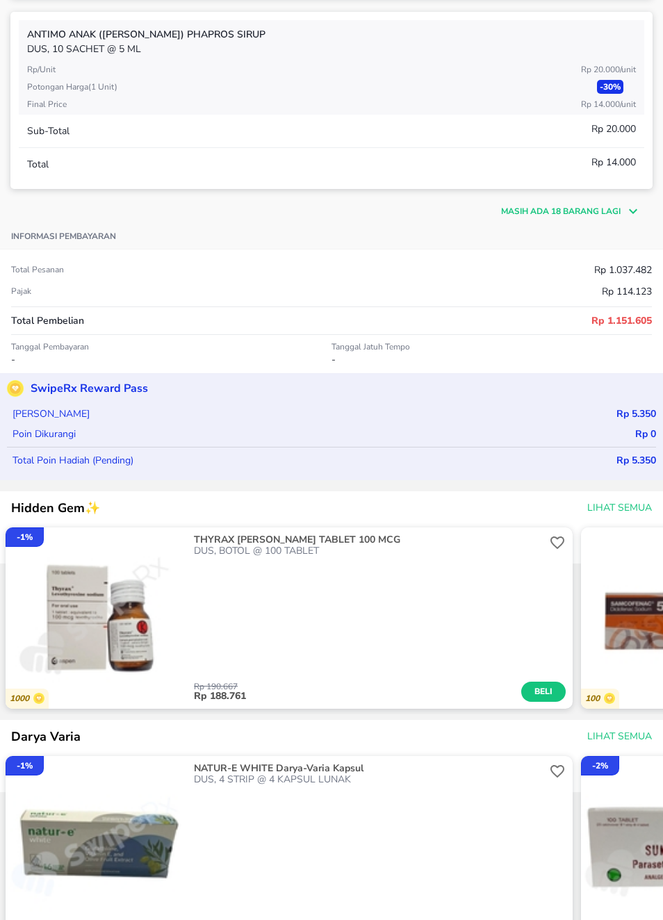
scroll to position [515, 0]
click at [609, 212] on p "Masih ada 18 barang lagi" at bounding box center [561, 211] width 120 height 13
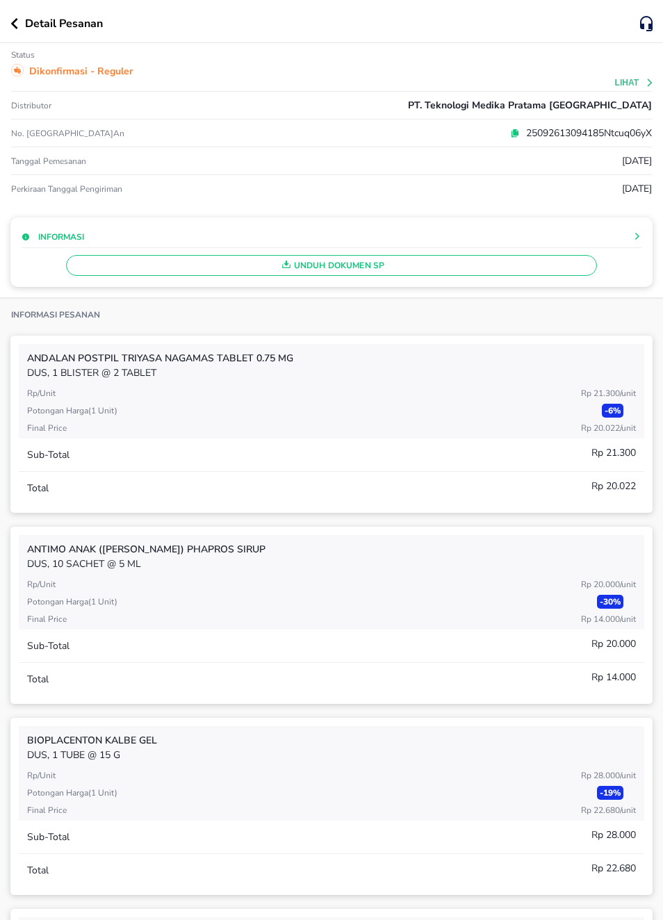
scroll to position [0, 0]
click at [298, 256] on button "Unduh Dokumen SP" at bounding box center [331, 265] width 530 height 21
click at [353, 252] on div "Unduh Dokumen SP" at bounding box center [332, 262] width 620 height 28
click at [340, 276] on button "Unduh Dokumen SP" at bounding box center [331, 265] width 530 height 21
click at [340, 276] on div "Unduh Dokumen SP" at bounding box center [332, 262] width 620 height 28
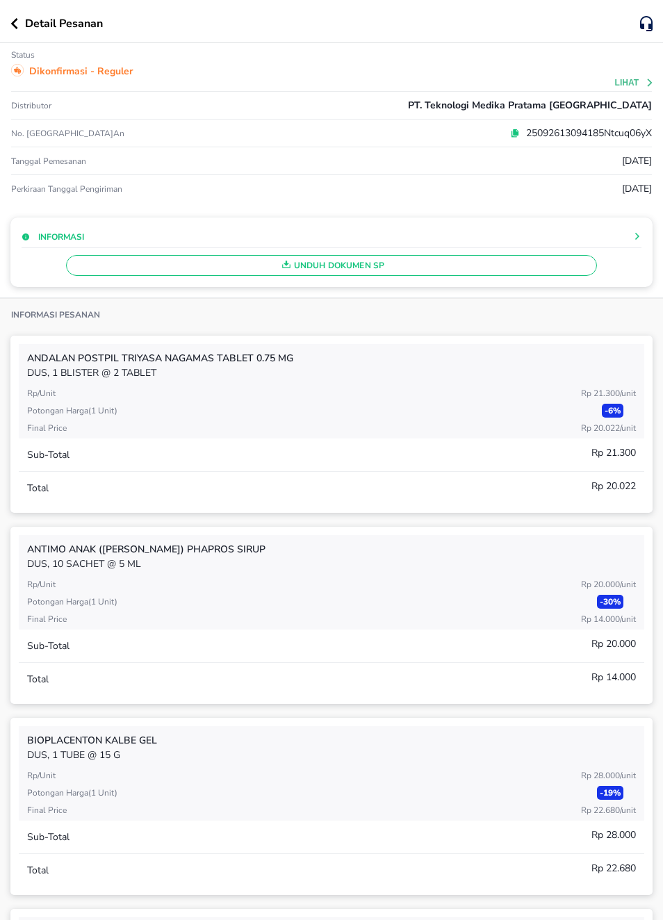
click at [333, 258] on span "Unduh Dokumen SP" at bounding box center [331, 265] width 518 height 18
click at [330, 255] on div "Unduh Dokumen SP" at bounding box center [332, 262] width 620 height 28
click at [344, 270] on span "Unduh Dokumen SP" at bounding box center [331, 265] width 518 height 18
click at [302, 257] on button "Unduh Dokumen SP" at bounding box center [331, 265] width 530 height 21
click at [297, 263] on span "Unduh Dokumen SP" at bounding box center [331, 265] width 518 height 18
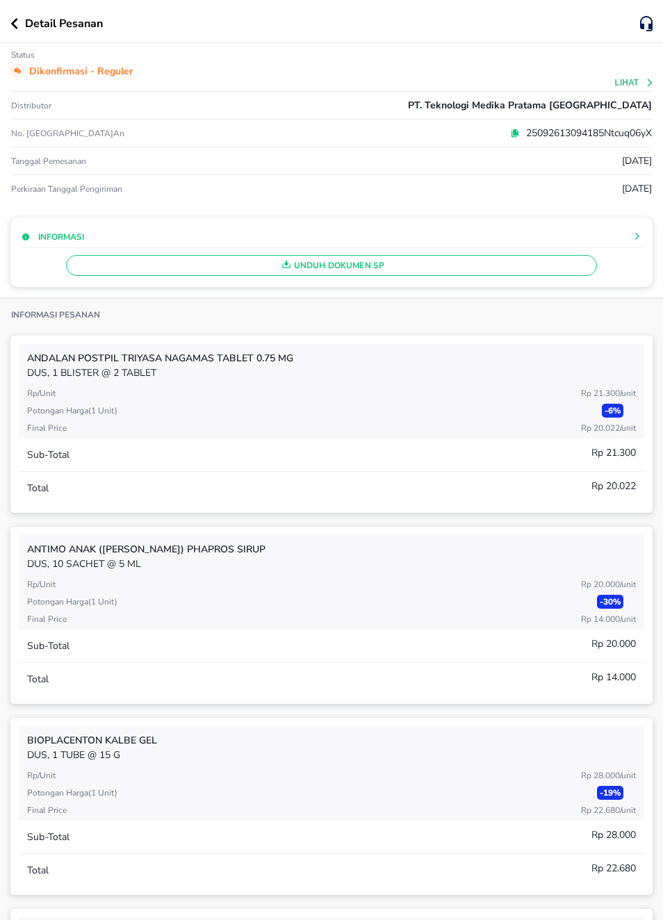
click at [288, 260] on div "button" at bounding box center [286, 265] width 15 height 18
click at [250, 234] on div "Informasi" at bounding box center [254, 236] width 465 height 15
click at [623, 252] on div "Unduh Dokumen SP" at bounding box center [332, 262] width 620 height 28
click at [634, 248] on div "Informasi" at bounding box center [332, 238] width 620 height 19
click at [635, 235] on icon at bounding box center [637, 236] width 8 height 8
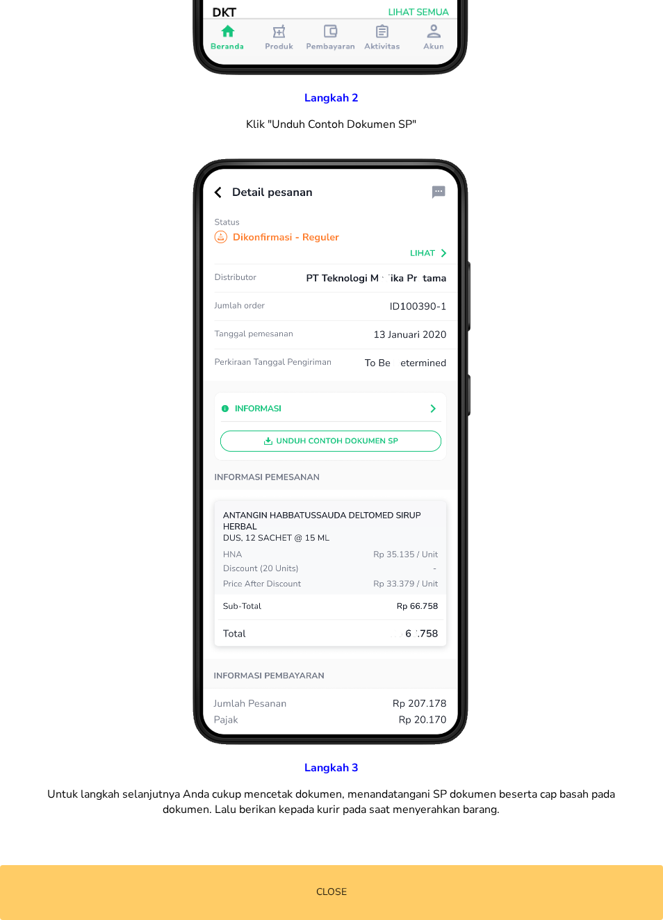
scroll to position [771, 0]
click at [309, 868] on button "Close" at bounding box center [331, 892] width 663 height 55
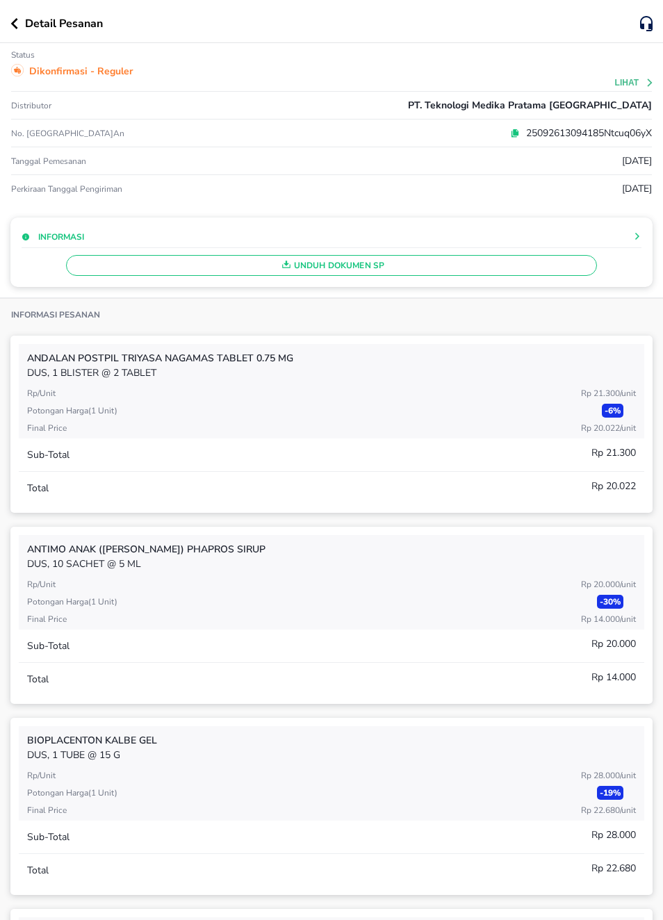
click at [26, 17] on p "Detail Pesanan" at bounding box center [64, 23] width 78 height 17
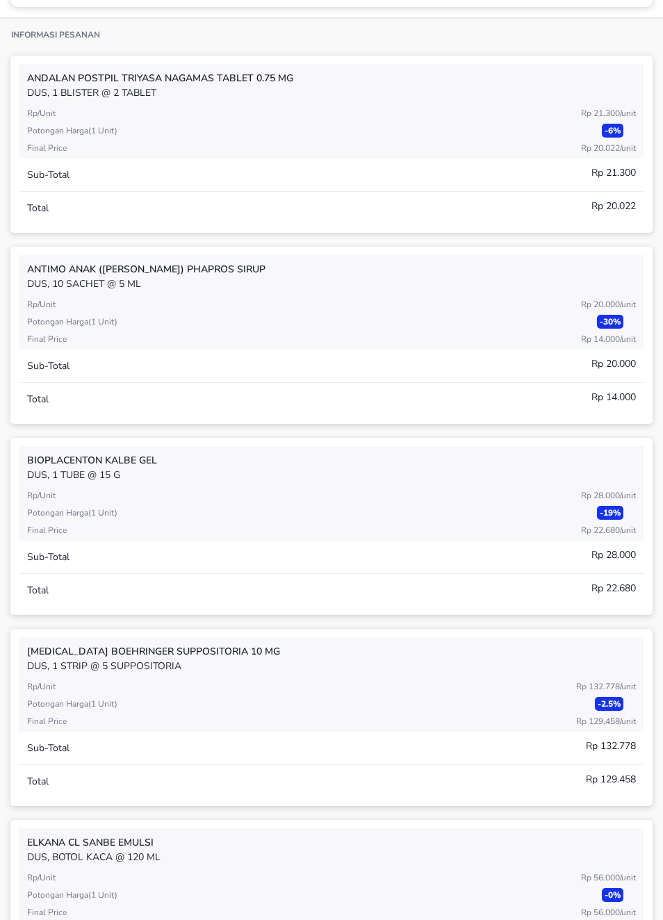
scroll to position [286, 0]
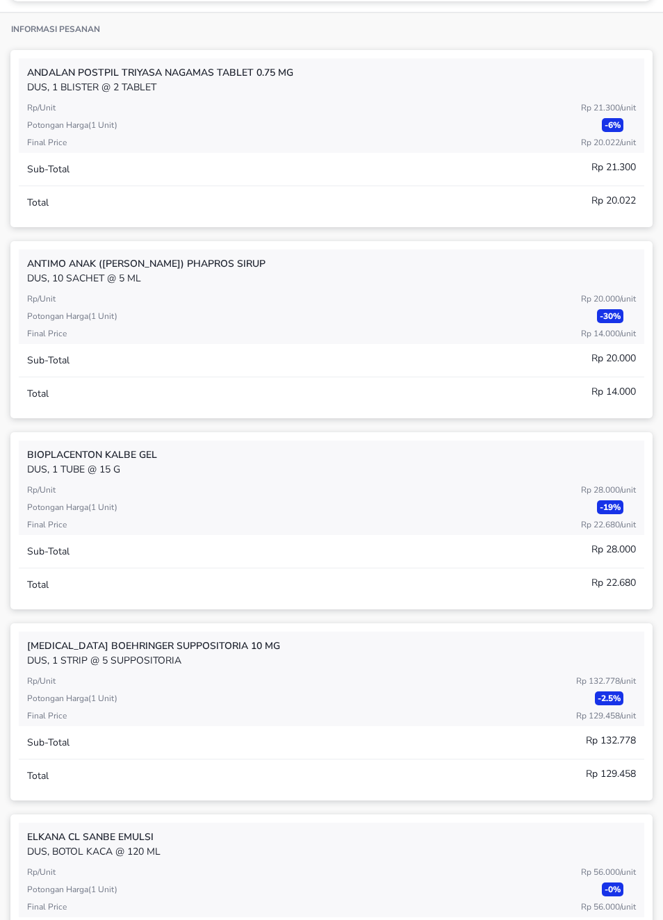
click at [626, 416] on div "ANTIMO ANAK ([PERSON_NAME]) Phapros SIRUP DUS, 10 SACHET @ 5 ML Rp/Unit Rp 20.0…" at bounding box center [331, 329] width 642 height 177
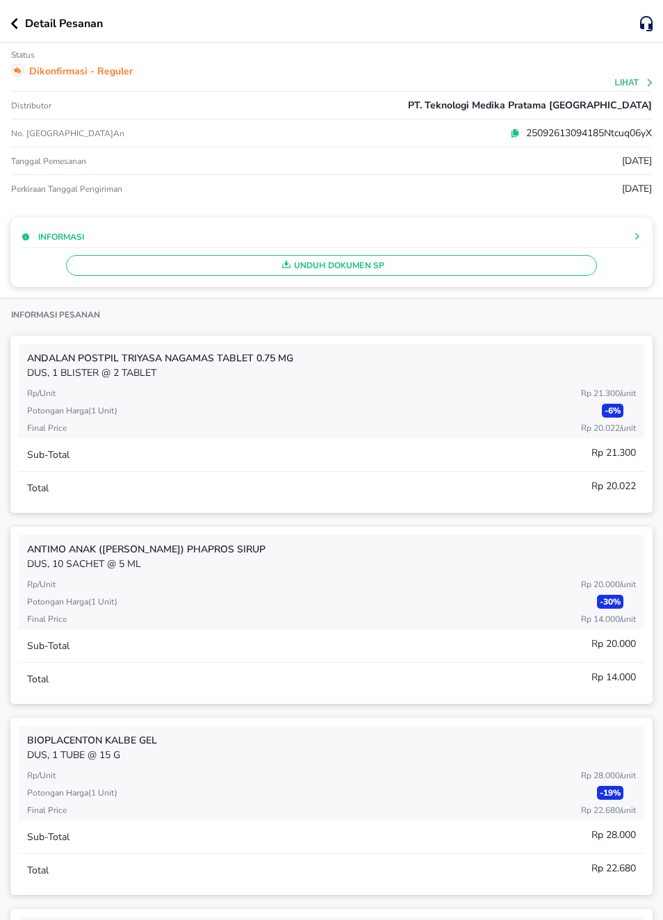
scroll to position [0, 0]
click at [619, 233] on div at bounding box center [563, 236] width 155 height 8
click at [638, 229] on div "Informasi" at bounding box center [332, 236] width 620 height 15
click at [636, 237] on icon at bounding box center [637, 236] width 8 height 8
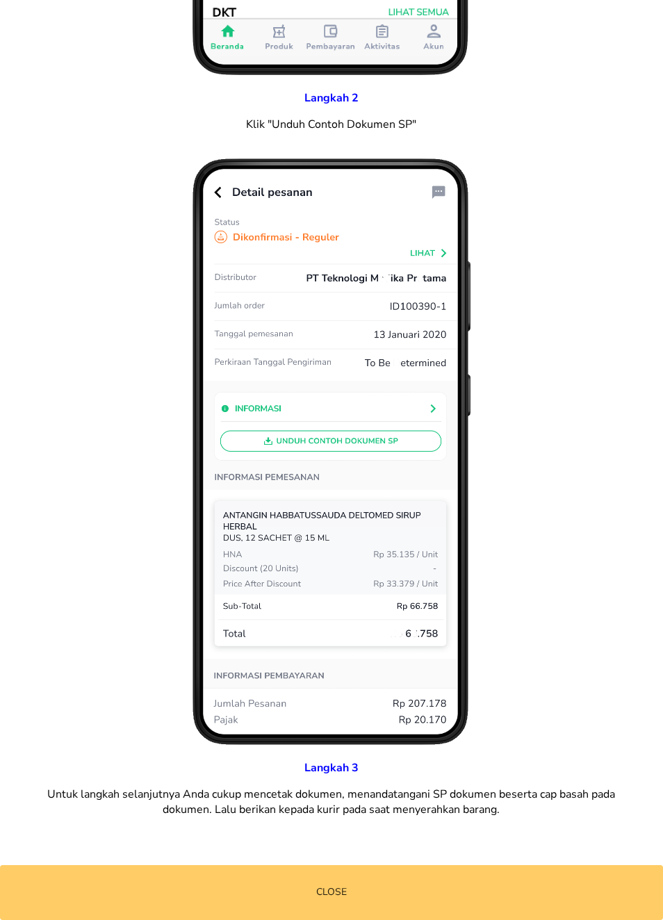
scroll to position [771, 0]
click at [454, 892] on span "Close" at bounding box center [331, 892] width 663 height 17
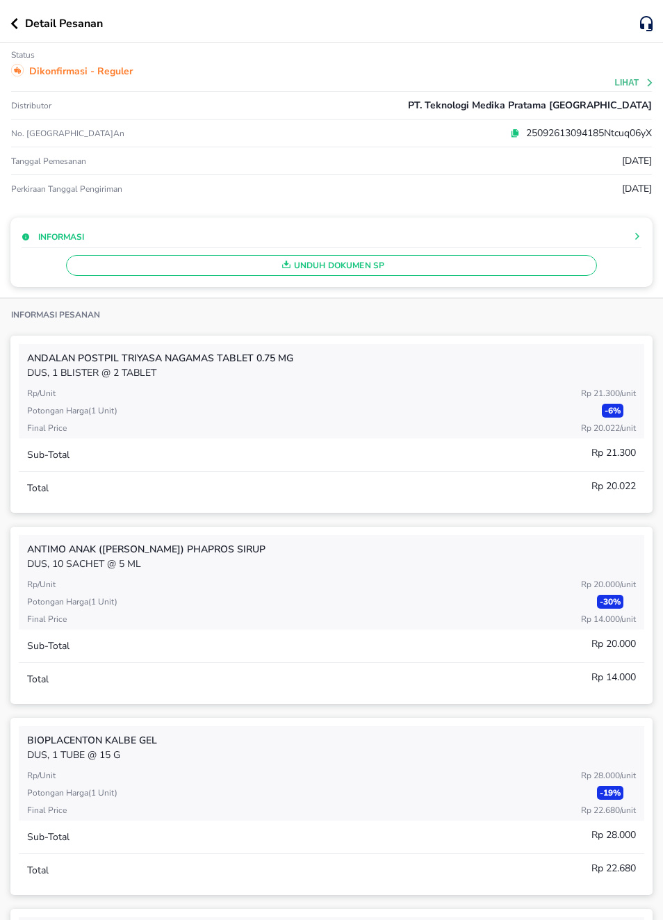
click at [627, 230] on div "Informasi" at bounding box center [332, 236] width 620 height 15
click at [625, 238] on div at bounding box center [563, 236] width 155 height 8
click at [636, 235] on icon at bounding box center [637, 236] width 4 height 7
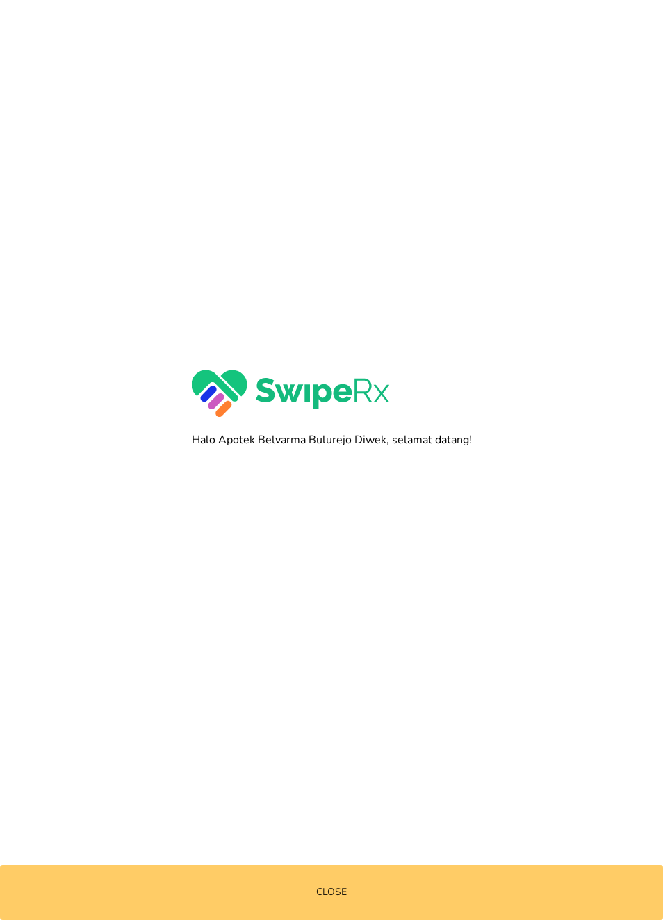
scroll to position [0, 0]
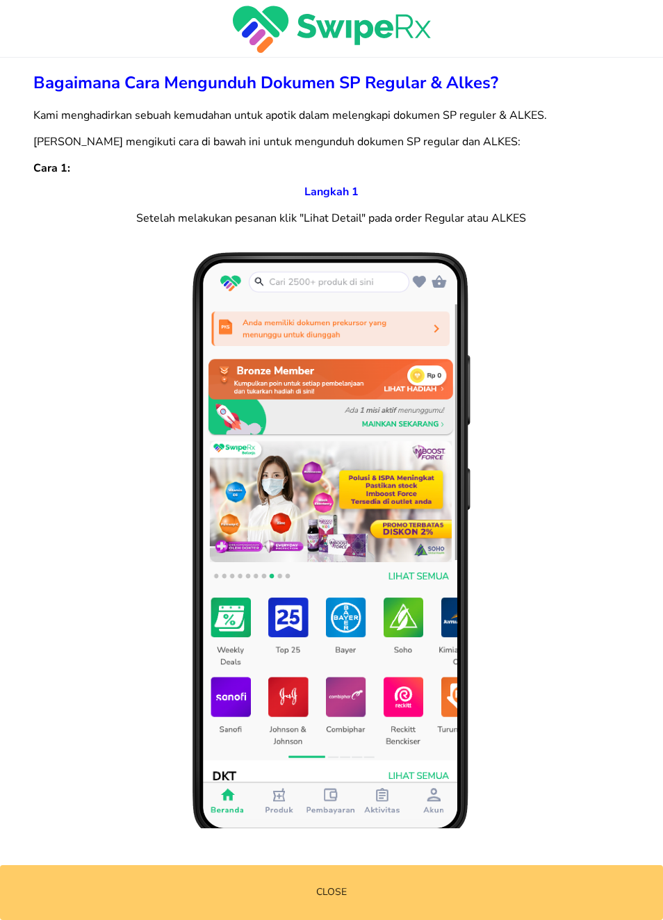
click at [422, 896] on span "Close" at bounding box center [331, 892] width 663 height 17
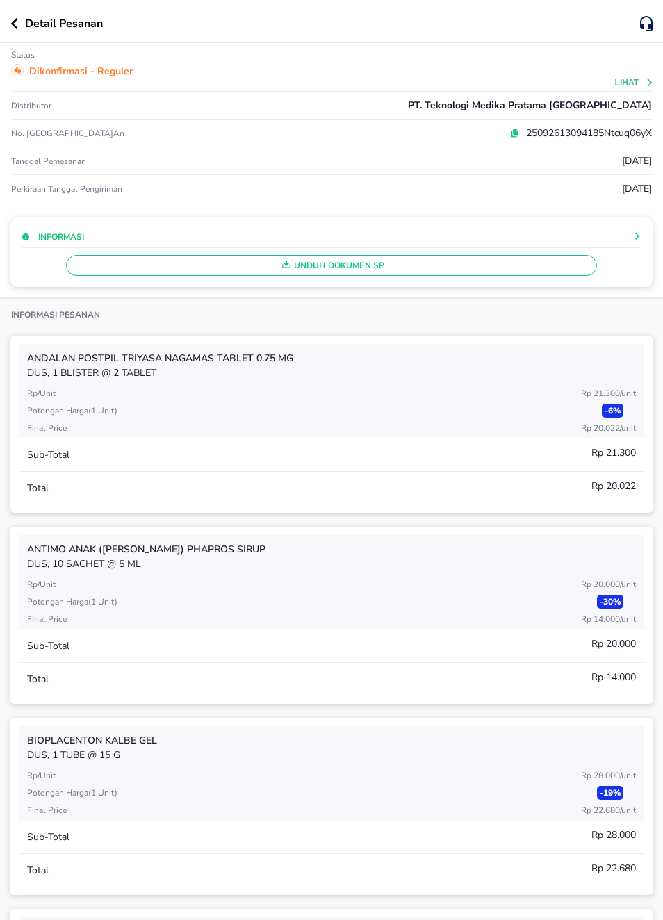
click at [637, 79] on button "Lihat" at bounding box center [635, 83] width 40 height 10
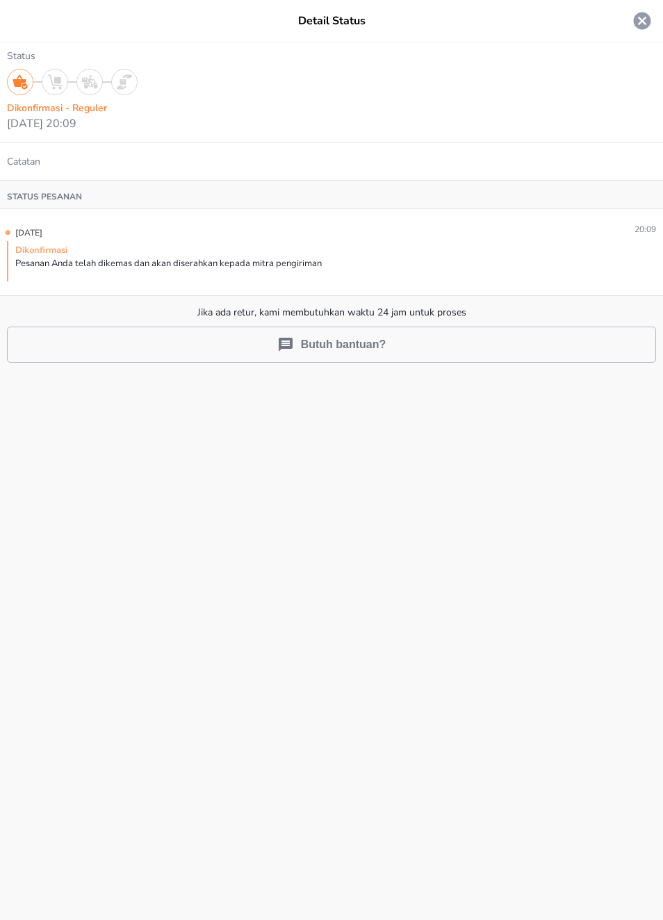
click at [496, 341] on button "Butuh bantuan?" at bounding box center [331, 345] width 649 height 36
click at [641, 18] on icon at bounding box center [642, 21] width 17 height 17
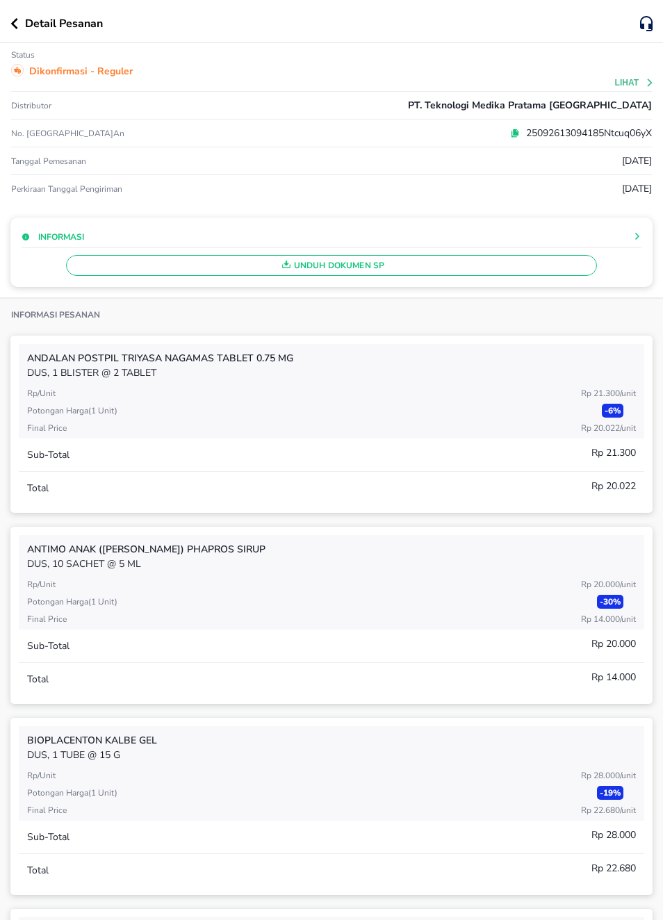
click at [520, 130] on p "25092613094185Ntcuq06yX" at bounding box center [586, 133] width 132 height 15
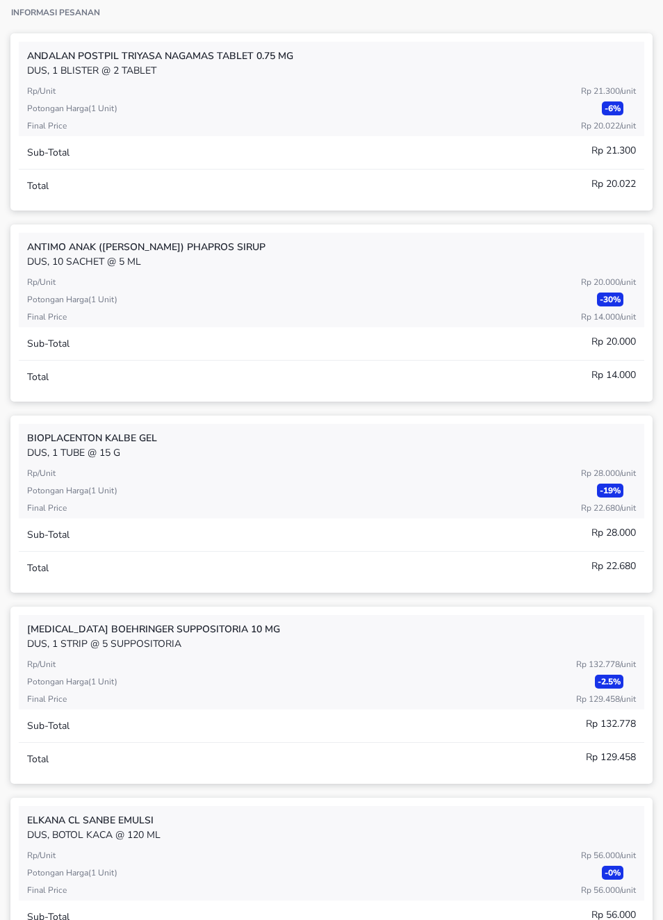
scroll to position [180, 0]
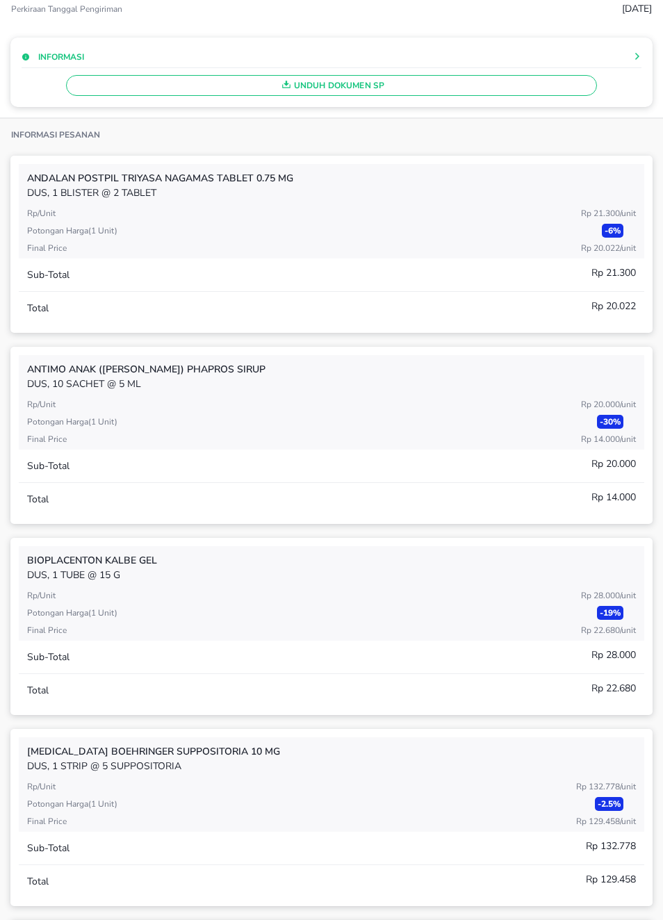
click at [144, 83] on span "Unduh Dokumen SP" at bounding box center [331, 85] width 518 height 18
click at [391, 94] on span "Unduh Dokumen SP" at bounding box center [331, 85] width 518 height 18
click at [364, 88] on span "Unduh Dokumen SP" at bounding box center [331, 85] width 518 height 18
click at [122, 88] on div "Unduh Dokumen SP" at bounding box center [332, 82] width 620 height 28
click at [121, 88] on span "Unduh Dokumen SP" at bounding box center [331, 85] width 518 height 18
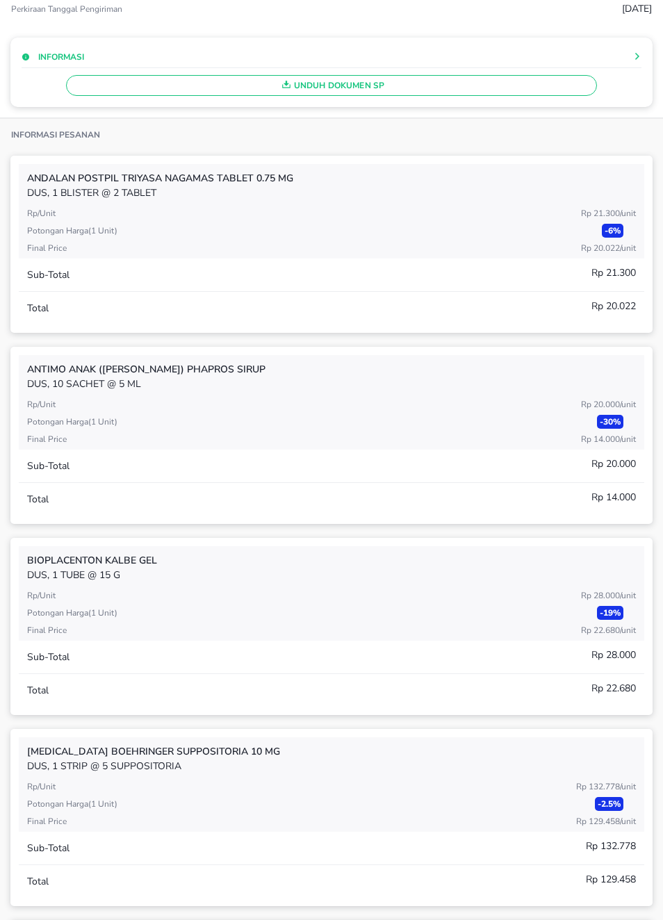
click at [120, 86] on span "Unduh Dokumen SP" at bounding box center [331, 85] width 518 height 18
click at [370, 88] on span "Unduh Dokumen SP" at bounding box center [331, 85] width 518 height 18
click at [370, 87] on div "Unduh Dokumen SP" at bounding box center [332, 82] width 620 height 28
click at [351, 106] on div "Informasi Unduh Dokumen SP" at bounding box center [331, 72] width 642 height 69
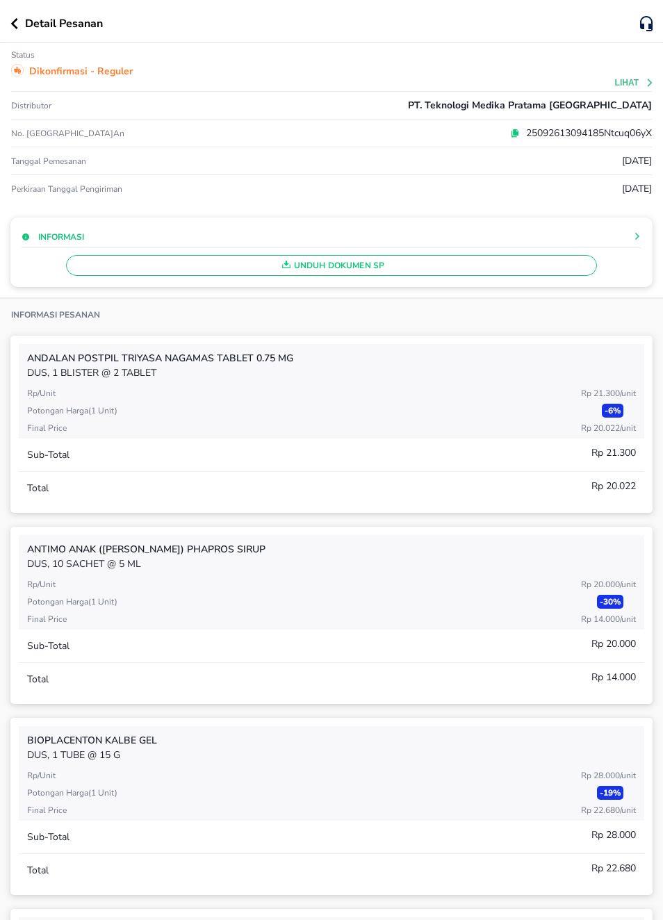
scroll to position [0, 0]
click at [10, 15] on div "Detail Pesanan" at bounding box center [331, 21] width 663 height 43
click at [19, 26] on button "button" at bounding box center [17, 23] width 15 height 11
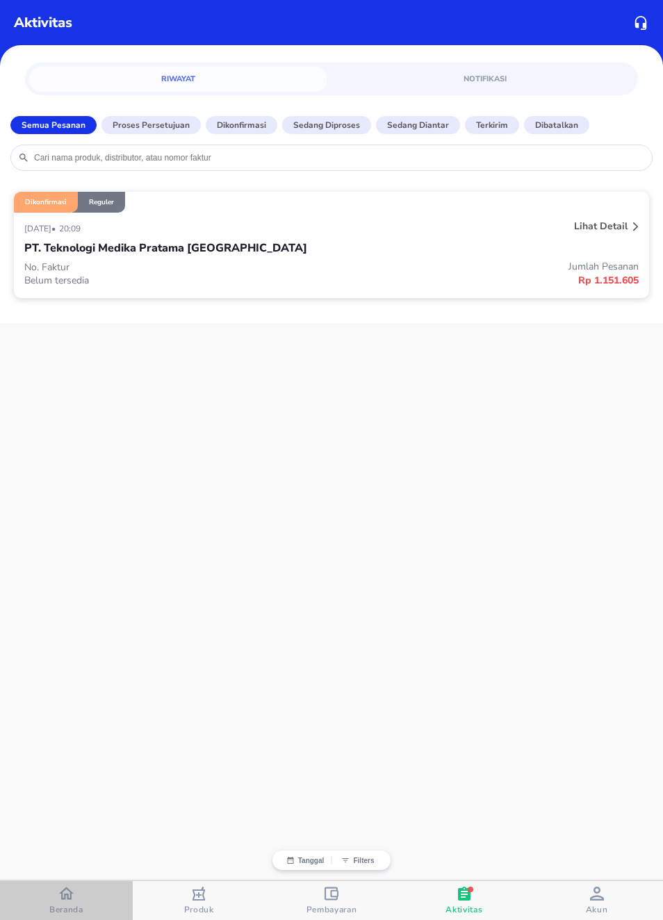
click at [58, 905] on span "Beranda" at bounding box center [66, 909] width 34 height 11
